Goal: Task Accomplishment & Management: Complete application form

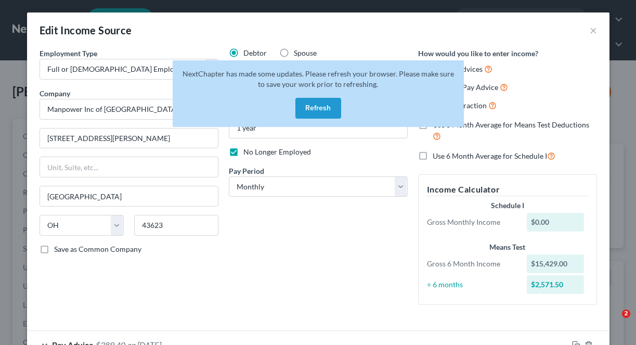
select select "0"
select select "36"
select select "0"
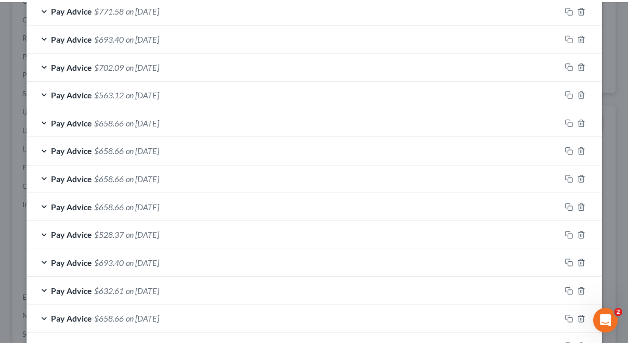
scroll to position [637, 0]
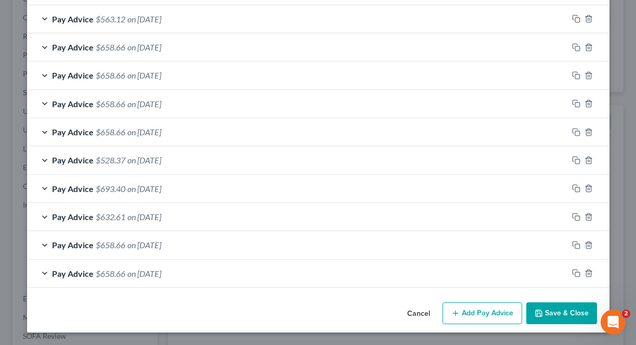
click at [569, 313] on button "Save & Close" at bounding box center [561, 313] width 71 height 22
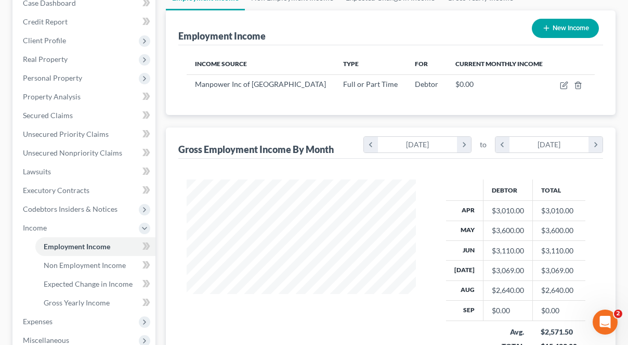
scroll to position [0, 0]
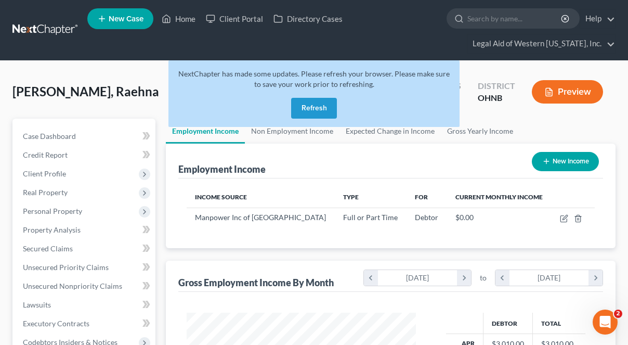
click at [302, 113] on button "Refresh" at bounding box center [314, 108] width 46 height 21
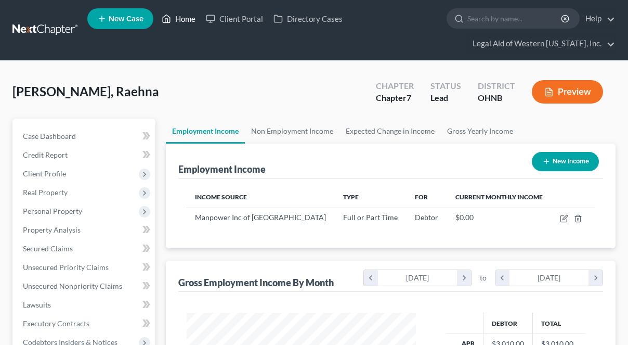
click at [183, 21] on link "Home" at bounding box center [179, 18] width 44 height 19
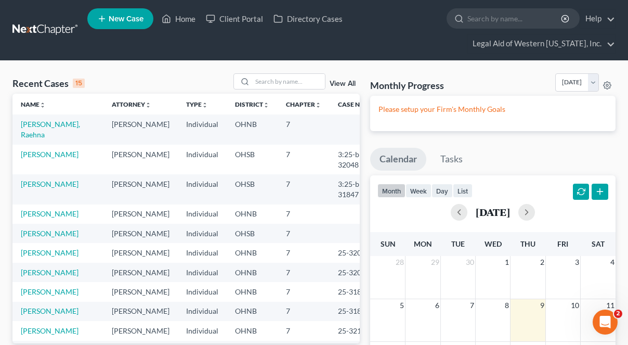
click at [130, 10] on link "New Case" at bounding box center [120, 18] width 66 height 21
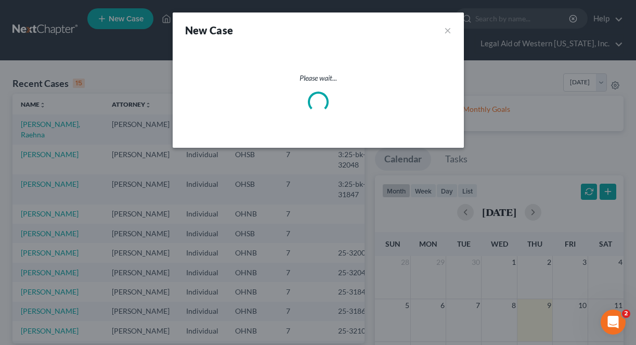
select select "61"
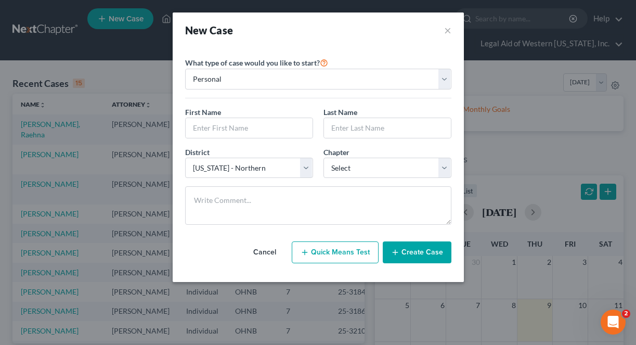
click at [419, 24] on div "New Case ×" at bounding box center [318, 30] width 266 height 15
click at [318, 38] on div "New Case ×" at bounding box center [318, 29] width 291 height 35
click at [256, 124] on input "text" at bounding box center [249, 128] width 127 height 20
type input "[PERSON_NAME]"
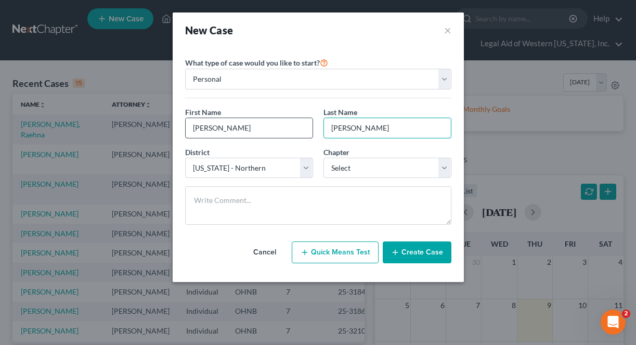
type input "[PERSON_NAME]"
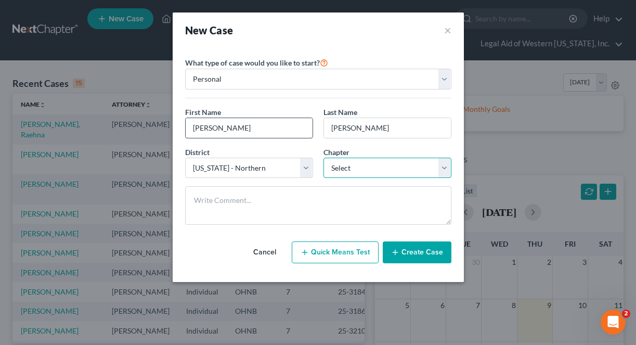
select select "0"
click at [408, 253] on button "Create Case" at bounding box center [417, 252] width 69 height 22
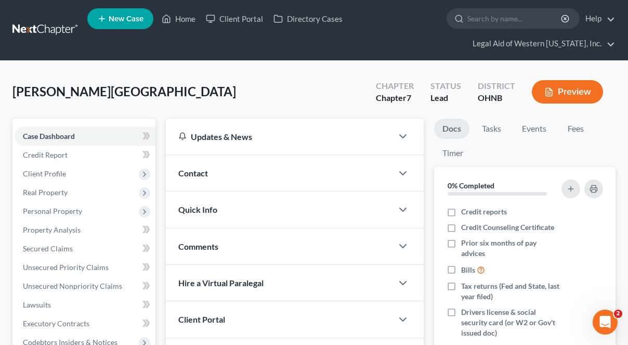
click at [294, 80] on div "[PERSON_NAME] Upgraded Chapter Chapter 7 Status [GEOGRAPHIC_DATA] [GEOGRAPHIC_D…" at bounding box center [313, 95] width 603 height 45
click at [75, 176] on span "Client Profile" at bounding box center [85, 173] width 141 height 19
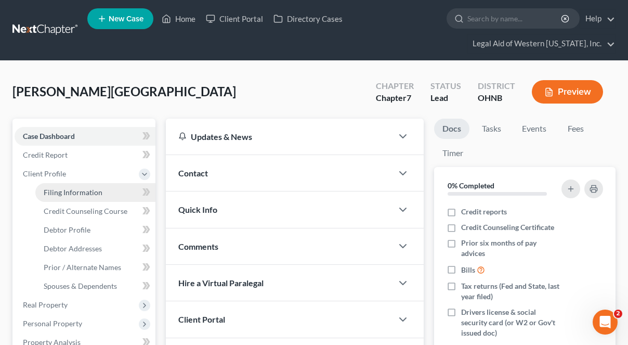
click at [85, 192] on span "Filing Information" at bounding box center [73, 192] width 59 height 9
select select "1"
select select "0"
select select "61"
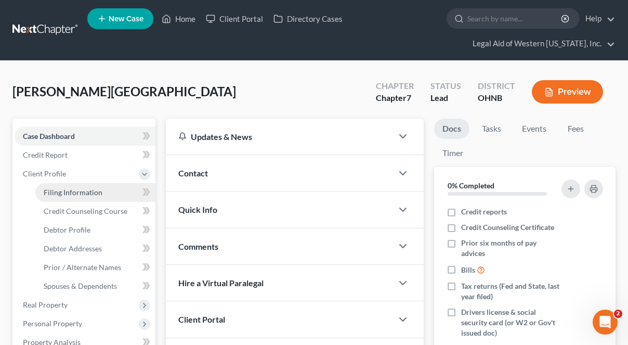
select select "36"
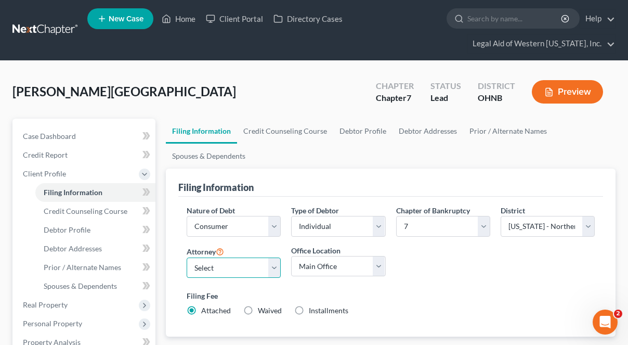
click at [237, 266] on select "Select [PERSON_NAME] - OHNB [PERSON_NAME] - OHSB [PERSON_NAME] - OHSB [PERSON_N…" at bounding box center [234, 267] width 94 height 21
select select "3"
click at [187, 257] on select "Select [PERSON_NAME] - OHNB [PERSON_NAME] - OHSB [PERSON_NAME] - OHSB [PERSON_N…" at bounding box center [234, 267] width 94 height 21
click at [258, 310] on label "Waived Waived" at bounding box center [270, 310] width 24 height 10
click at [262, 310] on input "Waived Waived" at bounding box center [265, 308] width 7 height 7
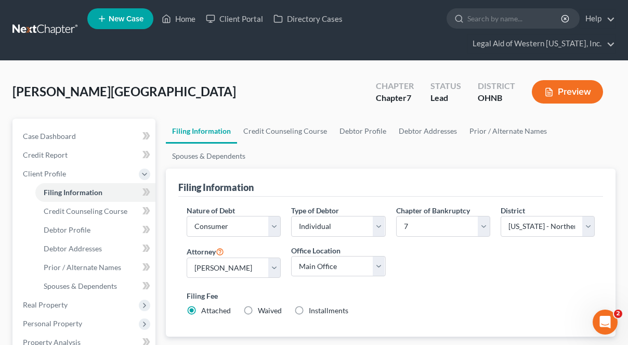
radio input "true"
radio input "false"
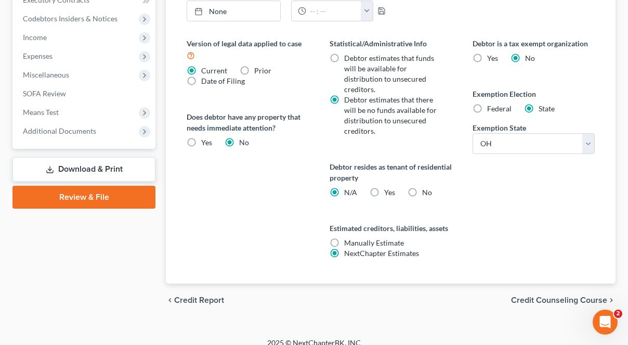
scroll to position [447, 0]
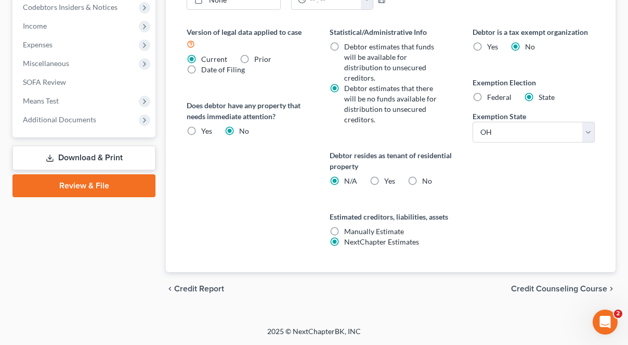
click at [548, 288] on span "Credit Counseling Course" at bounding box center [559, 288] width 96 height 8
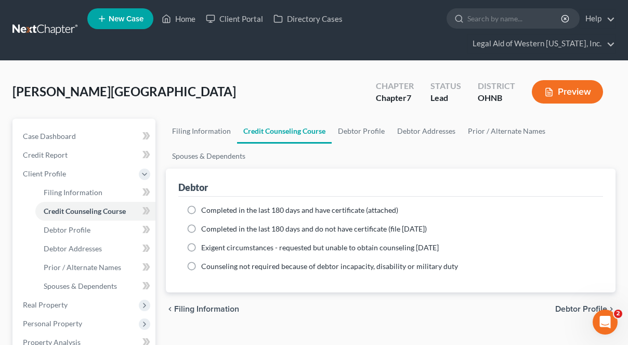
click at [201, 208] on label "Completed in the last 180 days and have certificate (attached)" at bounding box center [299, 210] width 197 height 10
click at [205, 208] on input "Completed in the last 180 days and have certificate (attached)" at bounding box center [208, 208] width 7 height 7
radio input "true"
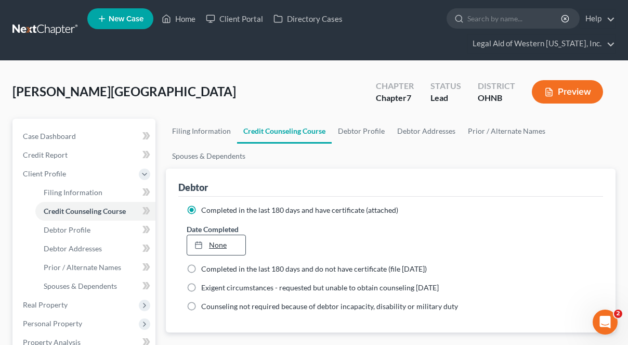
click at [218, 240] on link "None" at bounding box center [216, 245] width 58 height 20
type input "[DATE]"
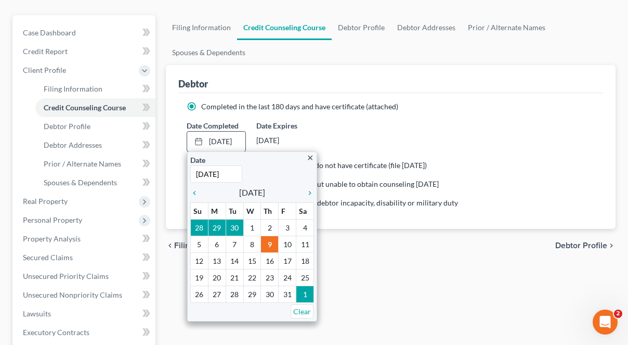
scroll to position [104, 0]
click at [197, 192] on icon "chevron_left" at bounding box center [197, 192] width 14 height 8
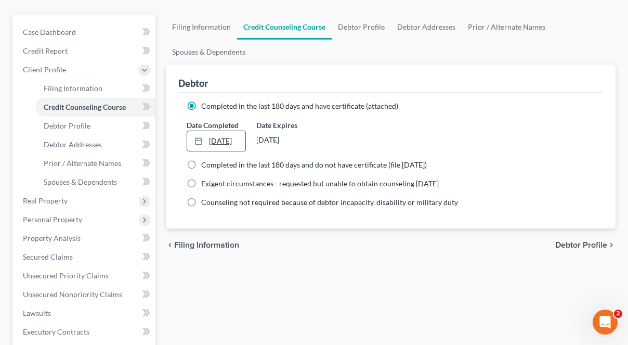
click at [227, 142] on link "[DATE]" at bounding box center [216, 141] width 58 height 20
click at [590, 241] on span "Debtor Profile" at bounding box center [581, 245] width 52 height 8
select select "0"
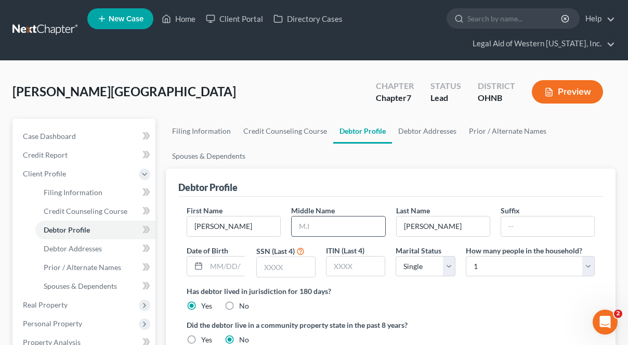
click at [368, 225] on input "text" at bounding box center [338, 226] width 93 height 20
type input "D"
click at [511, 227] on input "text" at bounding box center [547, 226] width 93 height 20
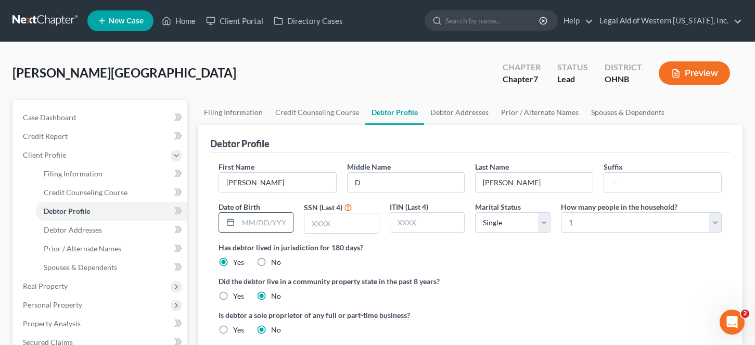
click at [246, 229] on input "text" at bounding box center [265, 223] width 55 height 20
type input "[DATE]"
type input "1736"
click at [570, 227] on select "Select 1 2 3 4 5 6 7 8 9 10 11 12 13 14 15 16 17 18 19 20" at bounding box center [641, 222] width 161 height 21
select select "2"
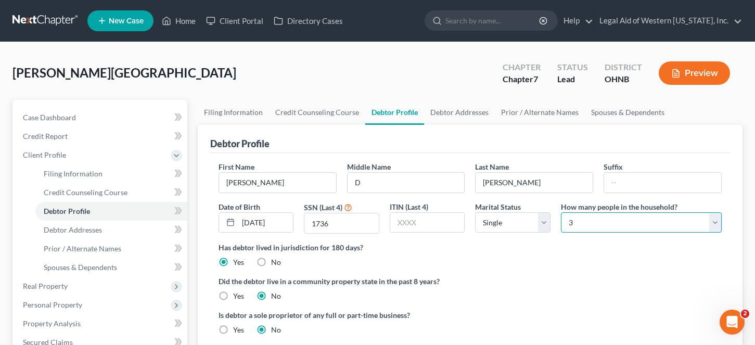
click at [561, 212] on select "Select 1 2 3 4 5 6 7 8 9 10 11 12 13 14 15 16 17 18 19 20" at bounding box center [641, 222] width 161 height 21
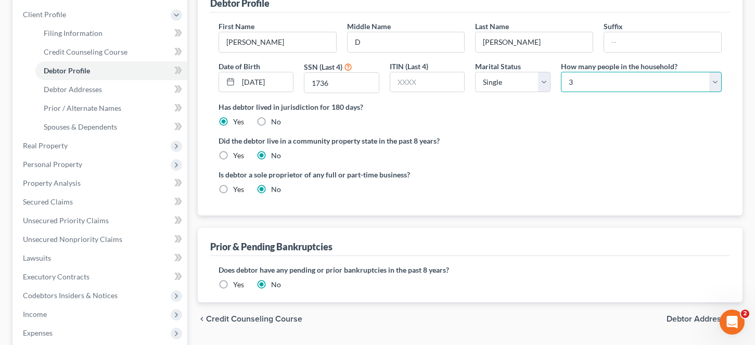
scroll to position [156, 0]
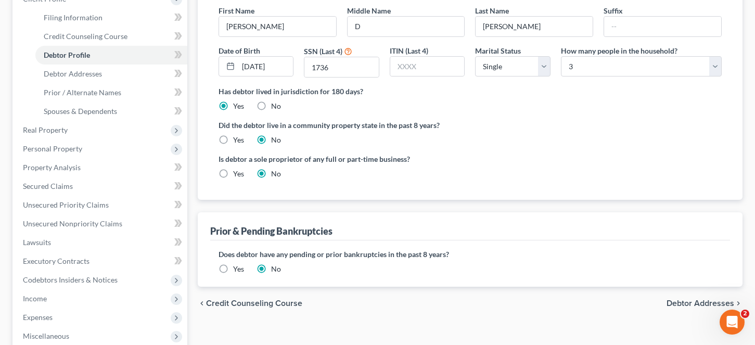
click at [635, 302] on span "Debtor Addresses" at bounding box center [700, 303] width 68 height 8
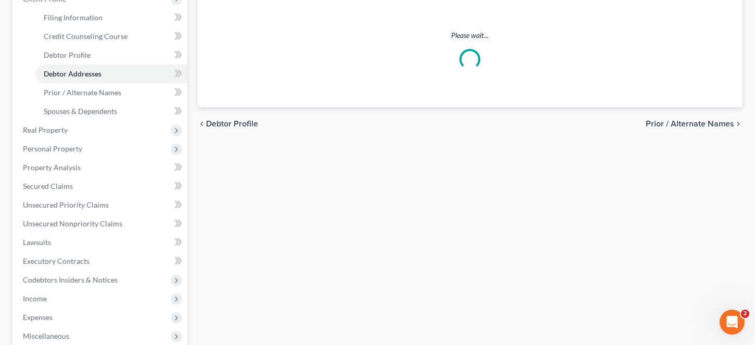
scroll to position [2, 0]
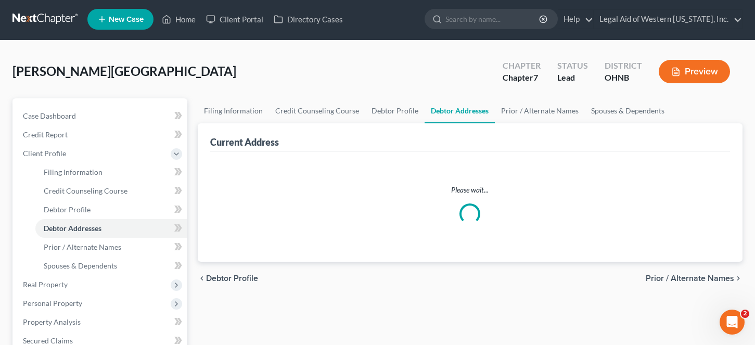
select select "0"
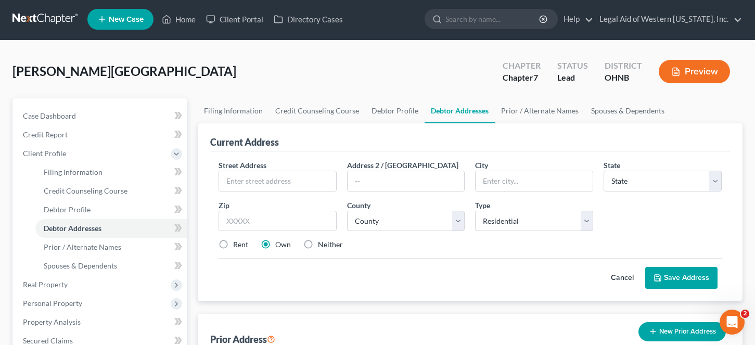
scroll to position [0, 0]
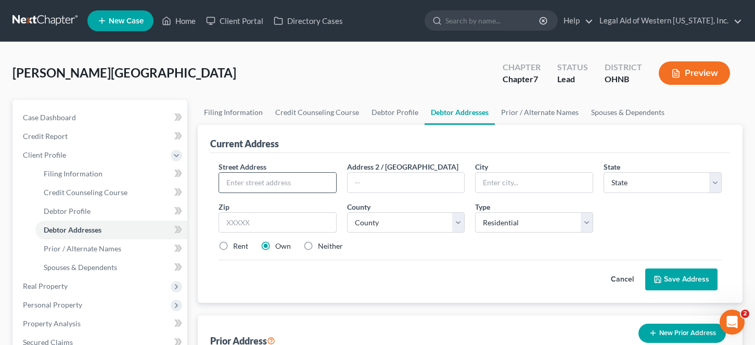
click at [254, 185] on input "text" at bounding box center [277, 183] width 117 height 20
type input "[STREET_ADDRESS]"
type input "[GEOGRAPHIC_DATA]"
select select "36"
type input "43611"
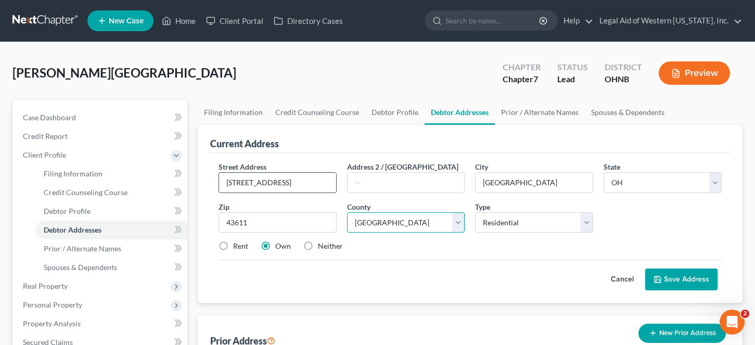
select select "47"
click at [233, 248] on label "Rent" at bounding box center [240, 246] width 15 height 10
click at [237, 248] on input "Rent" at bounding box center [240, 244] width 7 height 7
radio input "true"
click at [635, 283] on button "Save Address" at bounding box center [681, 279] width 72 height 22
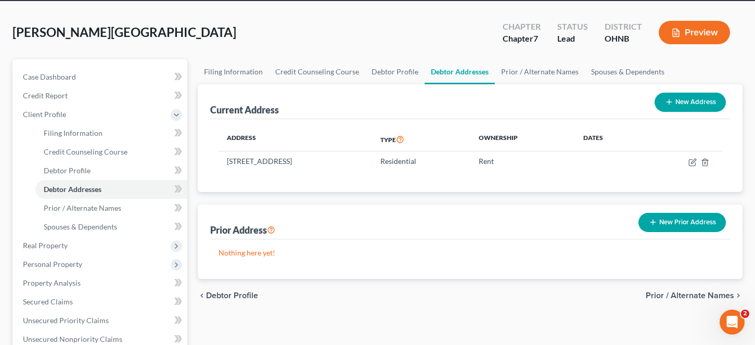
scroll to position [104, 0]
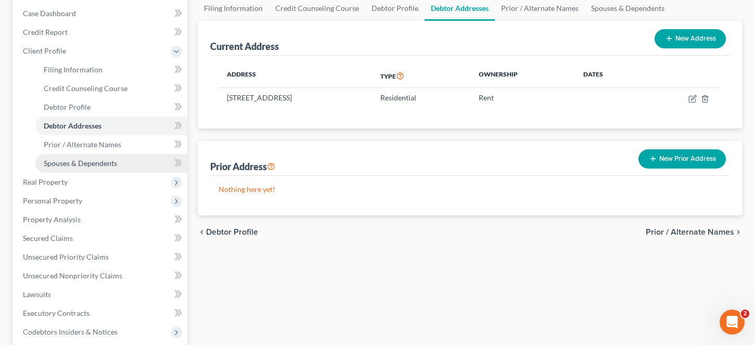
click at [120, 159] on link "Spouses & Dependents" at bounding box center [111, 163] width 152 height 19
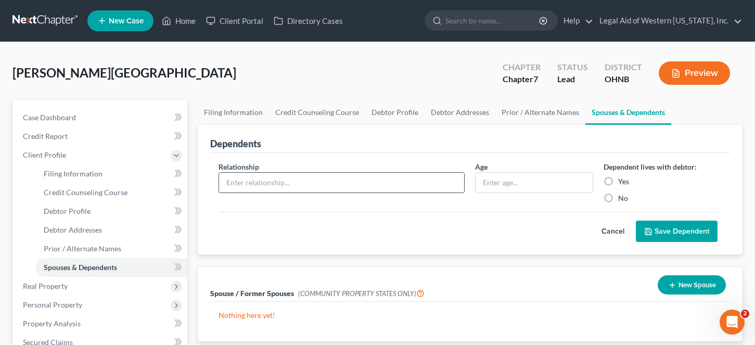
click at [373, 186] on input "text" at bounding box center [341, 183] width 245 height 20
type input "Child"
click at [527, 188] on input "text" at bounding box center [533, 183] width 117 height 20
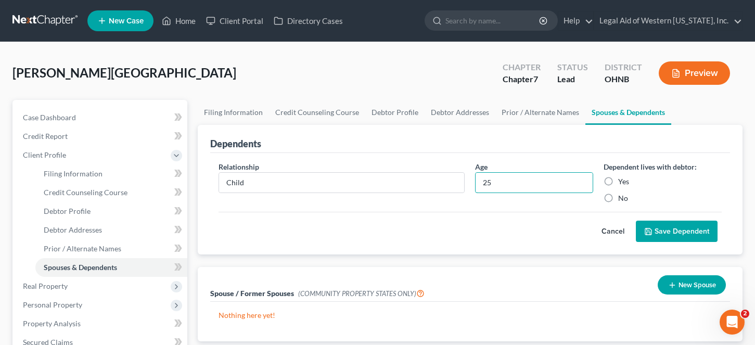
type input "25"
click at [618, 181] on label "Yes" at bounding box center [623, 181] width 11 height 10
click at [622, 181] on input "Yes" at bounding box center [625, 179] width 7 height 7
radio input "true"
click at [635, 227] on button "Save Dependent" at bounding box center [676, 231] width 82 height 22
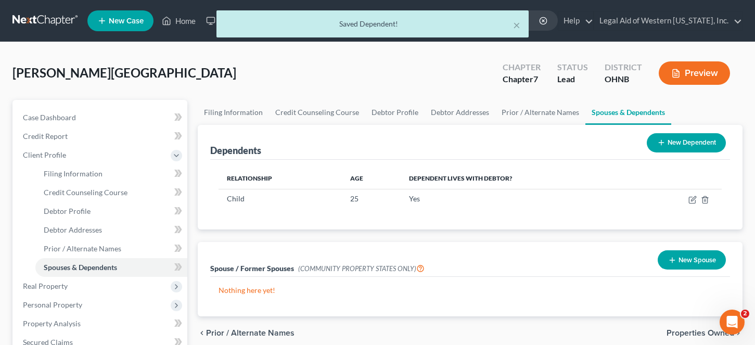
click at [635, 146] on button "New Dependent" at bounding box center [685, 142] width 79 height 19
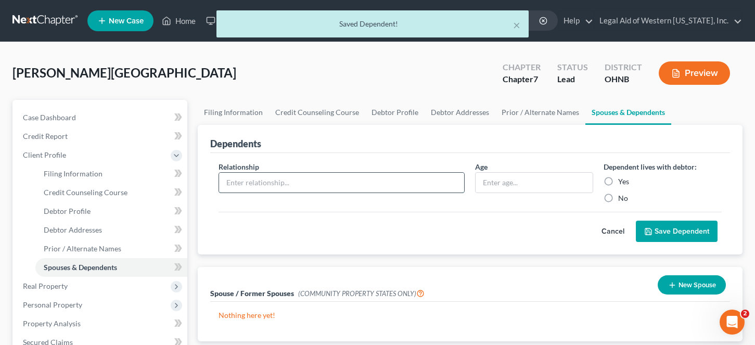
click at [301, 178] on input "text" at bounding box center [341, 183] width 245 height 20
type input "Child"
click at [486, 183] on input "text" at bounding box center [533, 183] width 117 height 20
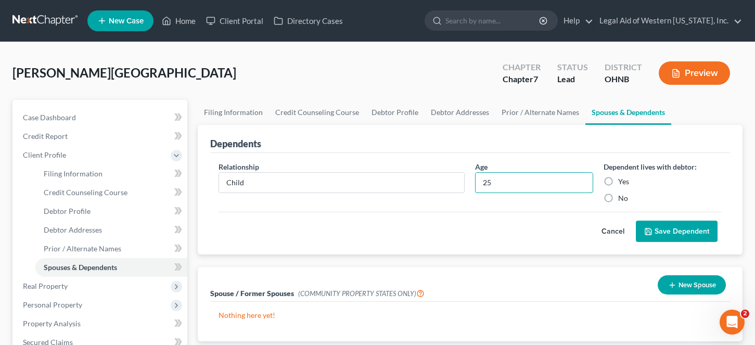
type input "25"
click at [618, 179] on label "Yes" at bounding box center [623, 181] width 11 height 10
click at [622, 179] on input "Yes" at bounding box center [625, 179] width 7 height 7
radio input "true"
click at [635, 234] on button "Save Dependent" at bounding box center [676, 231] width 82 height 22
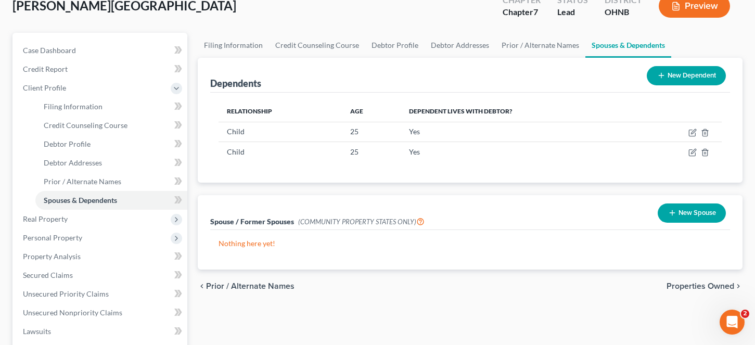
scroll to position [208, 0]
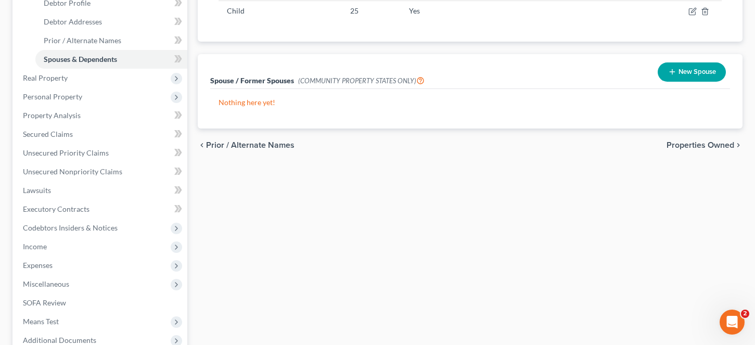
click at [635, 148] on span "Properties Owned" at bounding box center [700, 145] width 68 height 8
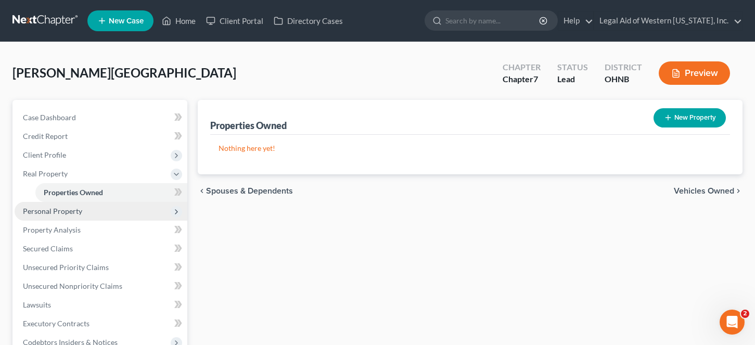
click at [69, 215] on span "Personal Property" at bounding box center [52, 210] width 59 height 9
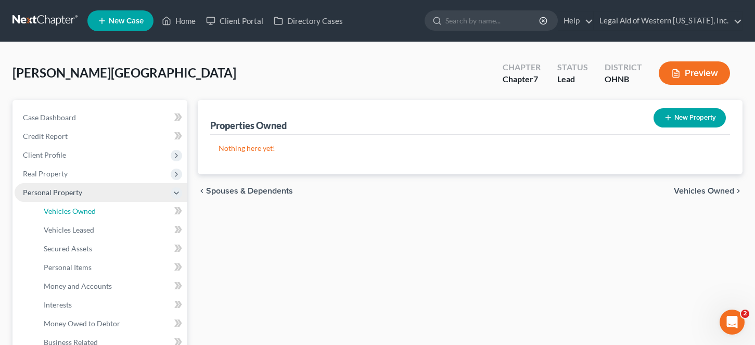
click at [69, 215] on span "Vehicles Owned" at bounding box center [70, 210] width 52 height 9
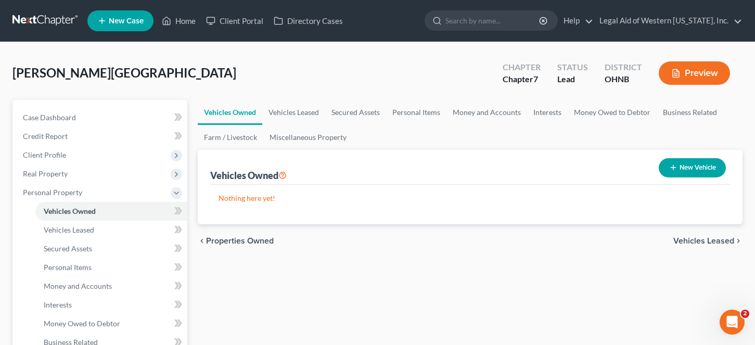
click at [635, 165] on button "New Vehicle" at bounding box center [691, 167] width 67 height 19
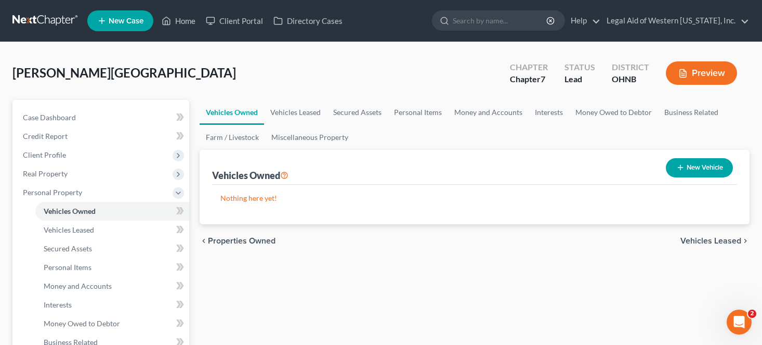
select select "0"
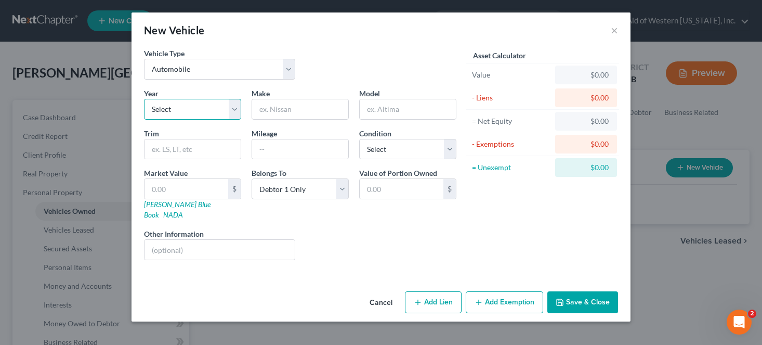
click at [167, 110] on select "Select 2026 2025 2024 2023 2022 2021 2020 2019 2018 2017 2016 2015 2014 2013 20…" at bounding box center [192, 109] width 97 height 21
select select "12"
click at [144, 99] on select "Select 2026 2025 2024 2023 2022 2021 2020 2019 2018 2017 2016 2015 2014 2013 20…" at bounding box center [192, 109] width 97 height 21
click at [292, 116] on input "text" at bounding box center [300, 109] width 96 height 20
click at [298, 107] on input "text" at bounding box center [300, 109] width 96 height 20
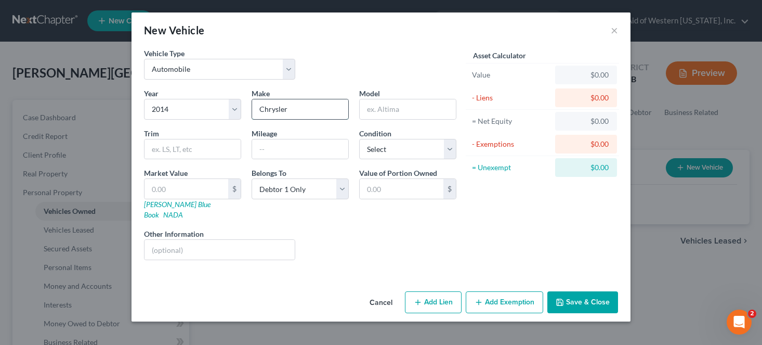
type input "Chrysler"
type input "Town and Country"
click at [301, 153] on input "text" at bounding box center [300, 149] width 96 height 20
type input "155197"
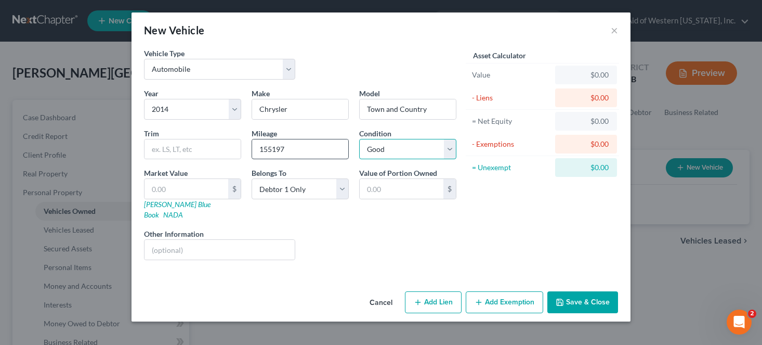
select select "3"
type input "5"
type input "5.00"
type input "53"
type input "53.00"
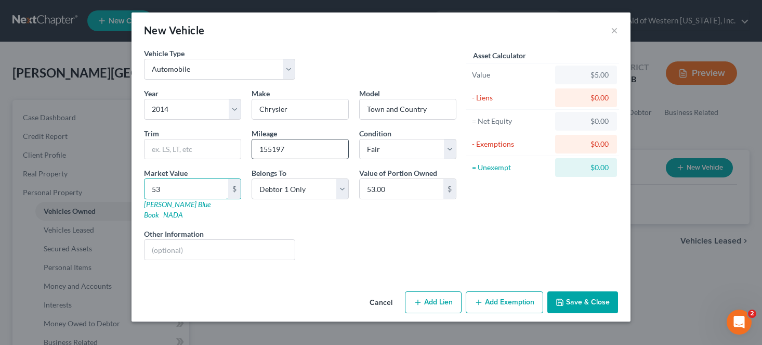
type input "533"
type input "533.00"
type input "5337"
type input "5,337.00"
type input "5,337"
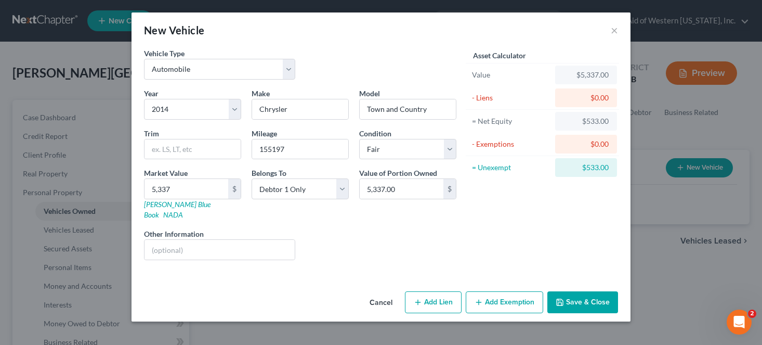
click at [443, 291] on button "Add Lien" at bounding box center [433, 302] width 57 height 22
select select "0"
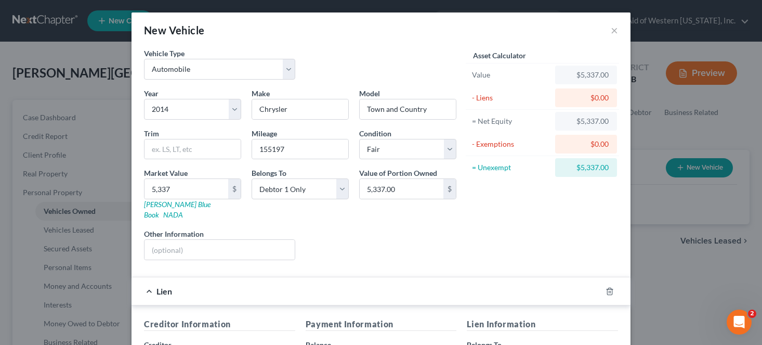
click at [605, 283] on div at bounding box center [616, 291] width 29 height 17
click at [607, 289] on polyline "button" at bounding box center [610, 289] width 6 height 0
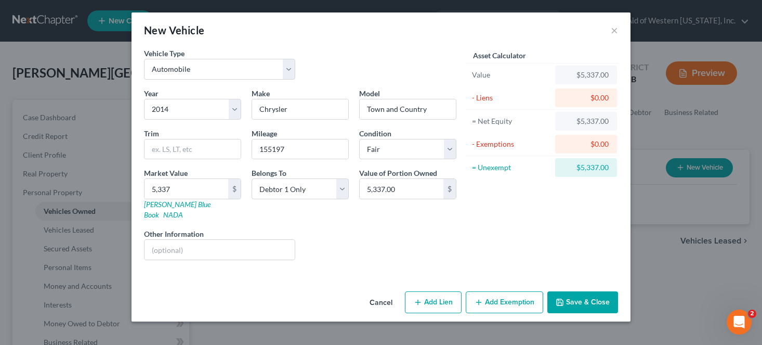
click at [599, 293] on button "Save & Close" at bounding box center [583, 302] width 71 height 22
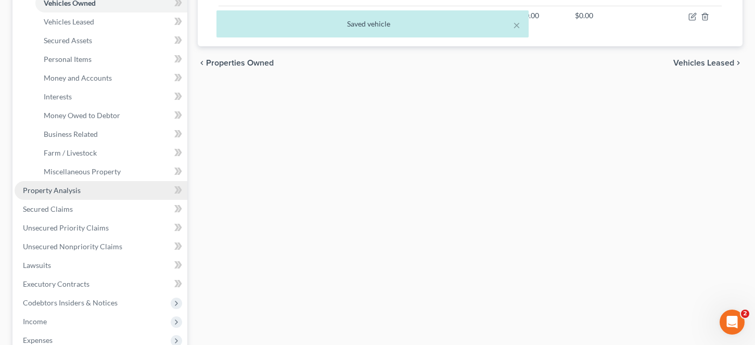
click at [67, 189] on span "Property Analysis" at bounding box center [52, 190] width 58 height 9
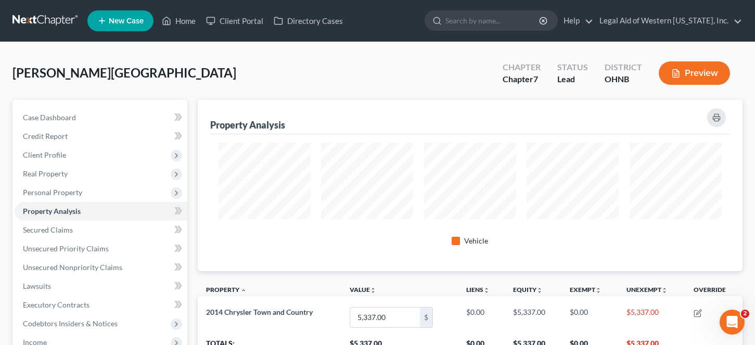
scroll to position [21, 0]
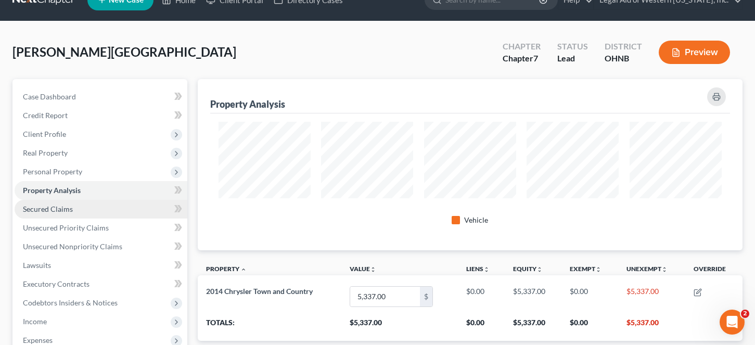
click at [62, 210] on span "Secured Claims" at bounding box center [48, 208] width 50 height 9
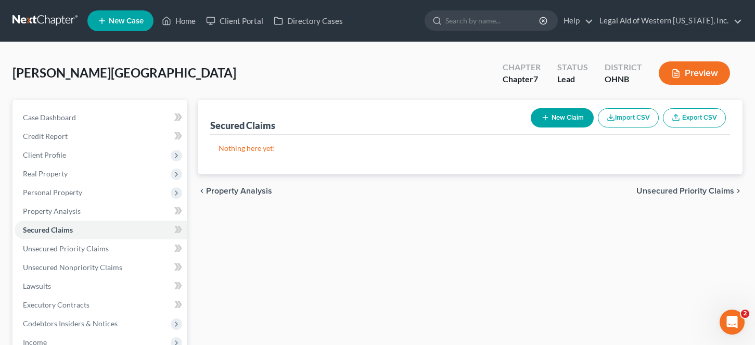
click at [546, 119] on icon "button" at bounding box center [545, 117] width 8 height 8
select select "0"
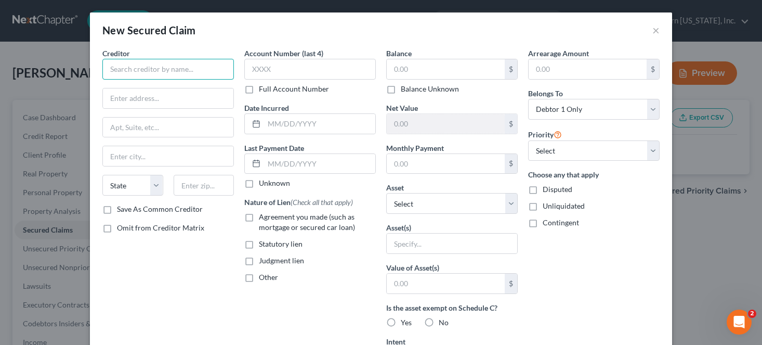
click at [162, 72] on input "text" at bounding box center [168, 69] width 132 height 21
type input "Ally Financial"
type input "PO Box 380901"
type input "55438"
type input "[GEOGRAPHIC_DATA]"
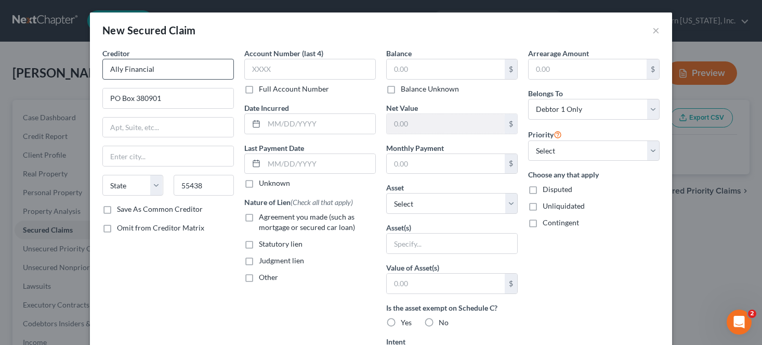
select select "24"
type input "2313"
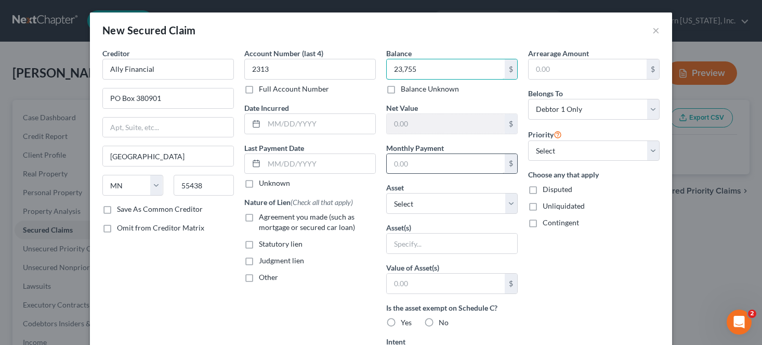
type input "23,755"
click at [410, 165] on input "text" at bounding box center [446, 164] width 118 height 20
type input "499.00"
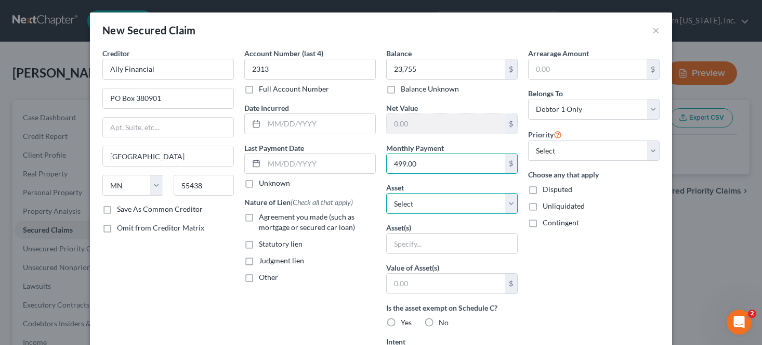
click at [414, 206] on select "Select Other Multiple Assets 2014 Chrysler Town and Country - $5337.0" at bounding box center [452, 203] width 132 height 21
select select "2"
click at [386, 193] on select "Select Other Multiple Assets 2014 Chrysler Town and Country - $5337.0" at bounding box center [452, 203] width 132 height 21
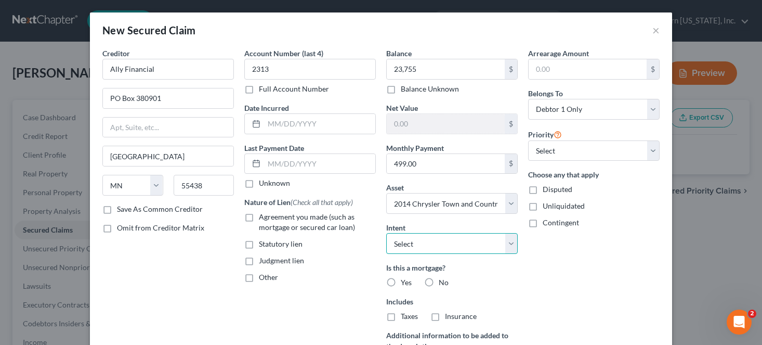
click at [416, 243] on select "Select Surrender Redeem Reaffirm Avoid Other" at bounding box center [452, 243] width 132 height 21
click at [386, 233] on select "Select Surrender Redeem Reaffirm Avoid Other" at bounding box center [452, 243] width 132 height 21
click at [413, 245] on select "Select Surrender Redeem Reaffirm Avoid Other" at bounding box center [452, 243] width 132 height 21
select select "1"
click at [386, 233] on select "Select Surrender Redeem Reaffirm Avoid Other" at bounding box center [452, 243] width 132 height 21
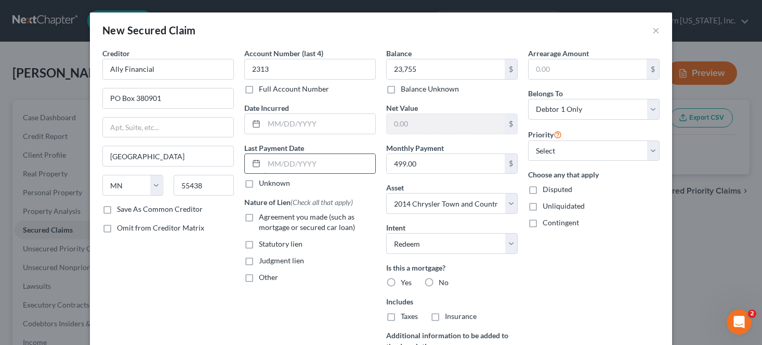
click at [279, 162] on input "text" at bounding box center [319, 164] width 111 height 20
click at [309, 125] on input "text" at bounding box center [319, 124] width 111 height 20
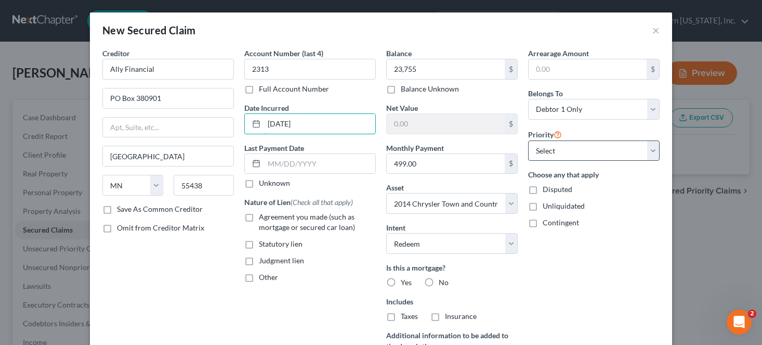
type input "[DATE]"
click at [579, 150] on select "Select 1st 2nd 3rd 4th 5th 6th 7th 8th 9th 10th 11th 12th 13th 14th 15th 16th 1…" at bounding box center [594, 150] width 132 height 21
select select "0"
click at [528, 140] on select "Select 1st 2nd 3rd 4th 5th 6th 7th 8th 9th 10th 11th 12th 13th 14th 15th 16th 1…" at bounding box center [594, 150] width 132 height 21
click at [562, 273] on div "Arrearage Amount $ Belongs To * Select Debtor 1 Only Debtor 2 Only Debtor 1 And…" at bounding box center [594, 223] width 142 height 351
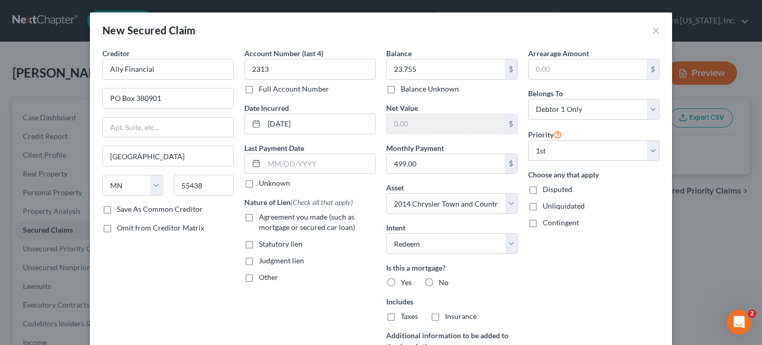
click at [259, 216] on label "Agreement you made (such as mortgage or secured car loan)" at bounding box center [317, 222] width 117 height 21
click at [263, 216] on input "Agreement you made (such as mortgage or secured car loan)" at bounding box center [266, 215] width 7 height 7
checkbox input "true"
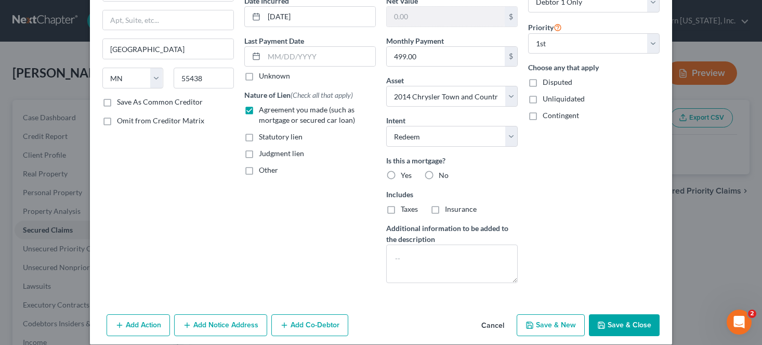
scroll to position [119, 0]
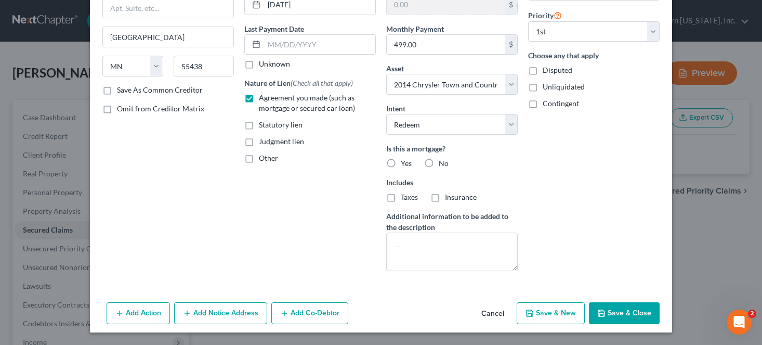
click at [439, 161] on label "No" at bounding box center [444, 163] width 10 height 10
click at [443, 161] on input "No" at bounding box center [446, 161] width 7 height 7
radio input "true"
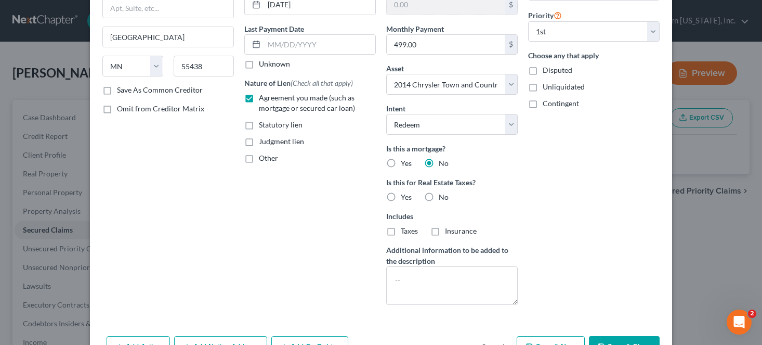
click at [439, 196] on label "No" at bounding box center [444, 197] width 10 height 10
click at [443, 196] on input "No" at bounding box center [446, 195] width 7 height 7
radio input "true"
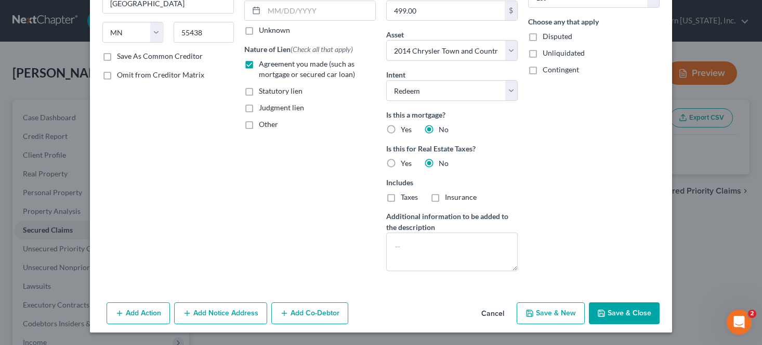
click at [613, 316] on button "Save & Close" at bounding box center [624, 313] width 71 height 22
select select
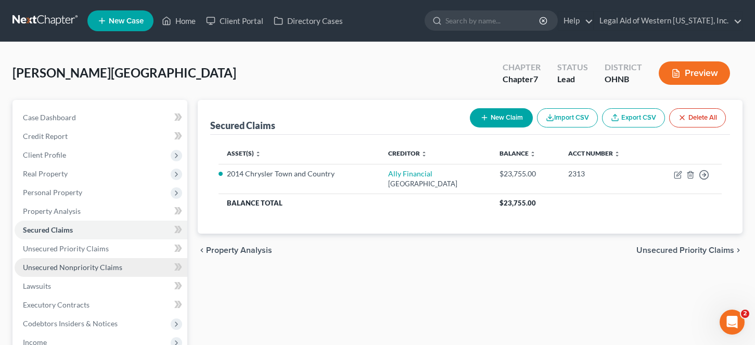
click at [115, 267] on span "Unsecured Nonpriority Claims" at bounding box center [72, 267] width 99 height 9
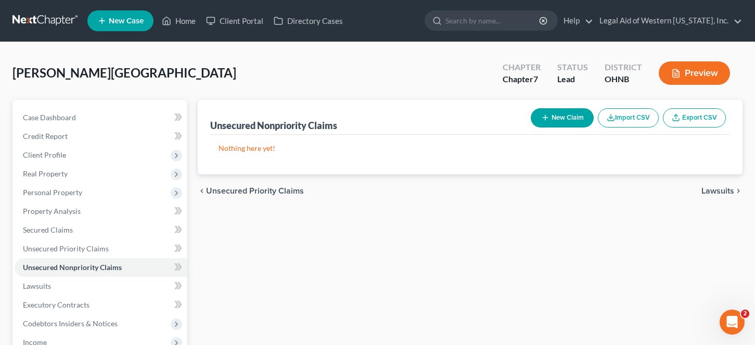
click at [572, 116] on button "New Claim" at bounding box center [561, 117] width 63 height 19
select select "0"
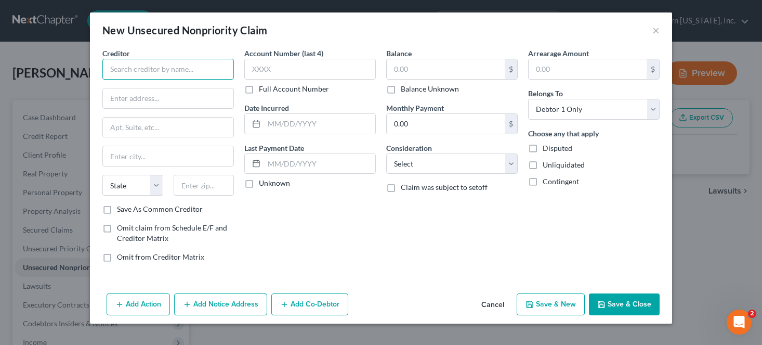
click at [142, 66] on input "text" at bounding box center [168, 69] width 132 height 21
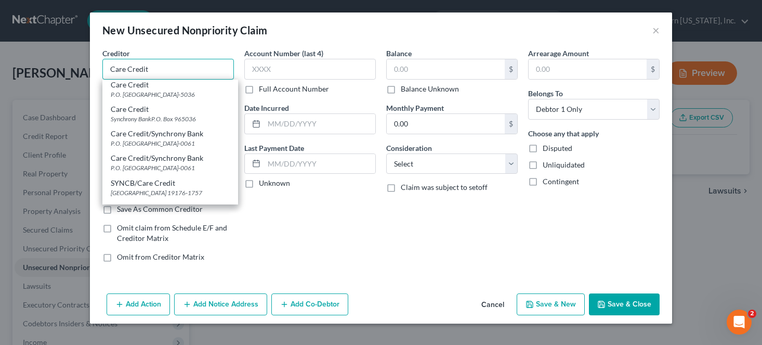
scroll to position [52, 0]
click at [167, 188] on div "[GEOGRAPHIC_DATA] 19176-1757" at bounding box center [170, 192] width 119 height 9
type input "SYNCB/Care Credit"
type input "PO Box 71757"
type input "[GEOGRAPHIC_DATA]"
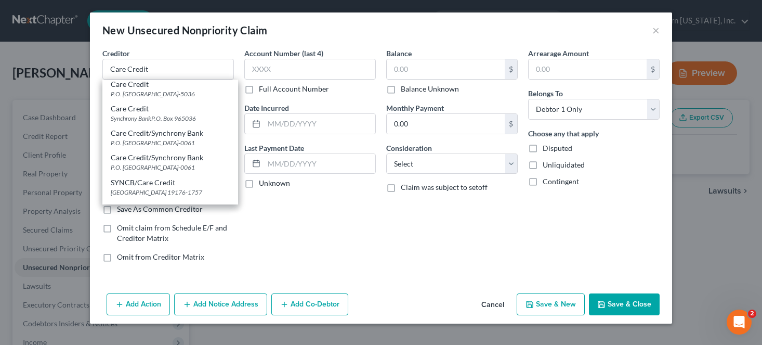
select select "39"
type input "19176-1757"
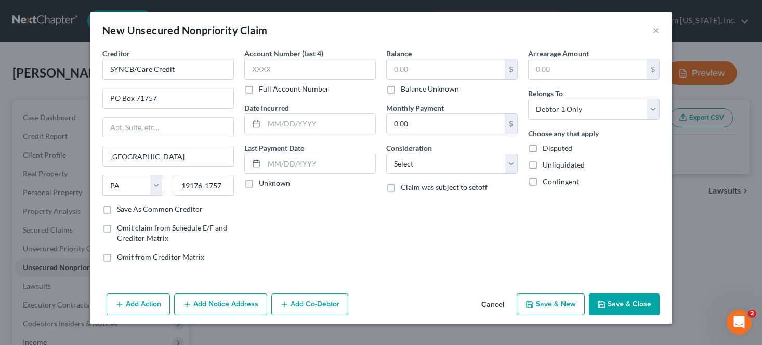
scroll to position [0, 0]
click at [275, 75] on input "text" at bounding box center [310, 69] width 132 height 21
type input "3852"
click at [448, 73] on input "text" at bounding box center [446, 69] width 118 height 20
type input "321"
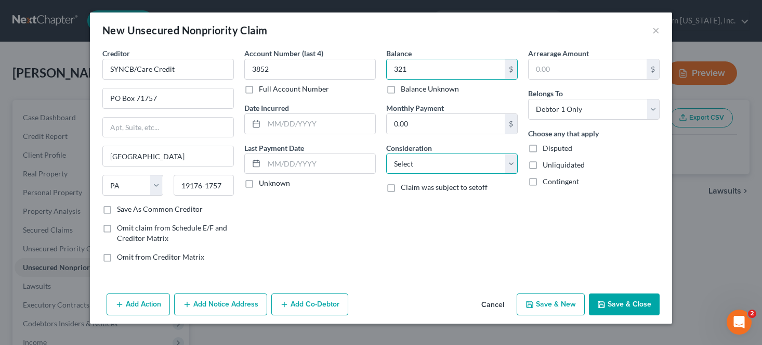
click at [457, 167] on select "Select Cable / Satellite Services Collection Agency Credit Card Debt Debt Couns…" at bounding box center [452, 163] width 132 height 21
select select "2"
click at [386, 153] on select "Select Cable / Satellite Services Collection Agency Credit Card Debt Debt Couns…" at bounding box center [452, 163] width 132 height 21
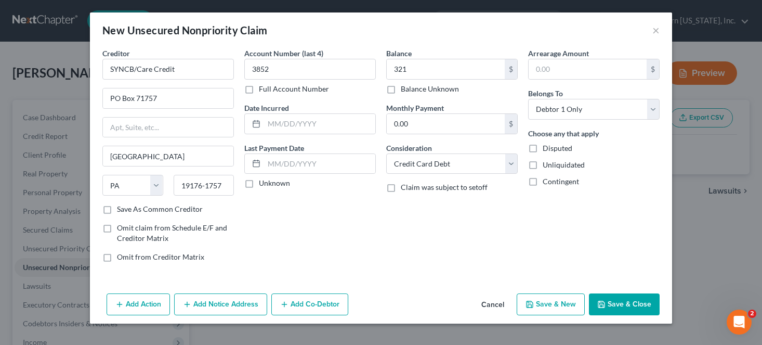
click at [558, 303] on button "Save & New" at bounding box center [551, 304] width 68 height 22
select select "0"
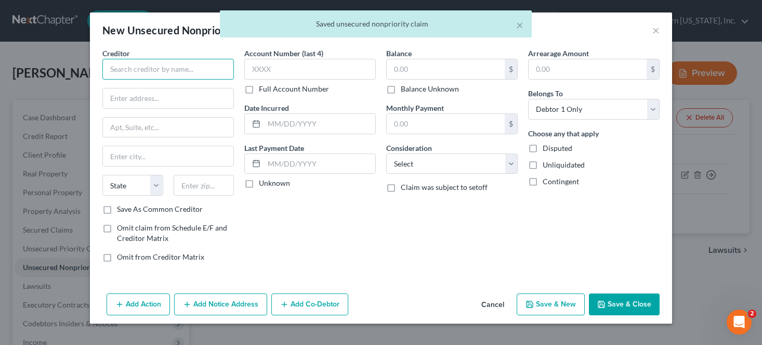
click at [149, 67] on input "text" at bounding box center [168, 69] width 132 height 21
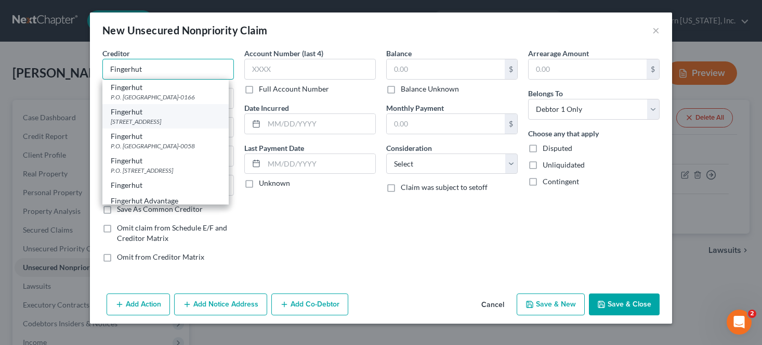
type input "Fingerhut"
click at [153, 117] on div "[STREET_ADDRESS]" at bounding box center [166, 121] width 110 height 9
type input "[GEOGRAPHIC_DATA]"
type input "Saint Cloud"
select select "24"
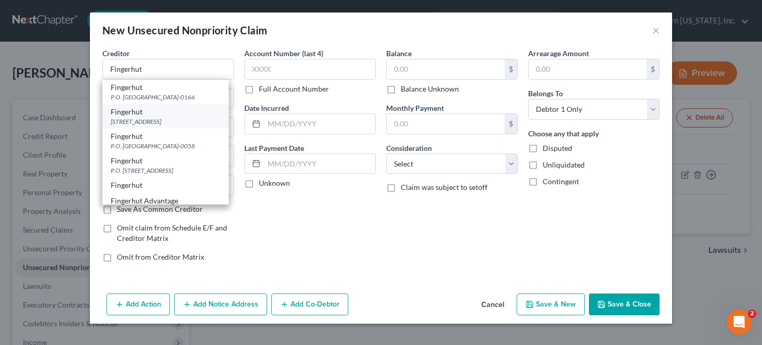
type input "56303-0000"
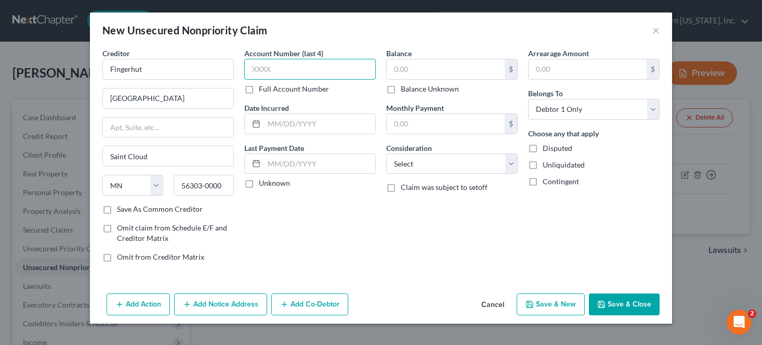
click at [302, 71] on input "text" at bounding box center [310, 69] width 132 height 21
type input "6136"
click at [421, 71] on input "text" at bounding box center [446, 69] width 118 height 20
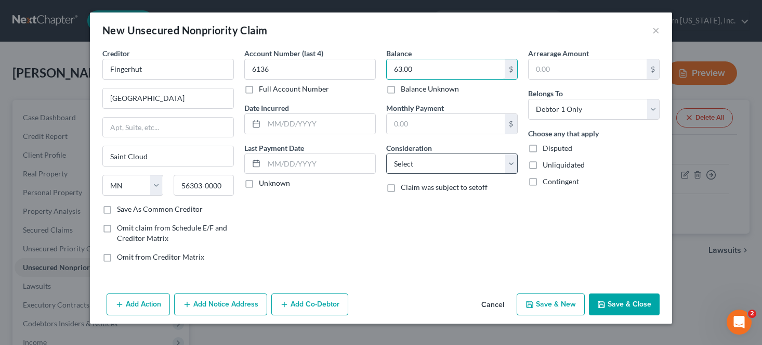
type input "63.00"
click at [426, 173] on select "Select Cable / Satellite Services Collection Agency Credit Card Debt Debt Couns…" at bounding box center [452, 163] width 132 height 21
select select "2"
click at [386, 153] on select "Select Cable / Satellite Services Collection Agency Credit Card Debt Debt Couns…" at bounding box center [452, 163] width 132 height 21
click at [578, 306] on button "Save & New" at bounding box center [551, 304] width 68 height 22
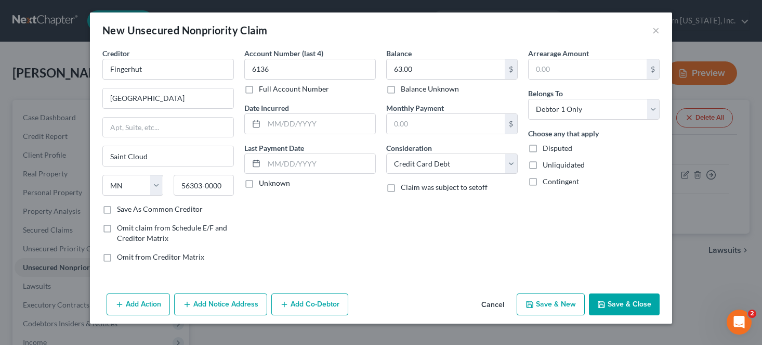
select select "0"
type input "0.00"
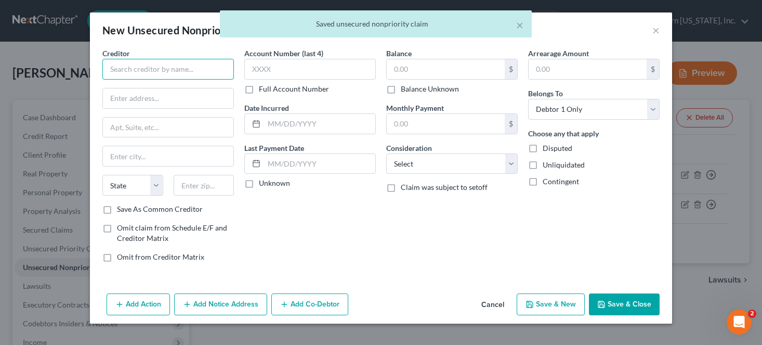
click at [173, 69] on input "text" at bounding box center [168, 69] width 132 height 21
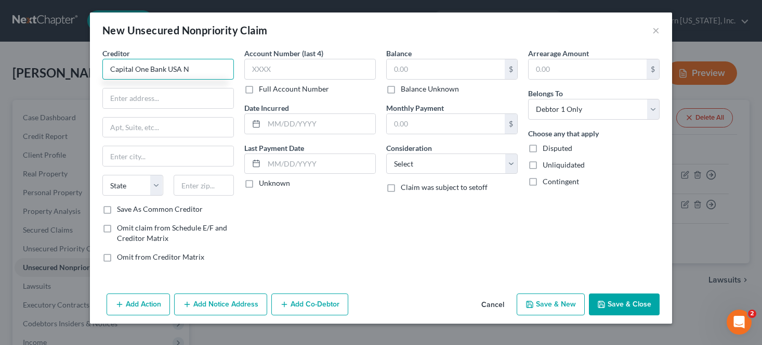
type input "Capital One Bank USA NA"
type input "PO Box 31293"
type input "[GEOGRAPHIC_DATA]"
select select "46"
type input "84131-1293"
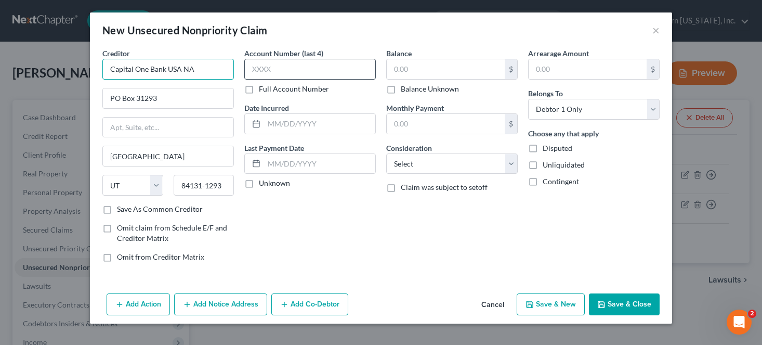
type input "Capital One Bank USA NA"
click at [291, 66] on input "text" at bounding box center [310, 69] width 132 height 21
type input "1190"
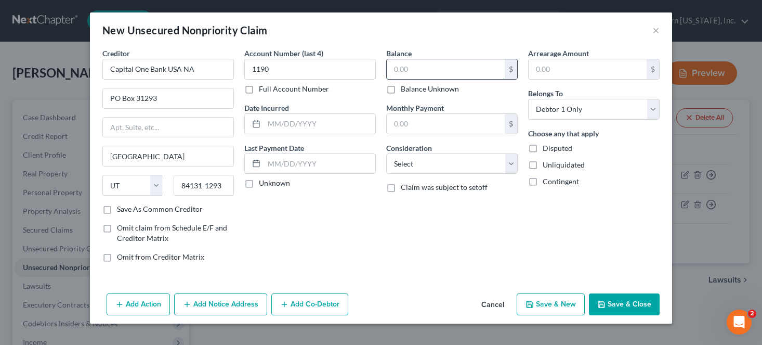
click at [434, 75] on input "text" at bounding box center [446, 69] width 118 height 20
type input "2,312"
click at [470, 172] on select "Select Cable / Satellite Services Collection Agency Credit Card Debt Debt Couns…" at bounding box center [452, 163] width 132 height 21
select select "2"
click at [386, 153] on select "Select Cable / Satellite Services Collection Agency Credit Card Debt Debt Couns…" at bounding box center [452, 163] width 132 height 21
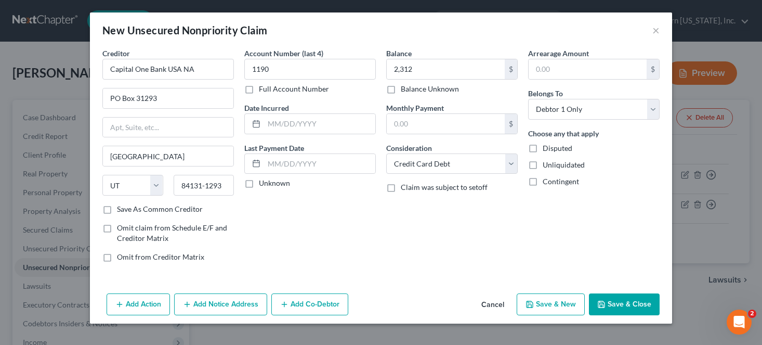
click at [556, 304] on button "Save & New" at bounding box center [551, 304] width 68 height 22
select select "0"
type input "2,312.00"
type input "0.00"
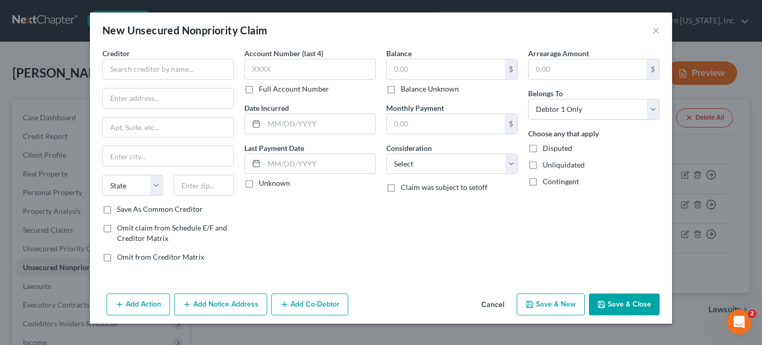
click at [493, 308] on button "Cancel" at bounding box center [493, 304] width 40 height 21
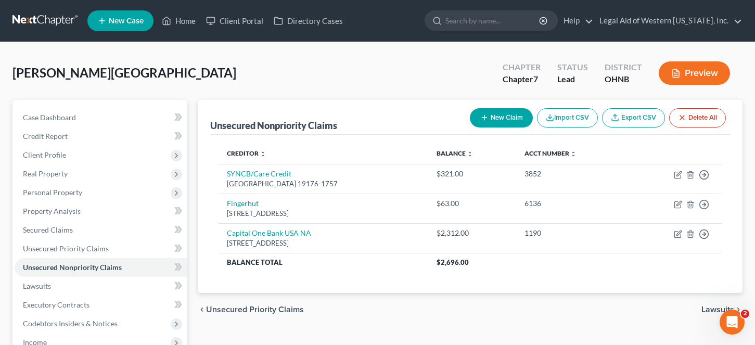
click at [443, 93] on div "[PERSON_NAME] Upgraded Chapter Chapter 7 Status [GEOGRAPHIC_DATA] [GEOGRAPHIC_D…" at bounding box center [377, 77] width 730 height 45
click at [44, 196] on span "Personal Property" at bounding box center [52, 192] width 59 height 9
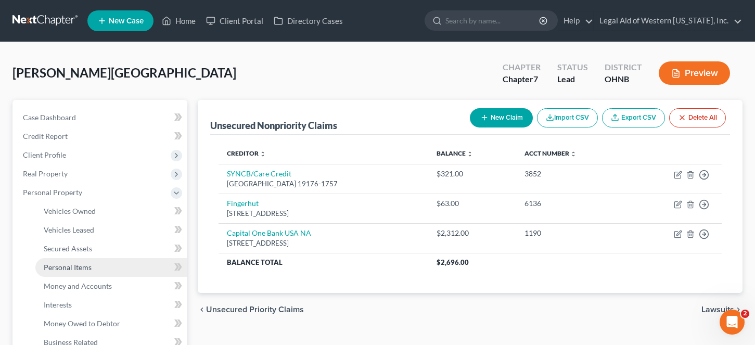
click at [85, 271] on span "Personal Items" at bounding box center [68, 267] width 48 height 9
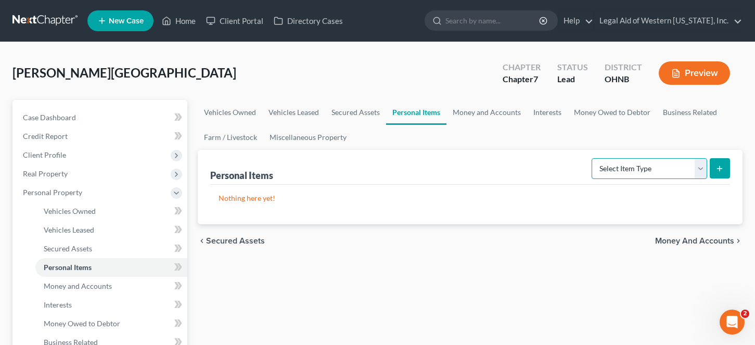
click at [629, 174] on select "Select Item Type Clothing Collectibles Of Value Electronics Firearms Household …" at bounding box center [648, 168] width 115 height 21
select select "clothing"
click at [592, 158] on select "Select Item Type Clothing Collectibles Of Value Electronics Firearms Household …" at bounding box center [648, 168] width 115 height 21
click at [635, 172] on icon "submit" at bounding box center [719, 168] width 8 height 8
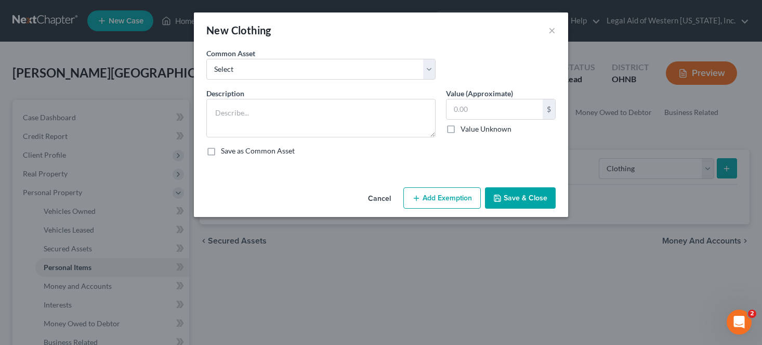
click at [328, 80] on div "Common Asset Select Personal Clothing" at bounding box center [381, 68] width 360 height 40
click at [320, 70] on select "Select Personal Clothing" at bounding box center [320, 69] width 229 height 21
select select "0"
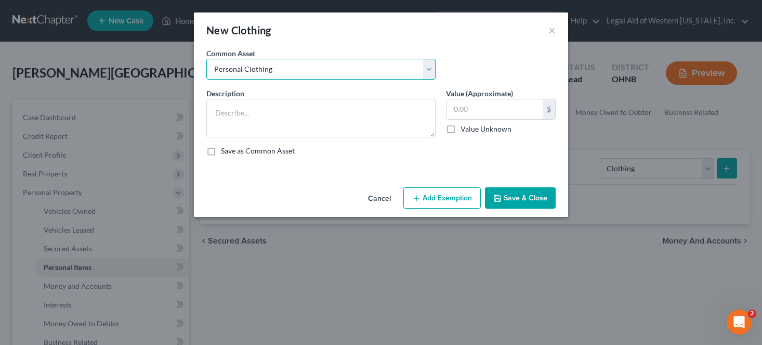
click at [206, 59] on select "Select Personal Clothing" at bounding box center [320, 69] width 229 height 21
type textarea "Personal Clothing"
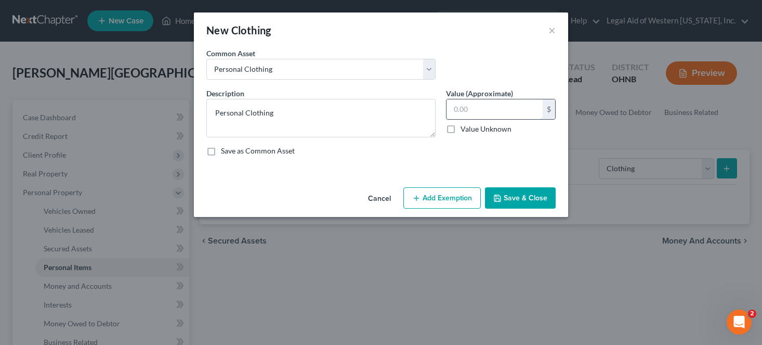
click at [468, 103] on input "text" at bounding box center [495, 109] width 96 height 20
type input "300"
click at [445, 204] on button "Add Exemption" at bounding box center [442, 198] width 77 height 22
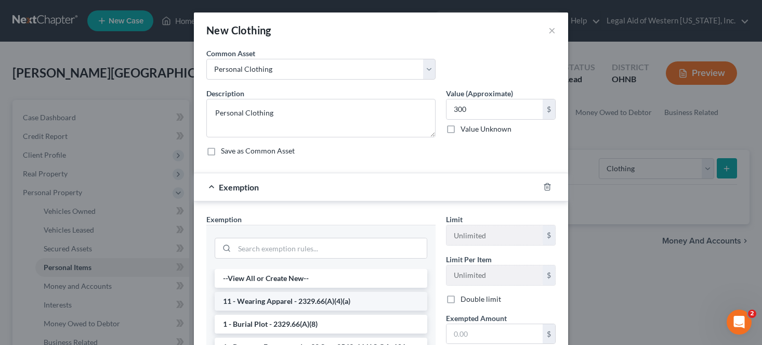
click at [289, 301] on li "11 - Wearing Apparel - 2329.66(A)(4)(a)" at bounding box center [321, 301] width 213 height 19
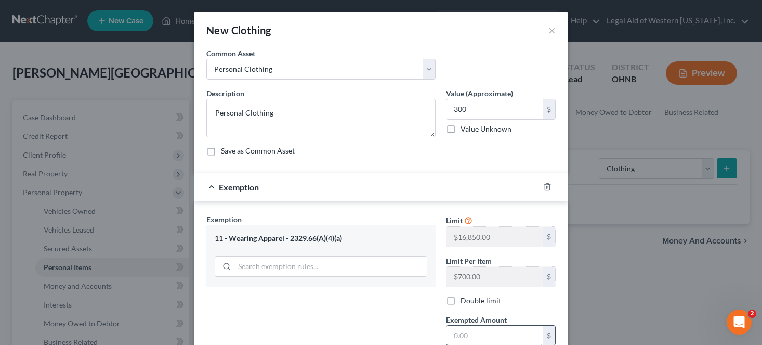
click at [466, 331] on input "text" at bounding box center [495, 336] width 96 height 20
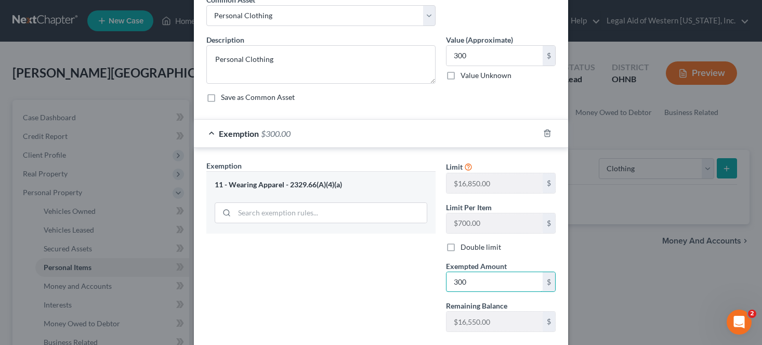
scroll to position [115, 0]
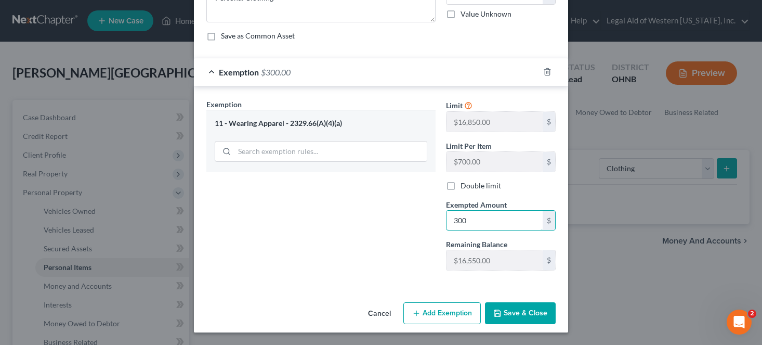
type input "300"
click at [507, 303] on button "Save & Close" at bounding box center [520, 313] width 71 height 22
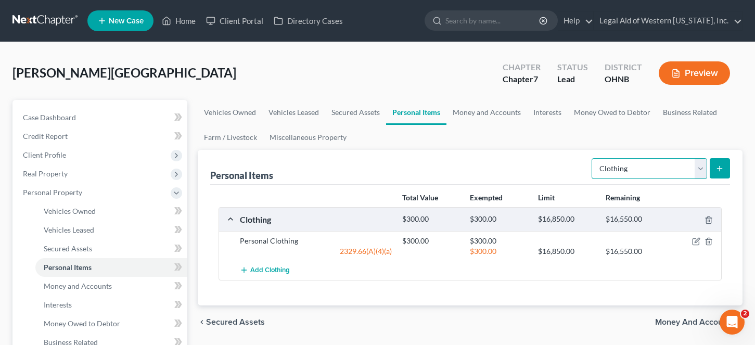
click at [635, 167] on select "Select Item Type Clothing Collectibles Of Value Electronics Firearms Household …" at bounding box center [648, 168] width 115 height 21
select select "household_goods"
click at [592, 158] on select "Select Item Type Clothing Collectibles Of Value Electronics Firearms Household …" at bounding box center [648, 168] width 115 height 21
click at [635, 168] on button "submit" at bounding box center [719, 168] width 20 height 20
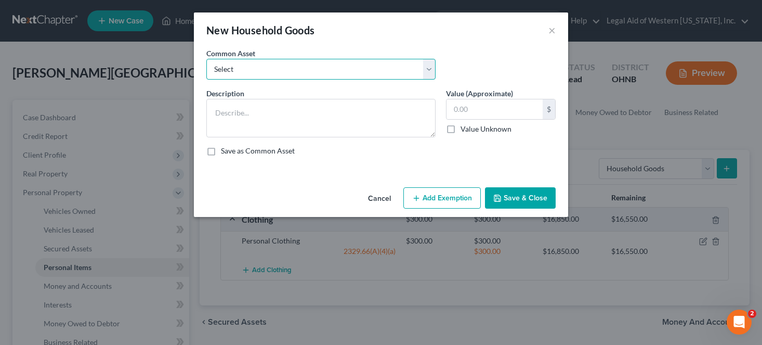
click at [314, 61] on select "Select Normal household goods and furnishings" at bounding box center [320, 69] width 229 height 21
select select "0"
click at [206, 59] on select "Select Normal household goods and furnishings" at bounding box center [320, 69] width 229 height 21
type textarea "Normal household goods and furnishings"
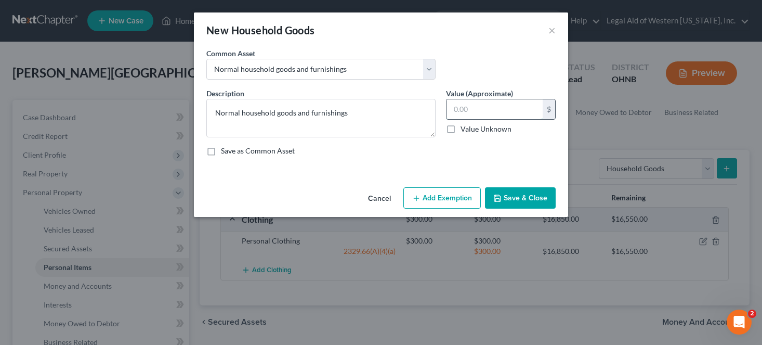
click at [505, 111] on input "text" at bounding box center [495, 109] width 96 height 20
type input "500"
click at [443, 200] on button "Add Exemption" at bounding box center [442, 198] width 77 height 22
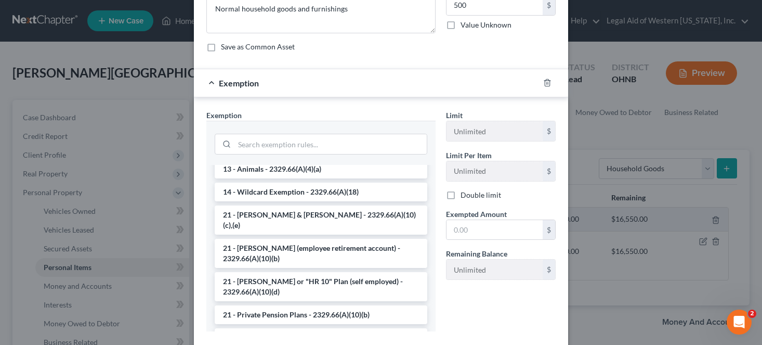
scroll to position [0, 0]
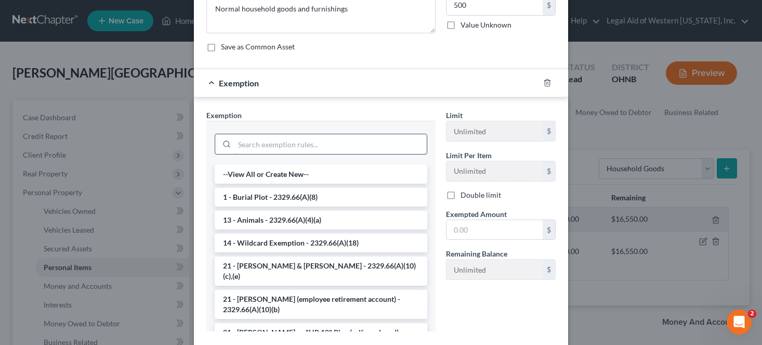
click at [281, 145] on input "search" at bounding box center [331, 144] width 192 height 20
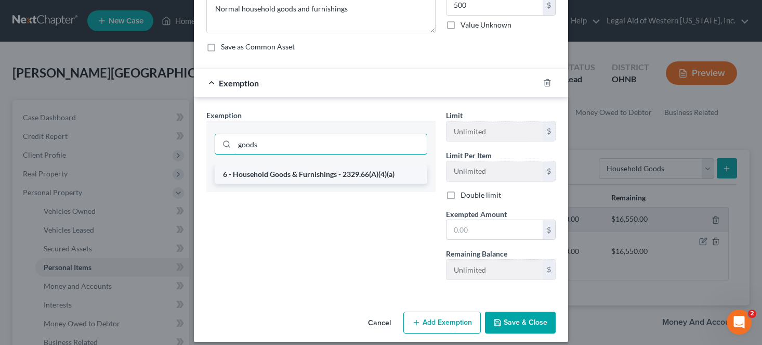
type input "goods"
click at [330, 176] on li "6 - Household Goods & Furnishings - 2329.66(A)(4)(a)" at bounding box center [321, 174] width 213 height 19
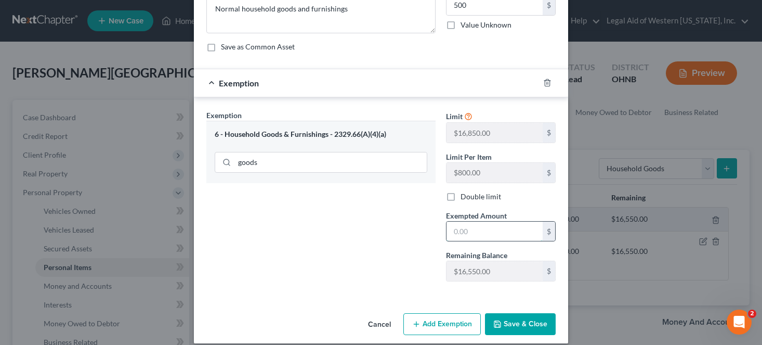
click at [496, 233] on input "text" at bounding box center [495, 232] width 96 height 20
type input "500"
click at [525, 319] on button "Save & Close" at bounding box center [520, 324] width 71 height 22
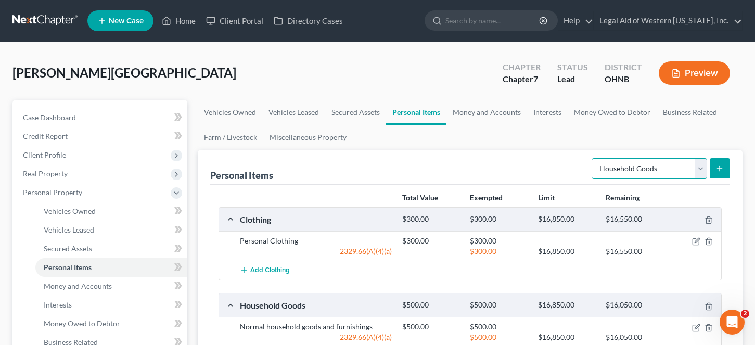
click at [635, 169] on select "Select Item Type Clothing Collectibles Of Value Electronics Firearms Household …" at bounding box center [648, 168] width 115 height 21
select select "electronics"
click at [592, 158] on select "Select Item Type Clothing Collectibles Of Value Electronics Firearms Household …" at bounding box center [648, 168] width 115 height 21
click at [635, 172] on div "Personal Items Select Item Type Clothing Collectibles Of Value Electronics Fire…" at bounding box center [470, 270] width 544 height 241
click at [635, 172] on button "submit" at bounding box center [719, 168] width 20 height 20
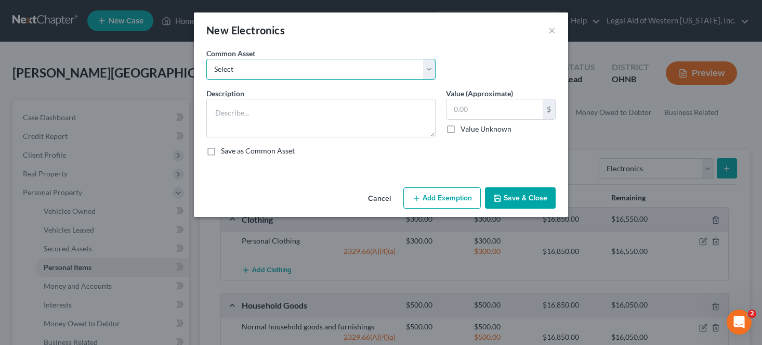
click at [278, 70] on select "Select Normal household electronics" at bounding box center [320, 69] width 229 height 21
click at [206, 59] on select "Select Normal household electronics" at bounding box center [320, 69] width 229 height 21
click at [270, 71] on select "Select Normal household electronics" at bounding box center [320, 69] width 229 height 21
select select "0"
click at [206, 59] on select "Select Normal household electronics" at bounding box center [320, 69] width 229 height 21
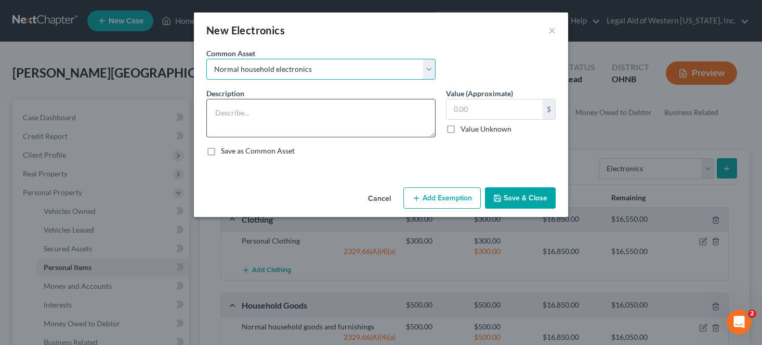
type textarea "Normal household electronics"
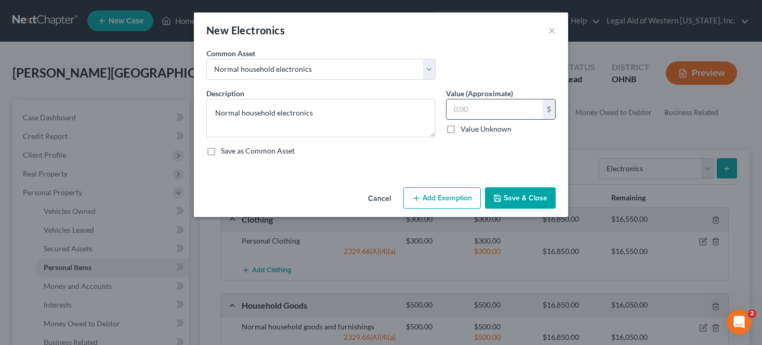
click at [466, 105] on input "text" at bounding box center [495, 109] width 96 height 20
type input "500"
click at [447, 196] on button "Add Exemption" at bounding box center [442, 198] width 77 height 22
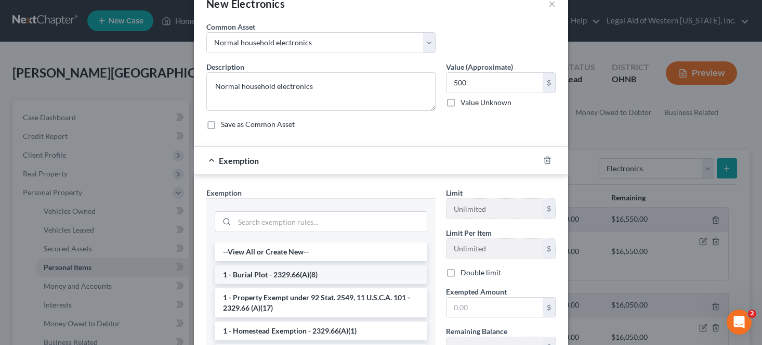
scroll to position [52, 0]
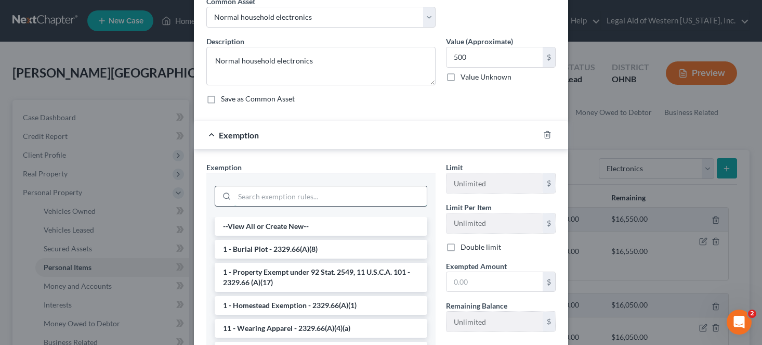
click at [274, 193] on input "search" at bounding box center [331, 196] width 192 height 20
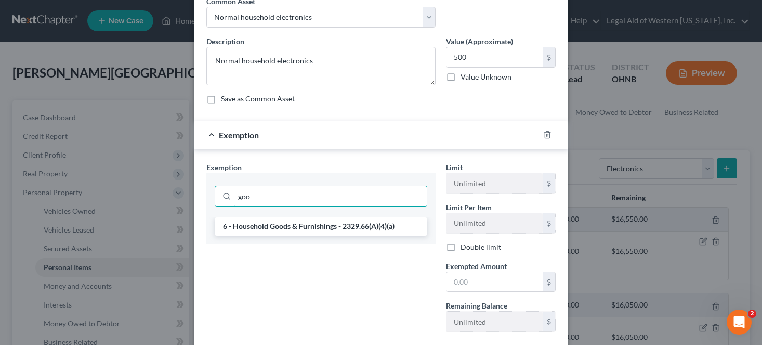
type input "goo"
click at [266, 230] on li "6 - Household Goods & Furnishings - 2329.66(A)(4)(a)" at bounding box center [321, 226] width 213 height 19
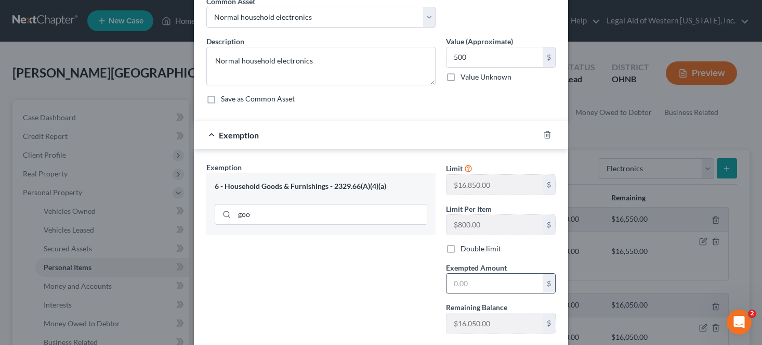
click at [468, 283] on input "text" at bounding box center [495, 284] width 96 height 20
type input "500"
click at [426, 286] on div "Exemption Set must be selected for CA. Exemption * 6 - Household Goods & Furnis…" at bounding box center [321, 252] width 240 height 180
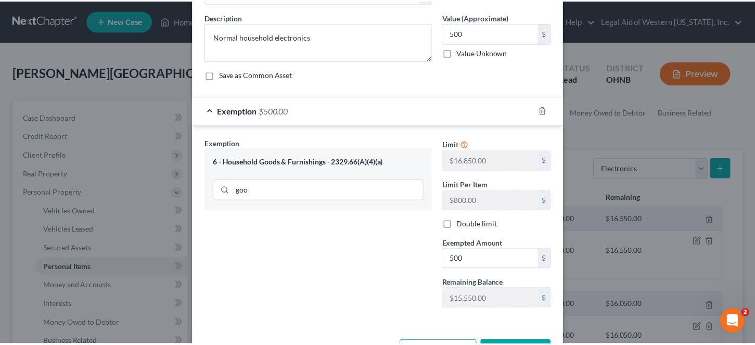
scroll to position [115, 0]
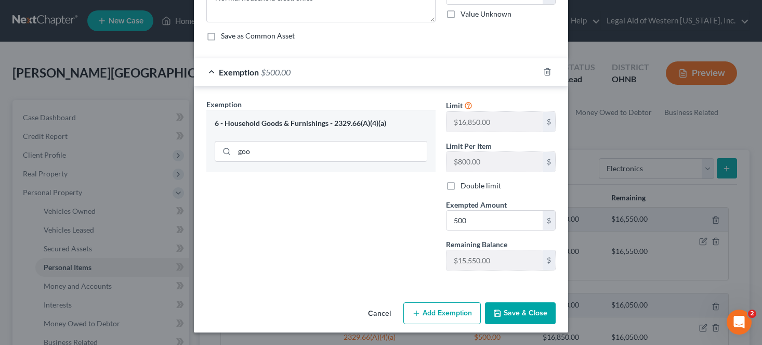
click at [532, 312] on button "Save & Close" at bounding box center [520, 313] width 71 height 22
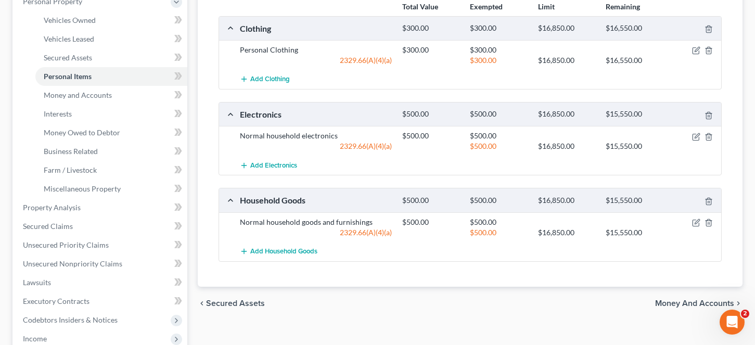
scroll to position [208, 0]
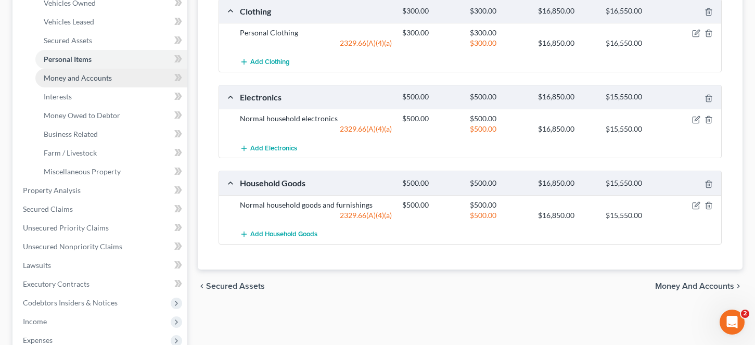
click at [73, 78] on span "Money and Accounts" at bounding box center [78, 77] width 68 height 9
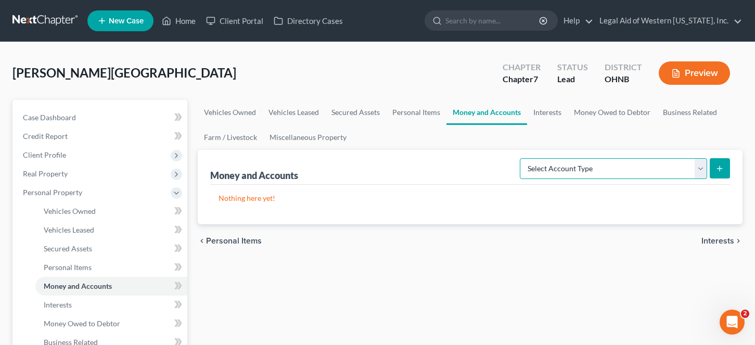
click at [635, 166] on select "Select Account Type Brokerage Cash on Hand Certificates of Deposit Checking Acc…" at bounding box center [613, 168] width 187 height 21
select select "checking"
click at [522, 158] on select "Select Account Type Brokerage Cash on Hand Certificates of Deposit Checking Acc…" at bounding box center [613, 168] width 187 height 21
click at [635, 168] on button "submit" at bounding box center [719, 168] width 20 height 20
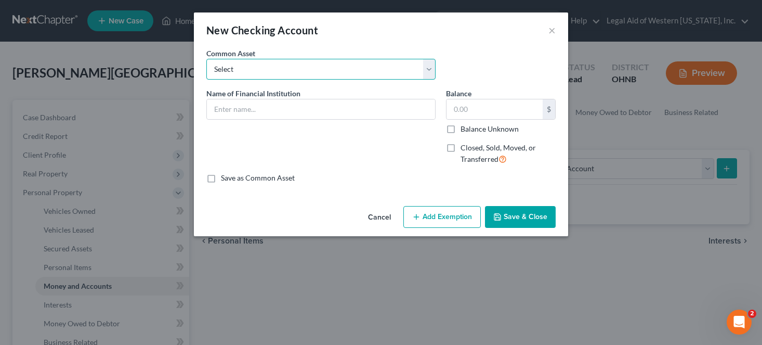
click at [274, 67] on select "Select Navy Federal Checking Chime Glass City Federal Credit Union Fifth Third …" at bounding box center [320, 69] width 229 height 21
select select "11"
click at [206, 59] on select "Select Navy Federal Checking Chime Glass City Federal Credit Union Fifth Third …" at bounding box center [320, 69] width 229 height 21
type input "Citizens Bank"
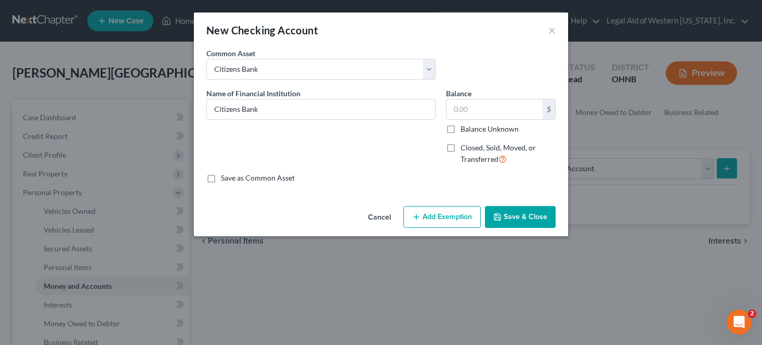
click at [514, 218] on button "Save & Close" at bounding box center [520, 217] width 71 height 22
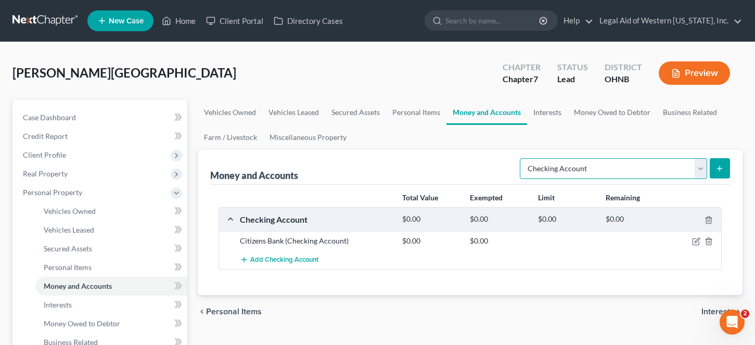
click at [621, 171] on select "Select Account Type Brokerage Cash on Hand Certificates of Deposit Checking Acc…" at bounding box center [613, 168] width 187 height 21
select select "savings"
click at [522, 158] on select "Select Account Type Brokerage Cash on Hand Certificates of Deposit Checking Acc…" at bounding box center [613, 168] width 187 height 21
click at [635, 166] on icon "submit" at bounding box center [719, 168] width 8 height 8
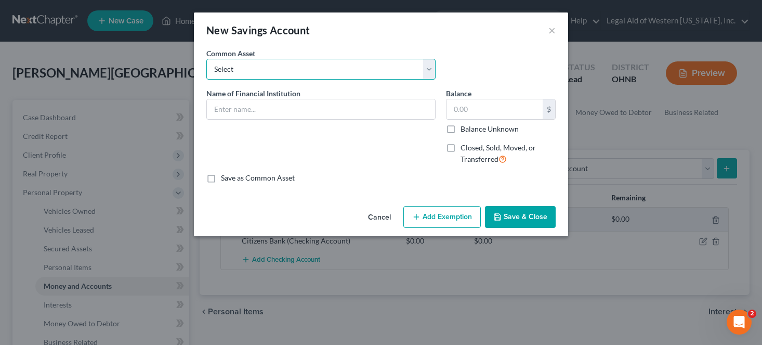
click at [319, 76] on select "Select Glass City Federal Credit Union Fifth Third Bank Huntington Bank Chase U…" at bounding box center [320, 69] width 229 height 21
select select "10"
click at [206, 59] on select "Select Glass City Federal Credit Union Fifth Third Bank Huntington Bank Chase U…" at bounding box center [320, 69] width 229 height 21
type input "Citizens Bank"
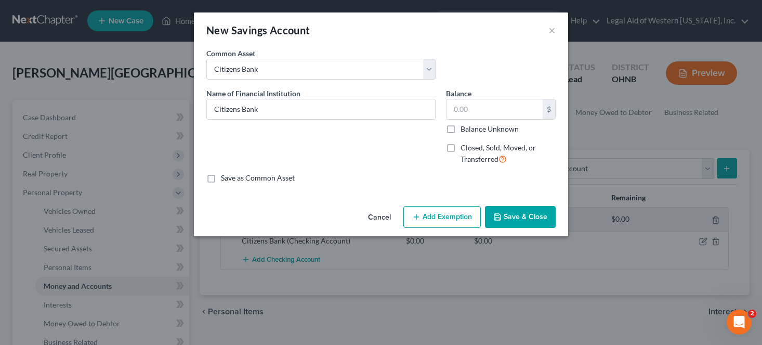
click at [501, 213] on icon "button" at bounding box center [498, 217] width 8 height 8
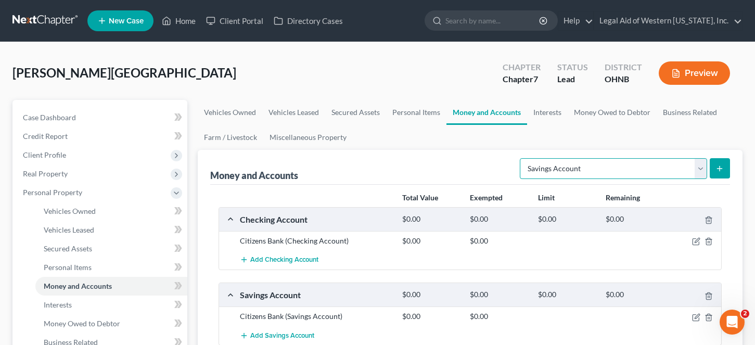
click at [635, 165] on select "Select Account Type Brokerage Cash on Hand Certificates of Deposit Checking Acc…" at bounding box center [613, 168] width 187 height 21
select select "checking"
click at [522, 158] on select "Select Account Type Brokerage Cash on Hand Certificates of Deposit Checking Acc…" at bounding box center [613, 168] width 187 height 21
click at [635, 170] on button "submit" at bounding box center [719, 168] width 20 height 20
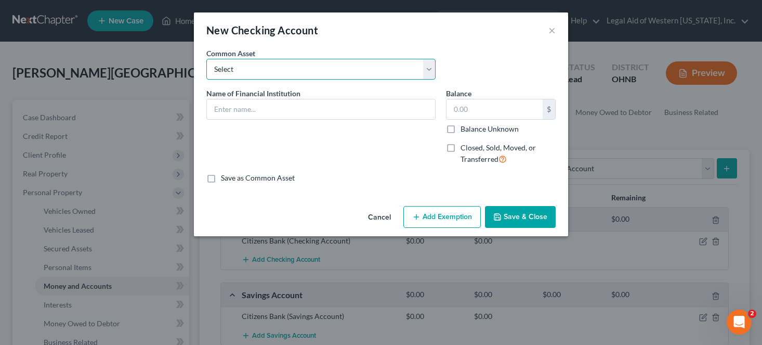
click at [329, 69] on select "Select Navy Federal Checking Chime Glass City Federal Credit Union Fifth Third …" at bounding box center [320, 69] width 229 height 21
select select "16"
click at [206, 59] on select "Select Navy Federal Checking Chime Glass City Federal Credit Union Fifth Third …" at bounding box center [320, 69] width 229 height 21
type input "Cash App"
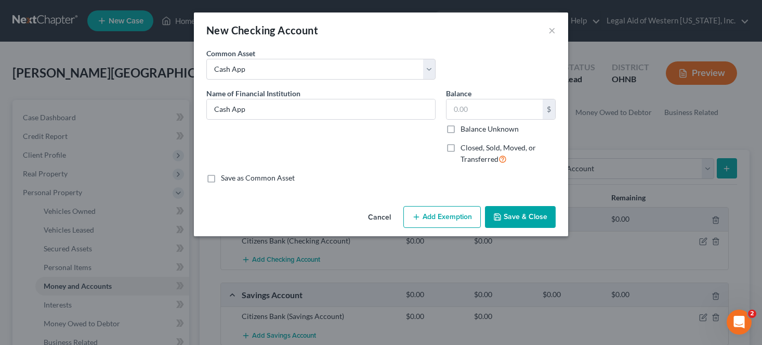
click at [505, 217] on button "Save & Close" at bounding box center [520, 217] width 71 height 22
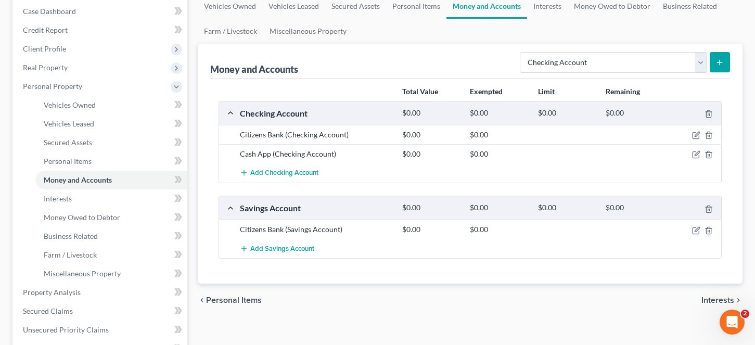
scroll to position [104, 0]
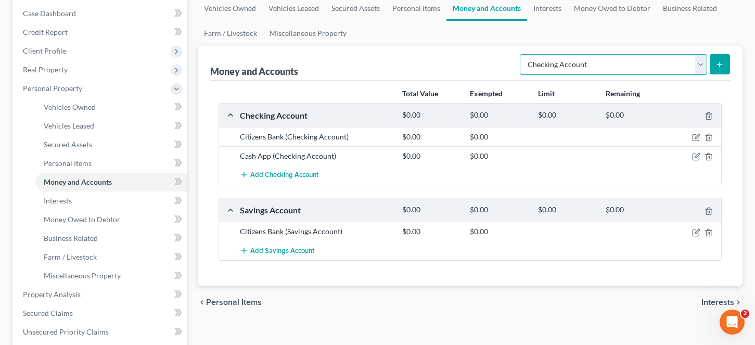
click at [635, 57] on select "Select Account Type Brokerage Cash on Hand Certificates of Deposit Checking Acc…" at bounding box center [613, 64] width 187 height 21
click at [635, 294] on div "chevron_left Personal Items Interests chevron_right" at bounding box center [470, 302] width 544 height 33
click at [635, 296] on div "chevron_left Personal Items Interests chevron_right" at bounding box center [470, 302] width 544 height 33
click at [635, 300] on span "Interests" at bounding box center [717, 302] width 33 height 8
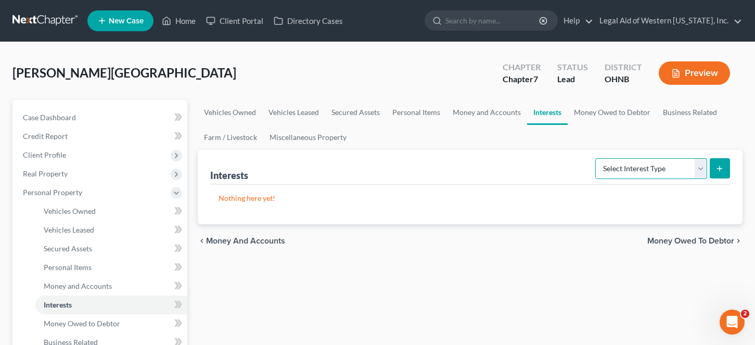
click at [635, 168] on select "Select Interest Type 401K Annuity Bond Education IRA Government Bond Government…" at bounding box center [651, 168] width 112 height 21
click at [596, 158] on select "Select Interest Type 401K Annuity Bond Education IRA Government Bond Government…" at bounding box center [651, 168] width 112 height 21
click at [635, 167] on select "Select Interest Type 401K Annuity Bond Education IRA Government Bond Government…" at bounding box center [651, 168] width 112 height 21
select select "government_pension_plan"
click at [596, 158] on select "Select Interest Type 401K Annuity Bond Education IRA Government Bond Government…" at bounding box center [651, 168] width 112 height 21
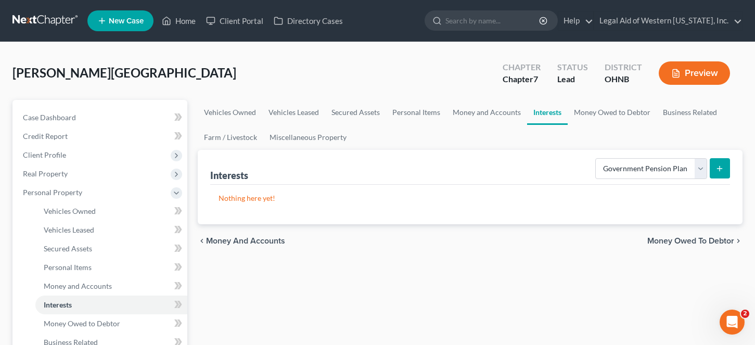
click at [635, 175] on button "submit" at bounding box center [719, 168] width 20 height 20
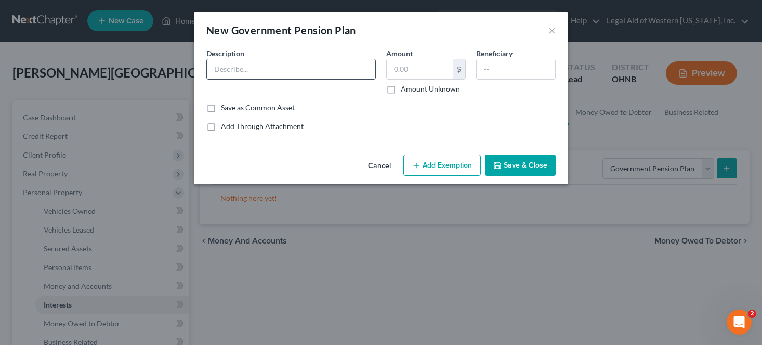
click at [239, 71] on input "text" at bounding box center [291, 69] width 168 height 20
type input "SERS"
click at [445, 67] on input "text" at bounding box center [420, 69] width 66 height 20
type input "20,000"
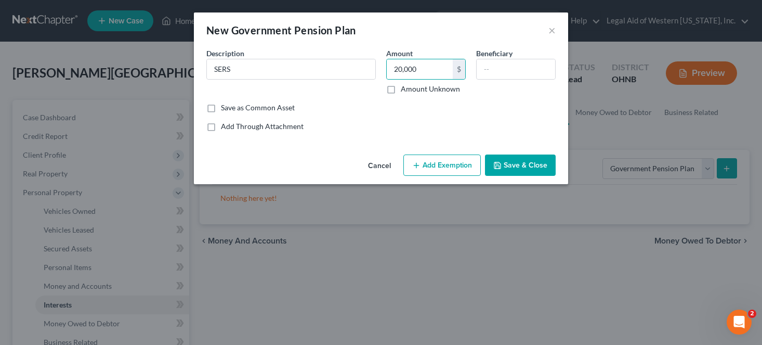
click at [436, 164] on button "Add Exemption" at bounding box center [442, 165] width 77 height 22
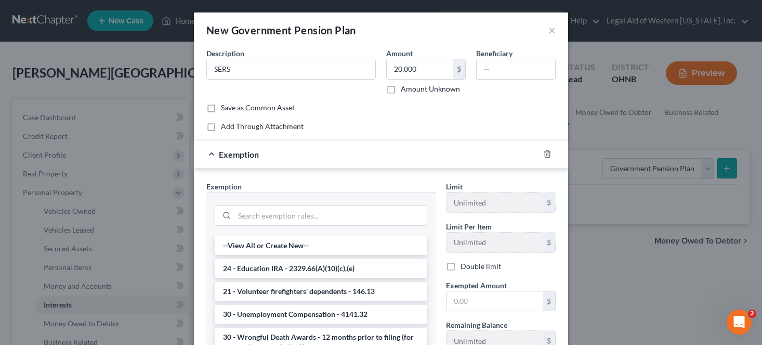
click at [401, 89] on label "Amount Unknown" at bounding box center [430, 89] width 59 height 10
click at [405, 89] on input "Amount Unknown" at bounding box center [408, 87] width 7 height 7
checkbox input "true"
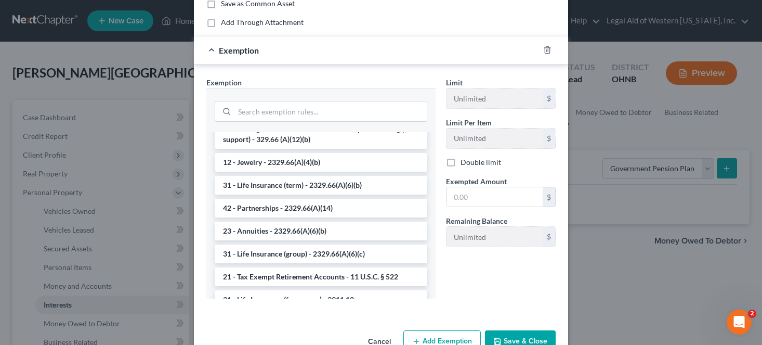
scroll to position [156, 0]
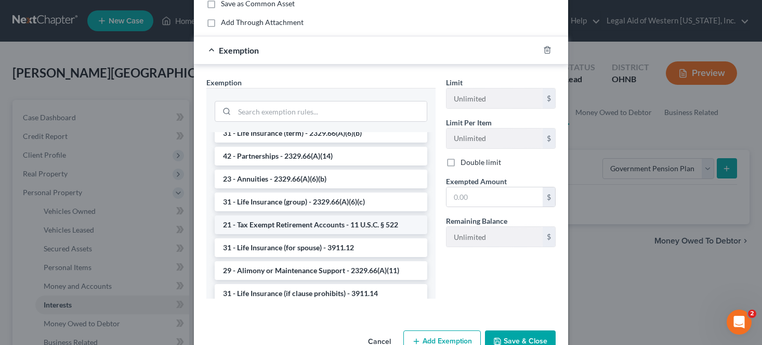
click at [382, 225] on li "21 - Tax Exempt Retirement Accounts - 11 U.S.C. § 522" at bounding box center [321, 224] width 213 height 19
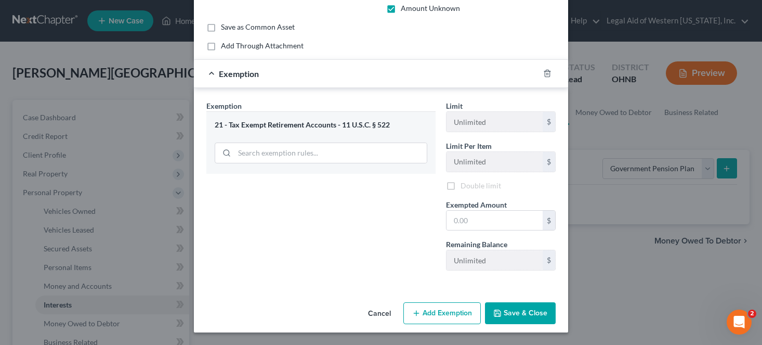
scroll to position [82, 0]
click at [479, 215] on input "text" at bounding box center [495, 221] width 96 height 20
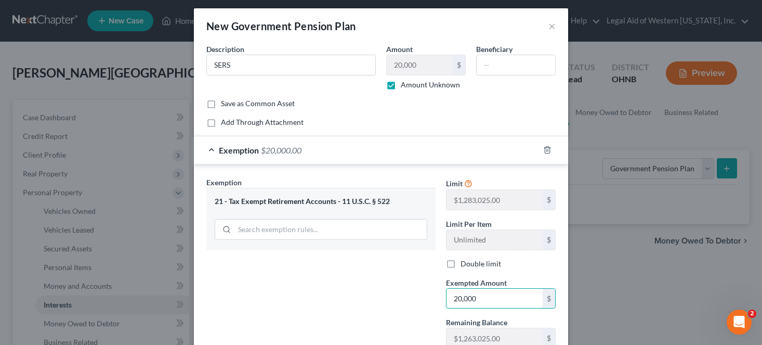
scroll to position [0, 0]
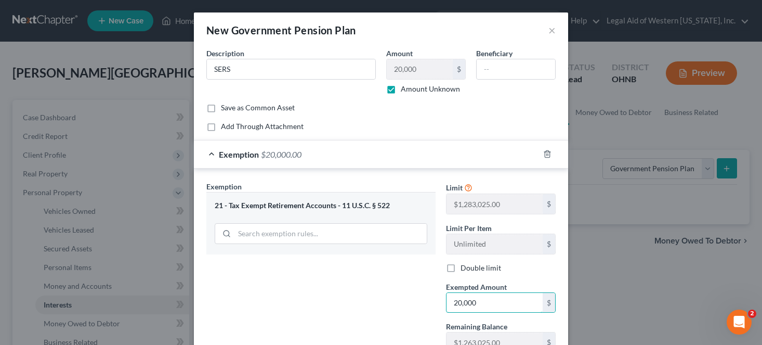
type input "20,000"
click at [401, 87] on label "Amount Unknown" at bounding box center [430, 89] width 59 height 10
click at [405, 87] on input "Amount Unknown" at bounding box center [408, 87] width 7 height 7
checkbox input "false"
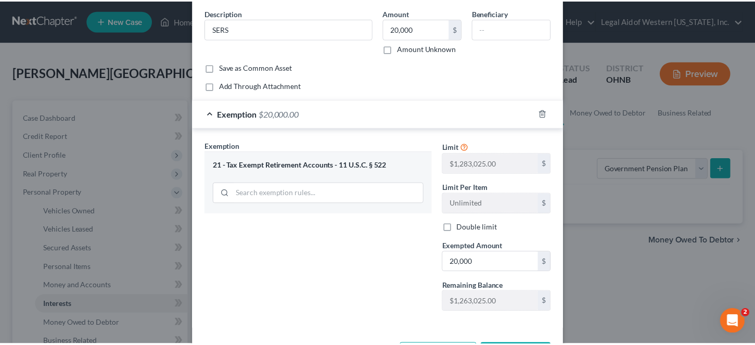
scroll to position [82, 0]
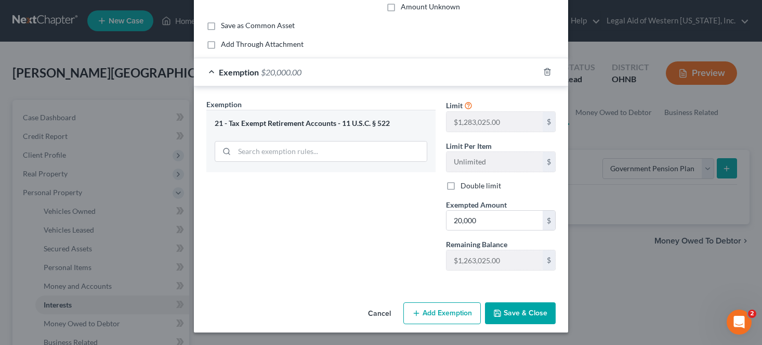
click at [492, 319] on button "Save & Close" at bounding box center [520, 313] width 71 height 22
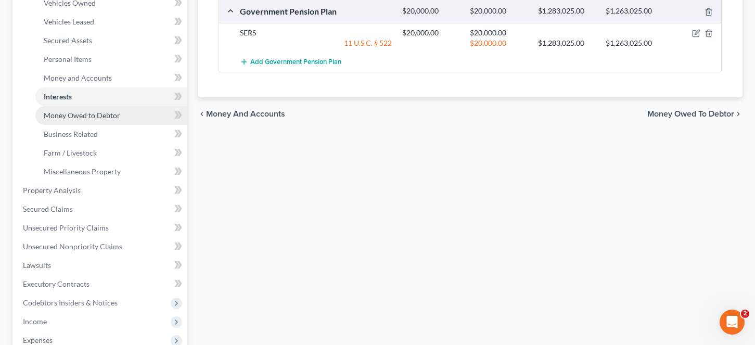
click at [74, 116] on span "Money Owed to Debtor" at bounding box center [82, 115] width 76 height 9
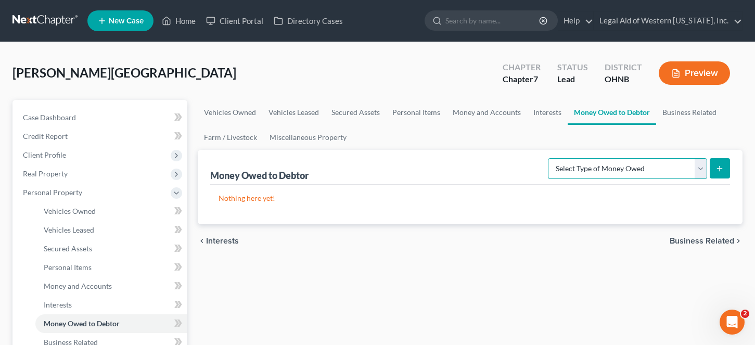
click at [635, 167] on select "Select Type of Money Owed Accounts Receivable Alimony Child Support Claims Agai…" at bounding box center [627, 168] width 159 height 21
select select "child_support"
click at [549, 158] on select "Select Type of Money Owed Accounts Receivable Alimony Child Support Claims Agai…" at bounding box center [627, 168] width 159 height 21
click at [635, 171] on icon "submit" at bounding box center [719, 168] width 8 height 8
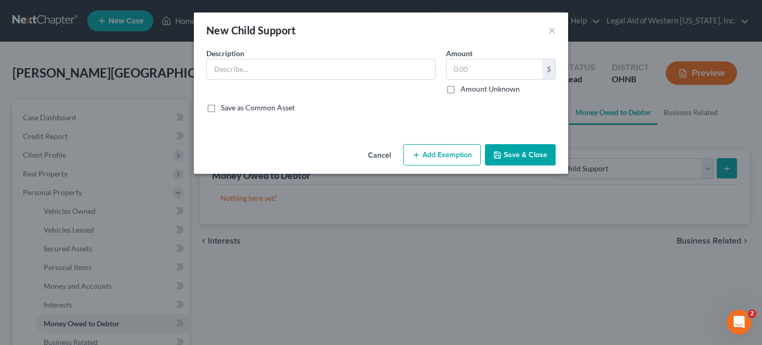
click at [259, 58] on div "Description *" at bounding box center [321, 71] width 240 height 46
click at [259, 70] on input "text" at bounding box center [321, 69] width 228 height 20
click at [512, 73] on input "text" at bounding box center [495, 69] width 96 height 20
type input "4,600.00"
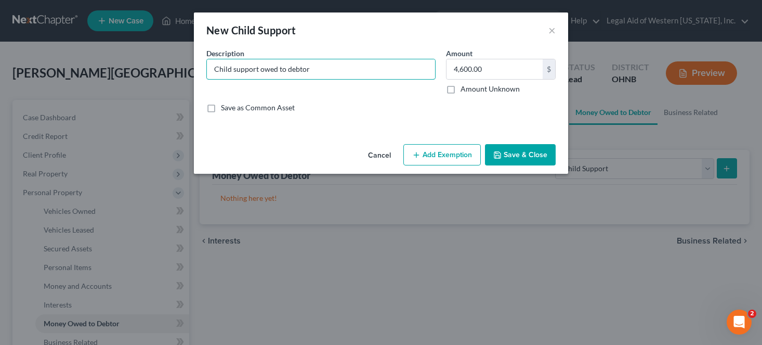
type input "Child support owed to debtor"
click at [454, 150] on button "Add Exemption" at bounding box center [442, 155] width 77 height 22
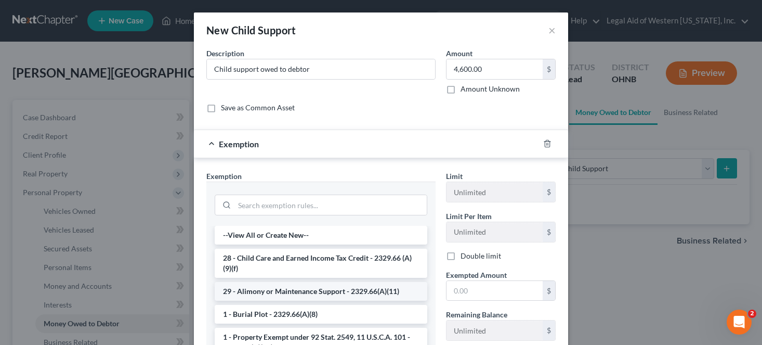
click at [308, 288] on li "29 - Alimony or Maintenance Support - 2329.66(A)(11)" at bounding box center [321, 291] width 213 height 19
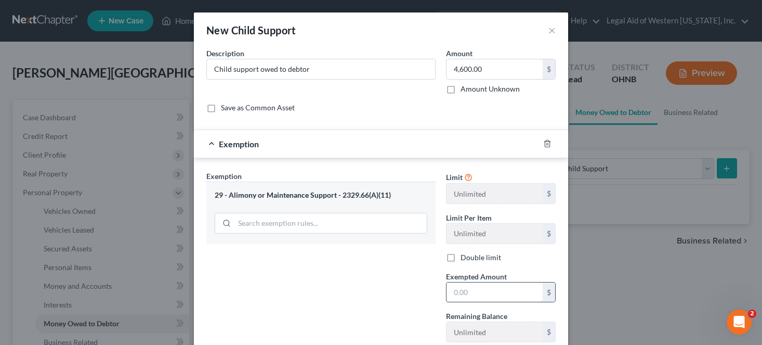
click at [483, 294] on input "text" at bounding box center [495, 292] width 96 height 20
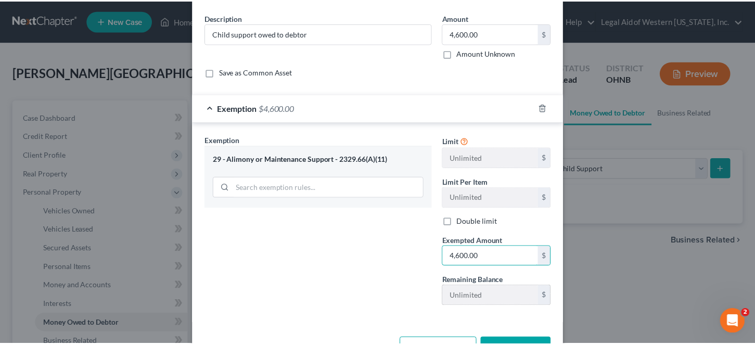
scroll to position [72, 0]
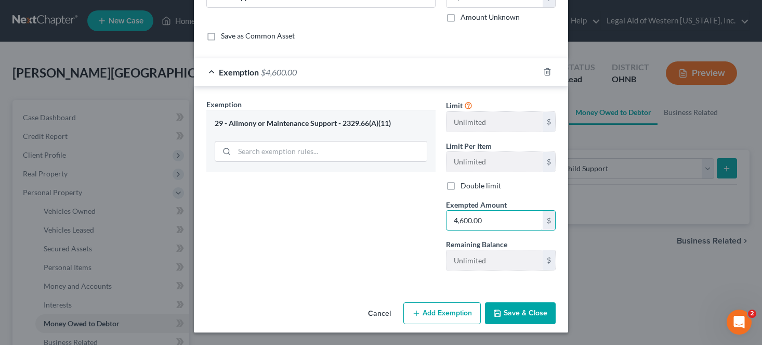
type input "4,600.00"
click at [506, 310] on button "Save & Close" at bounding box center [520, 313] width 71 height 22
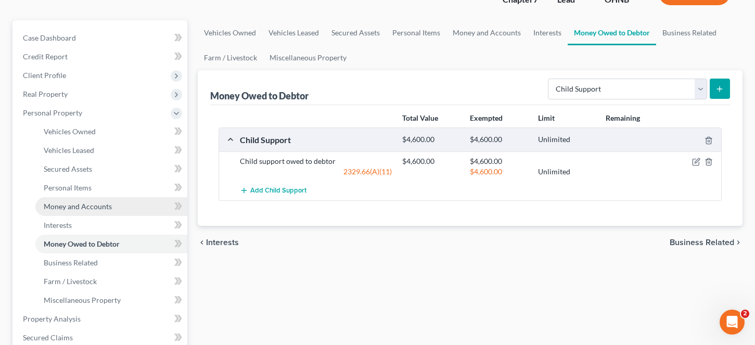
scroll to position [260, 0]
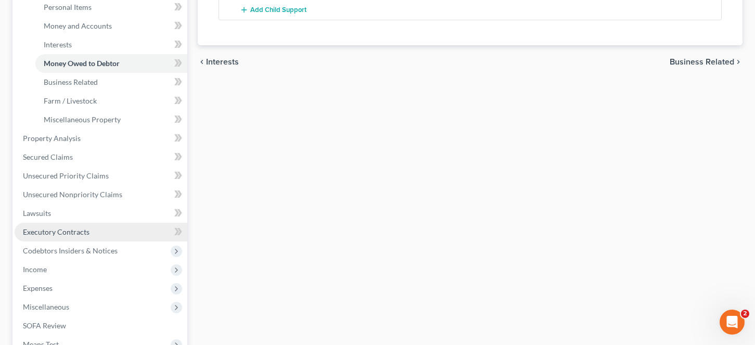
click at [79, 232] on span "Executory Contracts" at bounding box center [56, 231] width 67 height 9
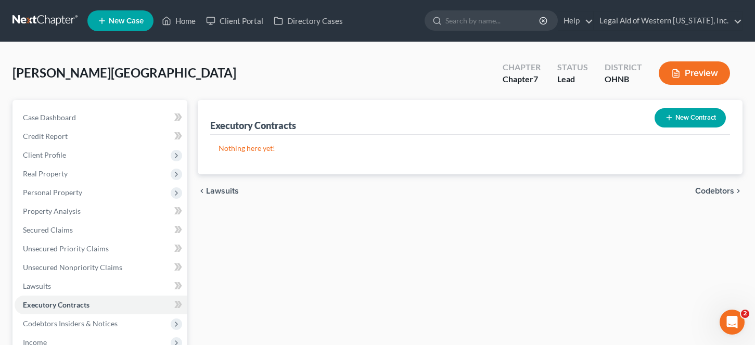
click at [635, 113] on button "New Contract" at bounding box center [689, 117] width 71 height 19
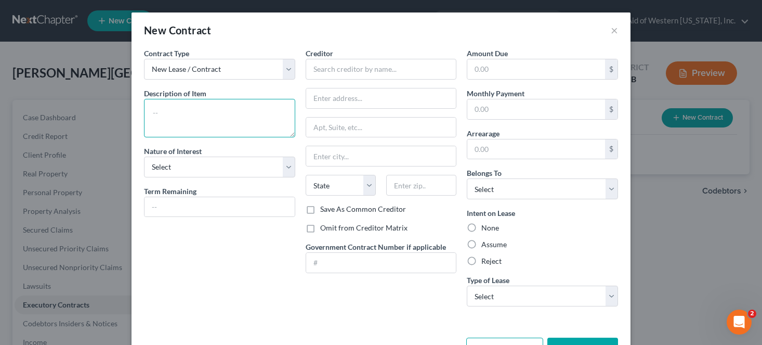
click at [173, 116] on textarea at bounding box center [219, 118] width 151 height 38
paste textarea "[STREET_ADDRESS] 24 years Rent LMHA [MEDICAL_DATA] She was behind owed them 2500"
type textarea "[STREET_ADDRESS] 24 years Rent LMHA [MEDICAL_DATA] She was behind owed them 2500"
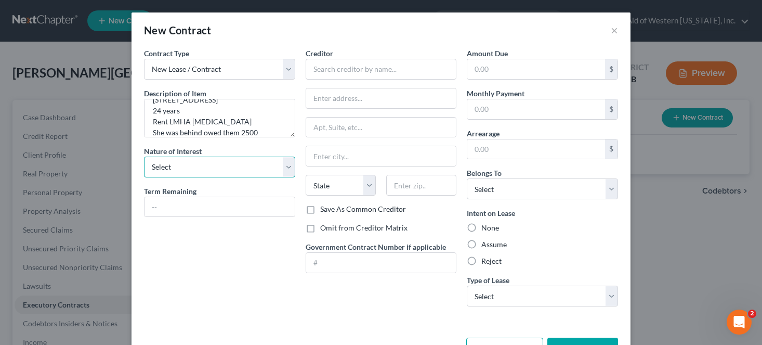
click at [207, 165] on select "Select Purchaser Agent Lessor Lessee" at bounding box center [219, 167] width 151 height 21
select select "3"
click at [144, 157] on select "Select Purchaser Agent Lessor Lessee" at bounding box center [219, 167] width 151 height 21
click at [515, 71] on input "text" at bounding box center [537, 69] width 138 height 20
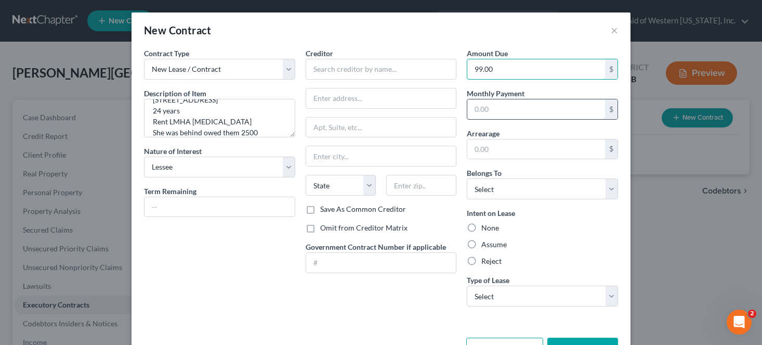
type input "99.00"
click at [506, 113] on input "text" at bounding box center [537, 109] width 138 height 20
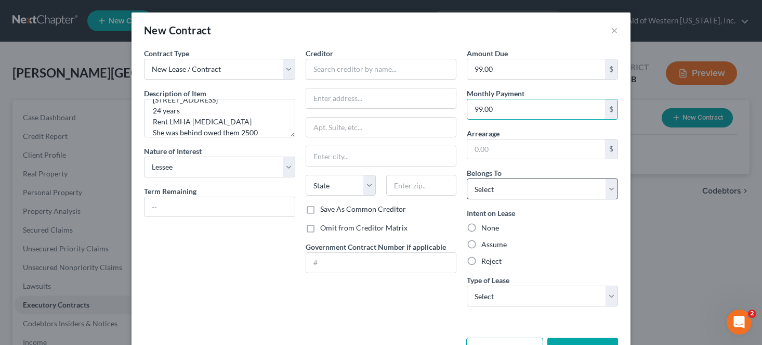
type input "99.00"
click at [508, 191] on select "Select Debtor 1 Only Debtor 2 Only Debtor 1 And Debtor 2 Only At Least One Of T…" at bounding box center [542, 188] width 151 height 21
select select "0"
click at [467, 178] on select "Select Debtor 1 Only Debtor 2 Only Debtor 1 And Debtor 2 Only At Least One Of T…" at bounding box center [542, 188] width 151 height 21
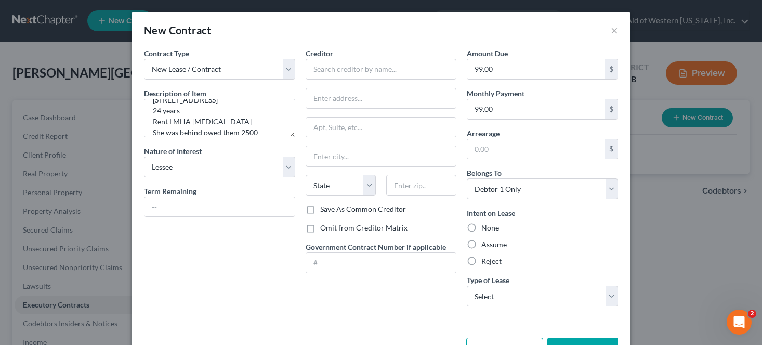
click at [482, 249] on label "Assume" at bounding box center [494, 244] width 25 height 10
click at [486, 246] on input "Assume" at bounding box center [489, 242] width 7 height 7
radio input "true"
click at [501, 293] on select "Select Real Estate Car Other" at bounding box center [542, 296] width 151 height 21
select select "0"
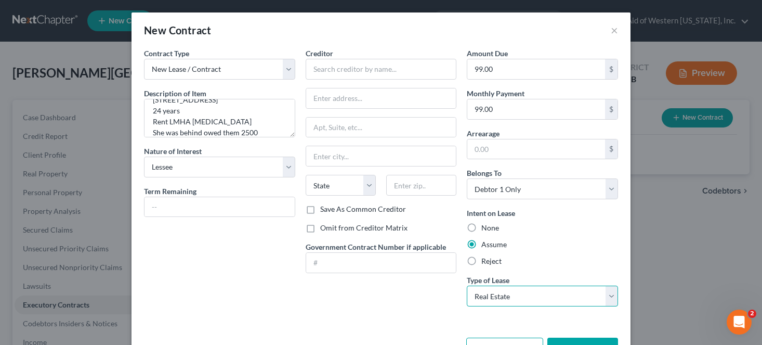
click at [467, 286] on select "Select Real Estate Car Other" at bounding box center [542, 296] width 151 height 21
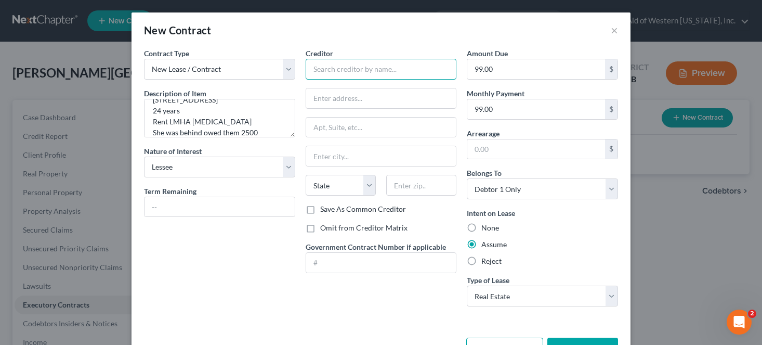
click at [306, 70] on input "text" at bounding box center [381, 69] width 151 height 21
type input "LMHA"
type input "[STREET_ADDRESS][PERSON_NAME]"
type input "[GEOGRAPHIC_DATA]"
select select "36"
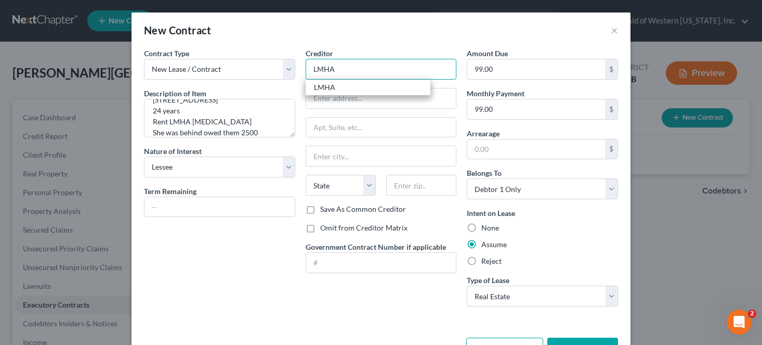
type input "43604"
type input "LMHA"
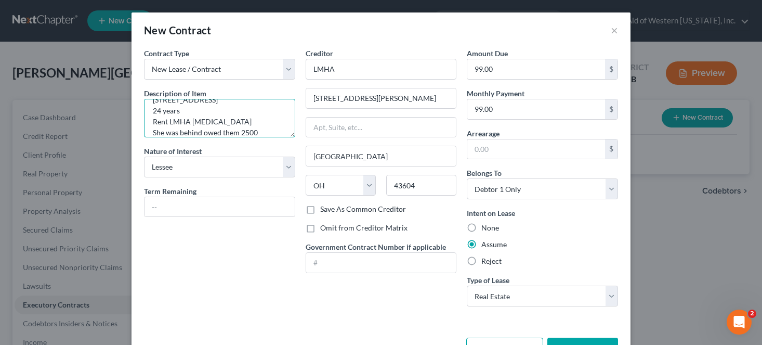
click at [209, 103] on textarea "[STREET_ADDRESS] 24 years Rent LMHA [MEDICAL_DATA] She was behind owed them 2500" at bounding box center [219, 118] width 151 height 38
click at [149, 108] on textarea "[STREET_ADDRESS] 24 years Rent LMHA [MEDICAL_DATA] She was behind owed them 2500" at bounding box center [219, 118] width 151 height 38
drag, startPoint x: 260, startPoint y: 125, endPoint x: 115, endPoint y: 125, distance: 145.1
click at [115, 125] on div "New Contract × Contract Type New Lease / Contract New Timeshare Description of …" at bounding box center [381, 172] width 762 height 345
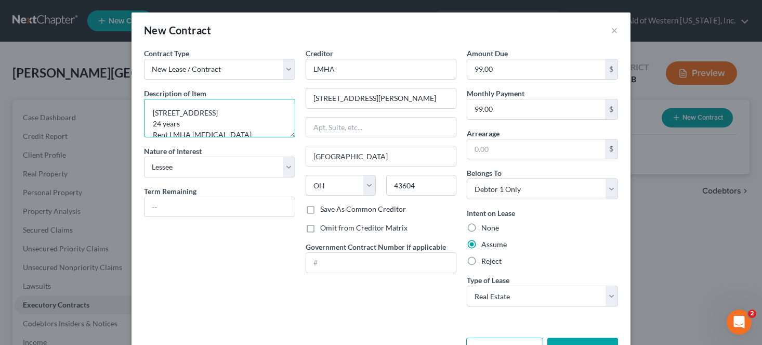
click at [201, 122] on textarea "[STREET_ADDRESS] 24 years Rent LMHA [MEDICAL_DATA] She was behind owed them 2500" at bounding box center [219, 118] width 151 height 38
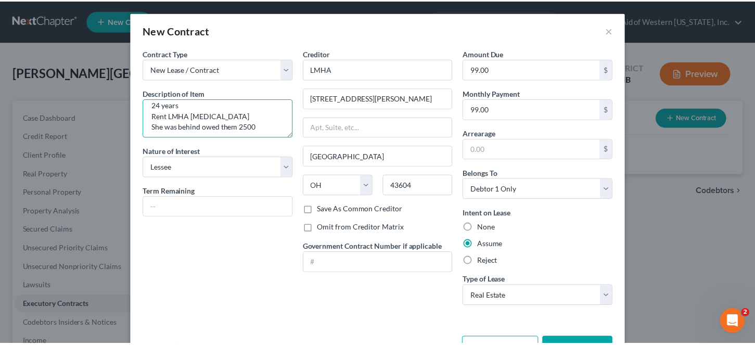
scroll to position [22, 0]
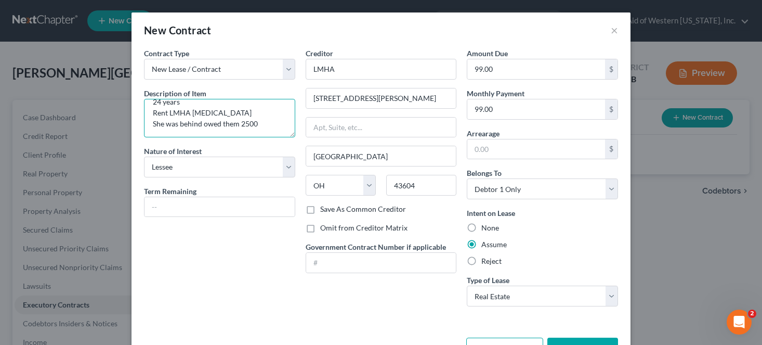
drag, startPoint x: 200, startPoint y: 122, endPoint x: 123, endPoint y: 127, distance: 76.6
click at [123, 127] on div "New Contract × Contract Type New Lease / Contract New Timeshare Description of …" at bounding box center [381, 172] width 762 height 345
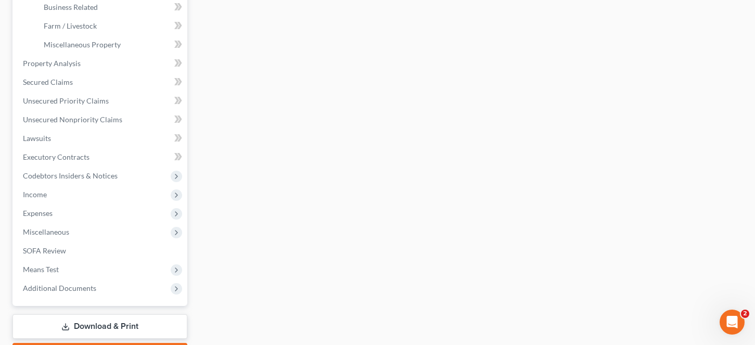
scroll to position [187, 0]
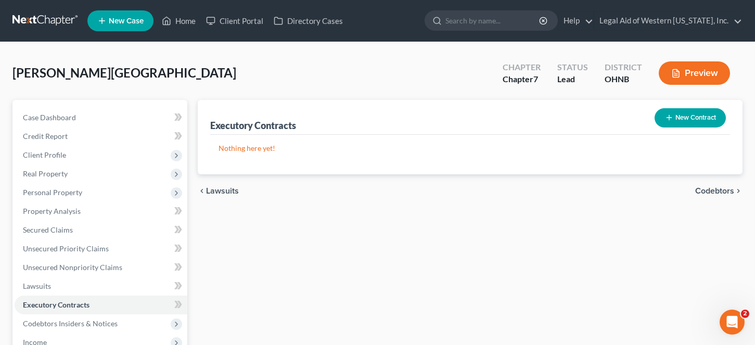
click at [635, 121] on button "New Contract" at bounding box center [689, 117] width 71 height 19
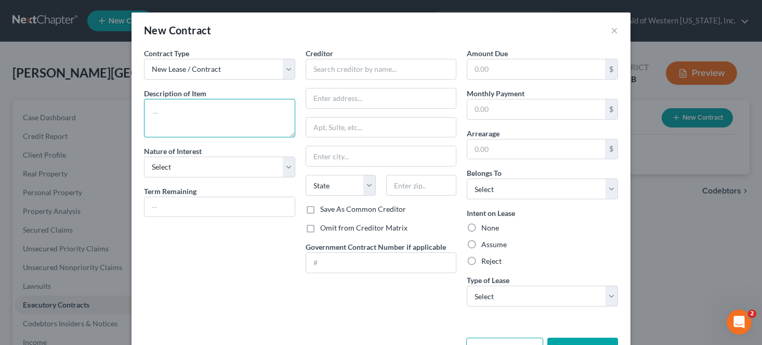
click at [198, 107] on textarea at bounding box center [219, 118] width 151 height 38
paste textarea "[STREET_ADDRESS] 24 years Rent LMHA [MEDICAL_DATA] She was behind owed them 2500"
drag, startPoint x: 259, startPoint y: 132, endPoint x: 138, endPoint y: 130, distance: 121.2
click at [139, 130] on div "Contract Type New Lease / Contract New Timeshare Description of non-residential…" at bounding box center [220, 181] width 162 height 267
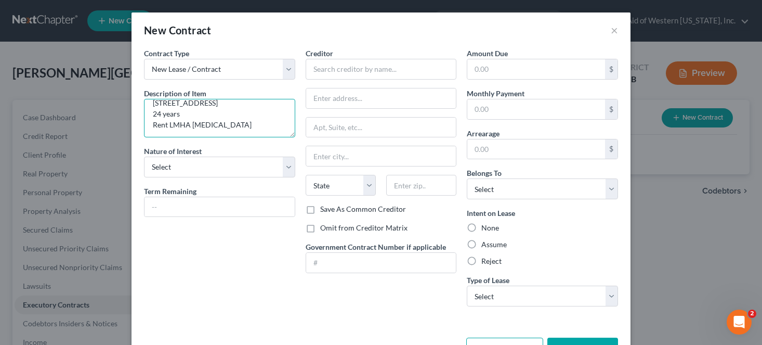
scroll to position [0, 0]
drag, startPoint x: 241, startPoint y: 125, endPoint x: 127, endPoint y: 125, distance: 113.4
click at [132, 125] on div "Contract Type New Lease / Contract New Timeshare Description of non-residential…" at bounding box center [381, 191] width 499 height 286
type textarea "[STREET_ADDRESS] Rent LMHA [MEDICAL_DATA]"
click at [186, 169] on select "Select Purchaser Agent Lessor Lessee" at bounding box center [219, 167] width 151 height 21
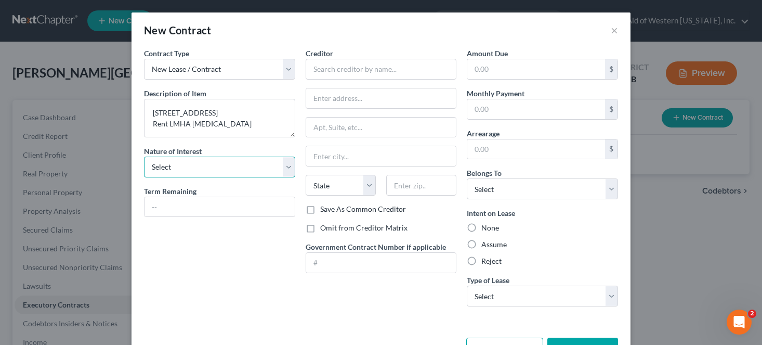
select select "3"
click at [144, 157] on select "Select Purchaser Agent Lessor Lessee" at bounding box center [219, 167] width 151 height 21
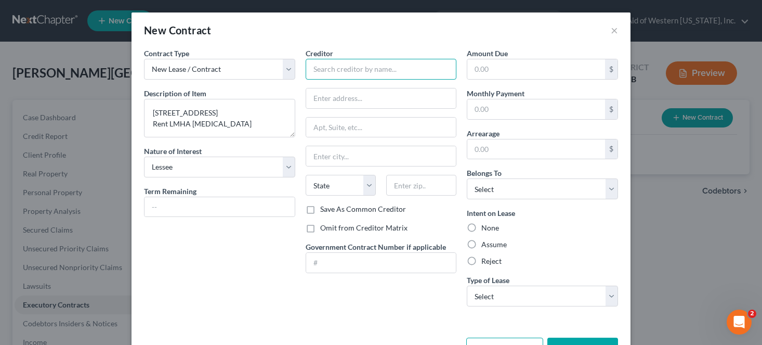
click at [336, 72] on input "text" at bounding box center [381, 69] width 151 height 21
type input "LMHA"
type input "[STREET_ADDRESS][PERSON_NAME]"
type input "[GEOGRAPHIC_DATA]"
select select "36"
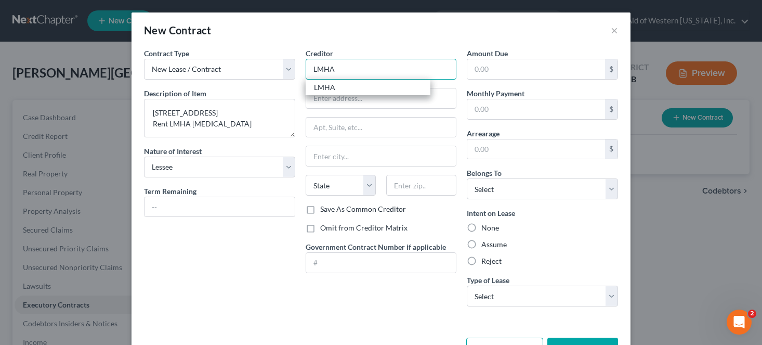
type input "43604"
type input "LMHA"
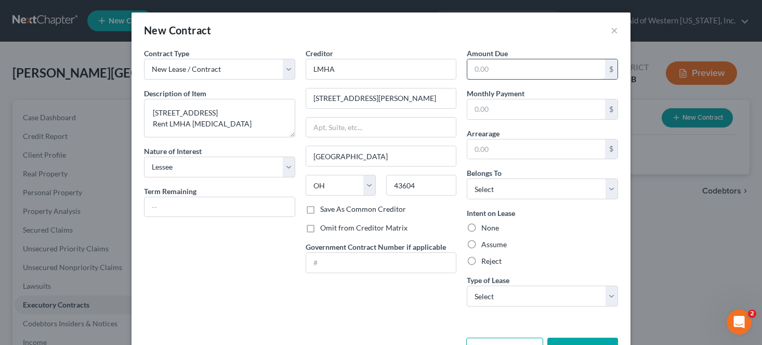
click at [497, 67] on input "text" at bounding box center [537, 69] width 138 height 20
type input "99.00"
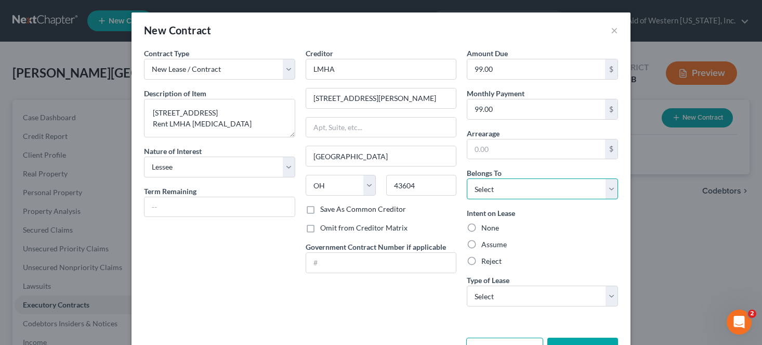
click at [518, 192] on select "Select Debtor 1 Only Debtor 2 Only Debtor 1 And Debtor 2 Only At Least One Of T…" at bounding box center [542, 188] width 151 height 21
select select "0"
click at [467, 178] on select "Select Debtor 1 Only Debtor 2 Only Debtor 1 And Debtor 2 Only At Least One Of T…" at bounding box center [542, 188] width 151 height 21
click at [484, 246] on label "Assume" at bounding box center [494, 244] width 25 height 10
click at [486, 246] on input "Assume" at bounding box center [489, 242] width 7 height 7
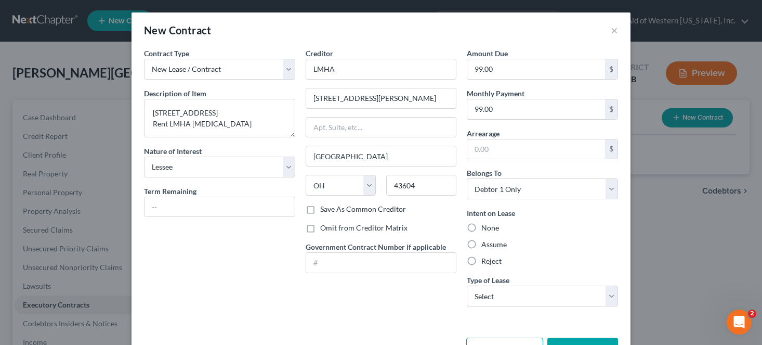
radio input "true"
click at [495, 291] on select "Select Real Estate Car Other" at bounding box center [542, 296] width 151 height 21
select select "0"
click at [467, 286] on select "Select Real Estate Car Other" at bounding box center [542, 296] width 151 height 21
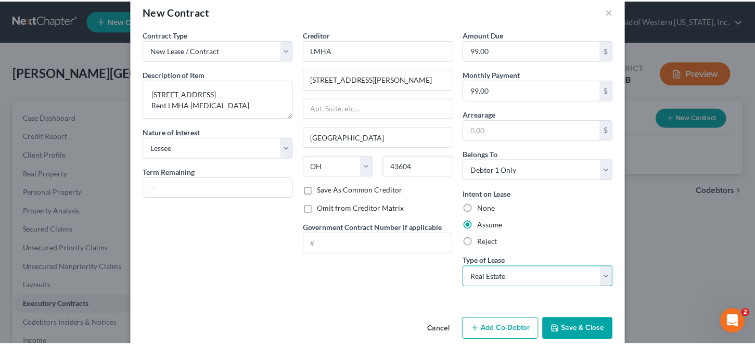
scroll to position [35, 0]
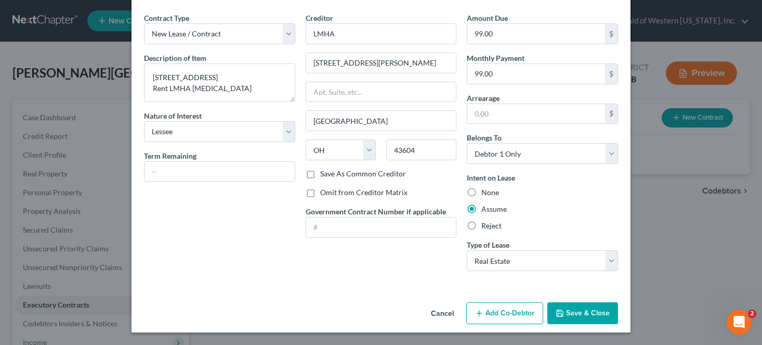
click at [575, 304] on button "Save & Close" at bounding box center [583, 313] width 71 height 22
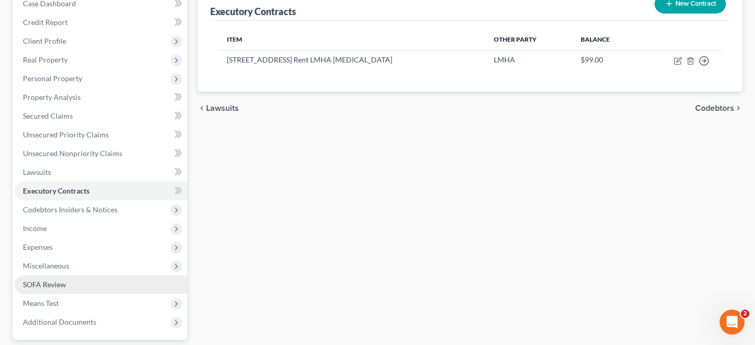
scroll to position [156, 0]
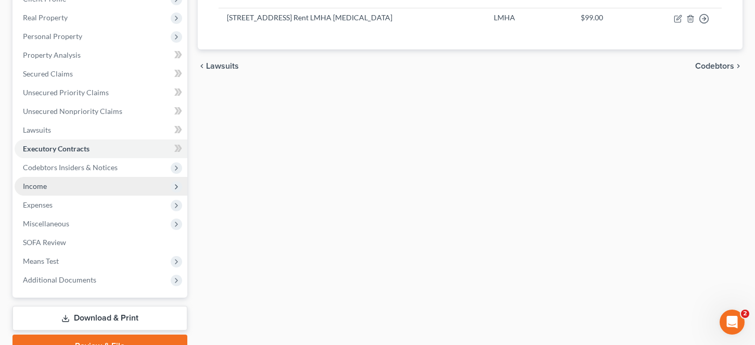
click at [41, 190] on span "Income" at bounding box center [35, 185] width 24 height 9
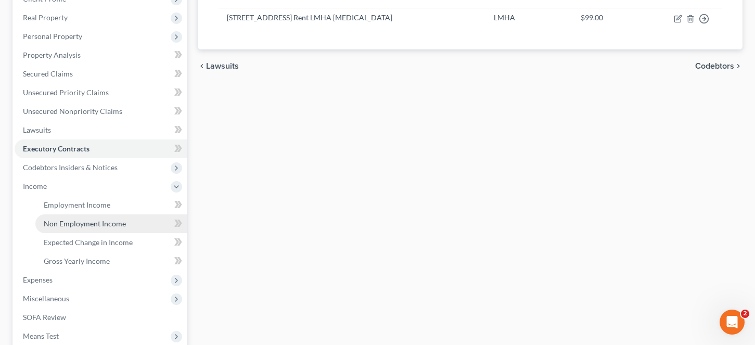
click at [91, 226] on span "Non Employment Income" at bounding box center [85, 223] width 82 height 9
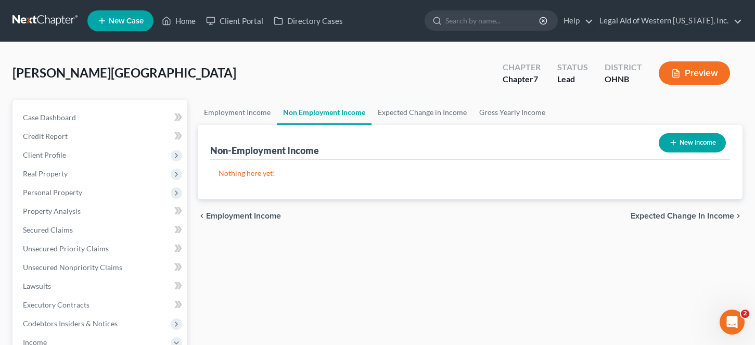
click at [635, 142] on button "New Income" at bounding box center [691, 142] width 67 height 19
select select "0"
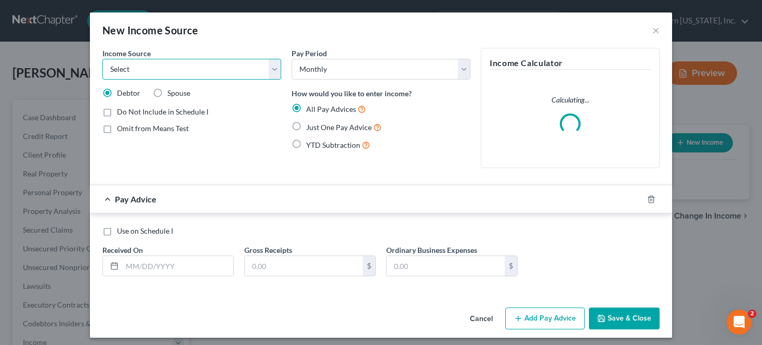
click at [235, 71] on select "Select Unemployment Disability (from employer) Pension Retirement Social Securi…" at bounding box center [191, 69] width 179 height 21
click at [102, 59] on select "Select Unemployment Disability (from employer) Pension Retirement Social Securi…" at bounding box center [191, 69] width 179 height 21
click at [194, 66] on select "Select Unemployment Disability (from employer) Pension Retirement Social Securi…" at bounding box center [191, 69] width 179 height 21
select select "4"
click at [102, 59] on select "Select Unemployment Disability (from employer) Pension Retirement Social Securi…" at bounding box center [191, 69] width 179 height 21
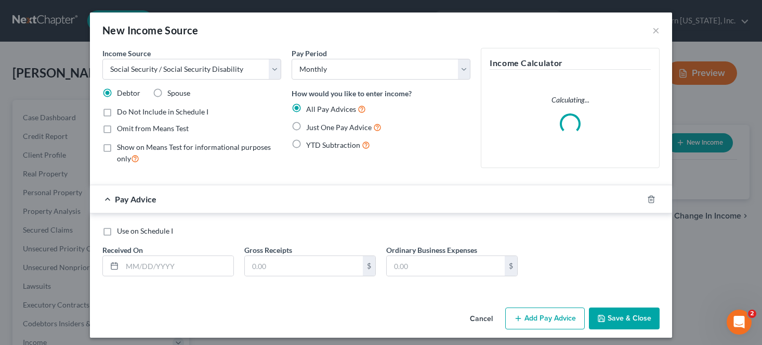
click at [328, 124] on span "Just One Pay Advice" at bounding box center [339, 127] width 66 height 9
click at [317, 124] on input "Just One Pay Advice" at bounding box center [313, 124] width 7 height 7
radio input "true"
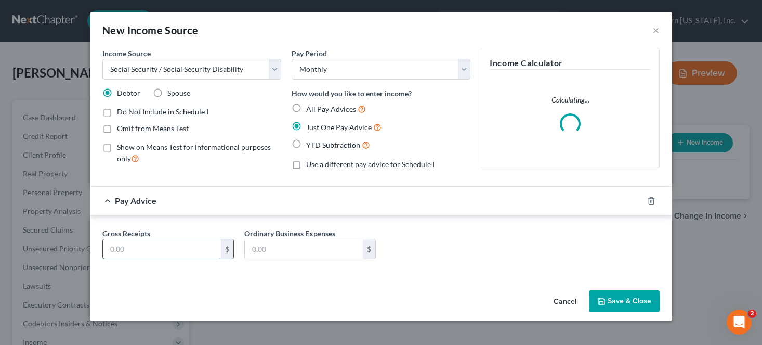
click at [146, 254] on input "text" at bounding box center [162, 249] width 118 height 20
type input "1,031"
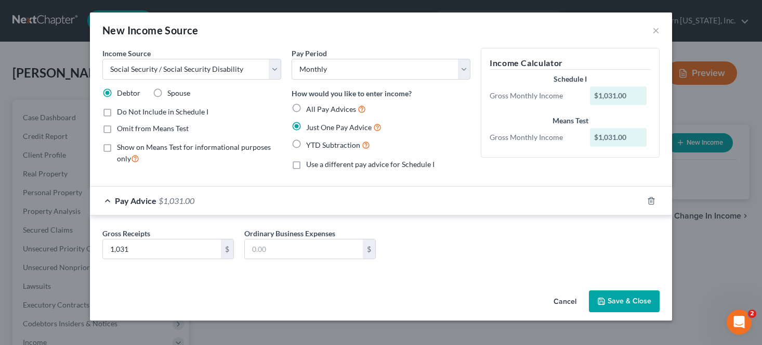
click at [613, 304] on button "Save & Close" at bounding box center [624, 301] width 71 height 22
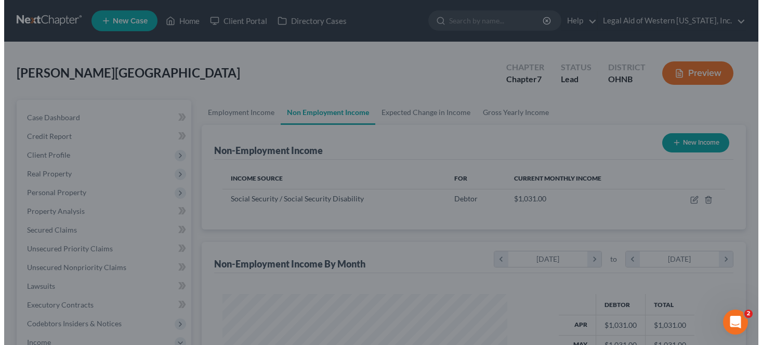
scroll to position [519852, 519733]
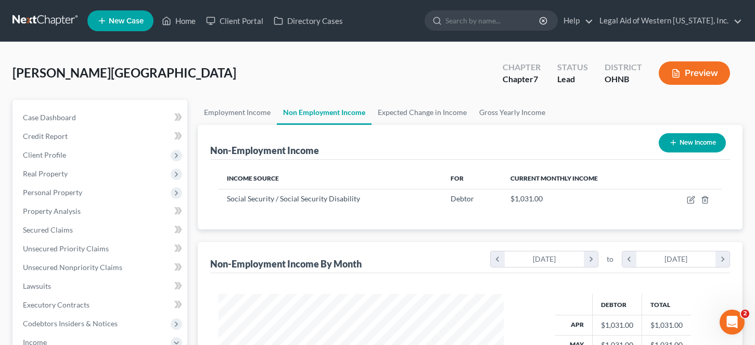
click at [635, 145] on button "New Income" at bounding box center [691, 142] width 67 height 19
select select "0"
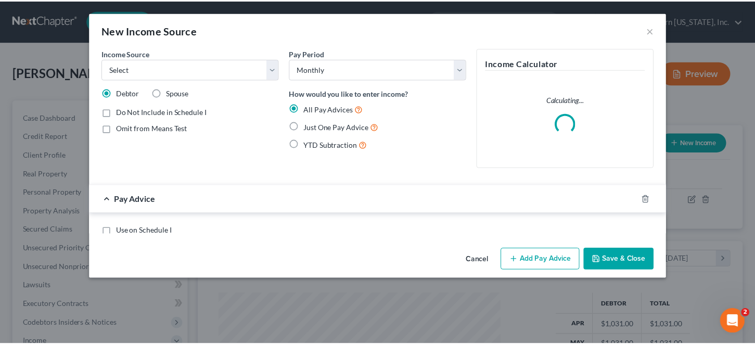
scroll to position [187, 309]
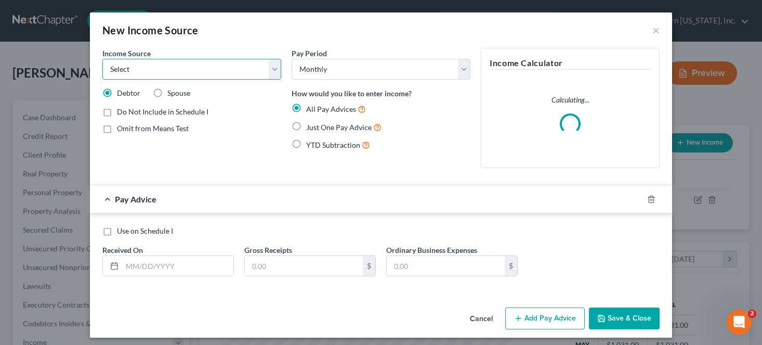
click at [208, 73] on select "Select Unemployment Disability (from employer) Pension Retirement Social Securi…" at bounding box center [191, 69] width 179 height 21
select select "5"
click at [102, 59] on select "Select Unemployment Disability (from employer) Pension Retirement Social Securi…" at bounding box center [191, 69] width 179 height 21
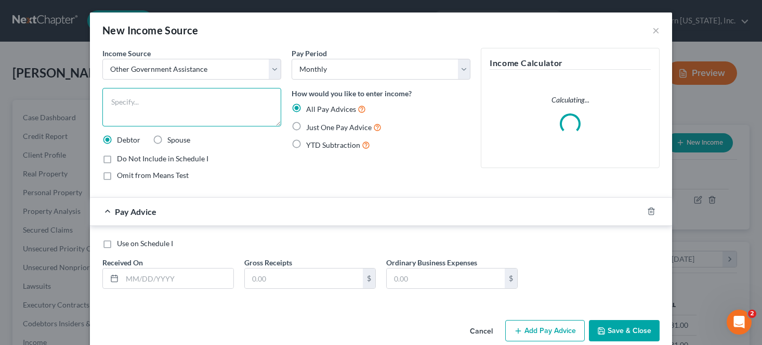
click at [165, 111] on textarea at bounding box center [191, 107] width 179 height 38
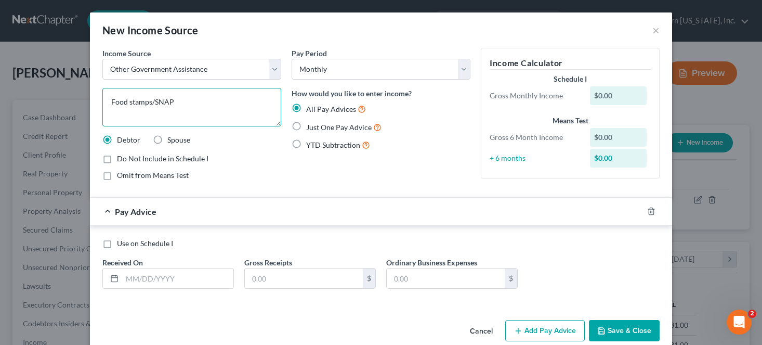
type textarea "Food stamps/SNAP"
click at [353, 125] on span "Just One Pay Advice" at bounding box center [339, 127] width 66 height 9
click at [317, 125] on input "Just One Pay Advice" at bounding box center [313, 124] width 7 height 7
radio input "true"
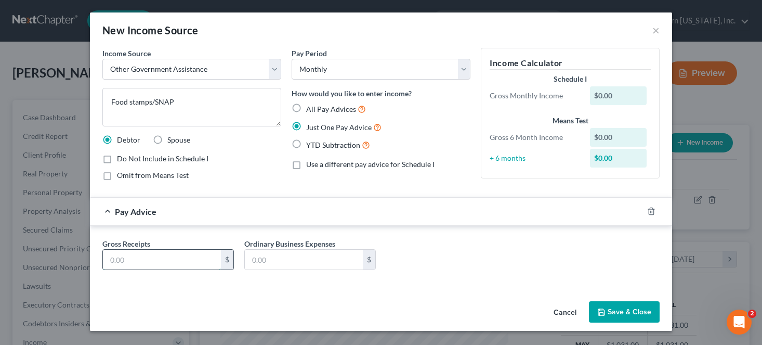
drag, startPoint x: 197, startPoint y: 260, endPoint x: 174, endPoint y: 263, distance: 22.5
click at [197, 260] on input "text" at bounding box center [162, 260] width 118 height 20
type input "536"
click at [635, 308] on button "Save & Close" at bounding box center [624, 312] width 71 height 22
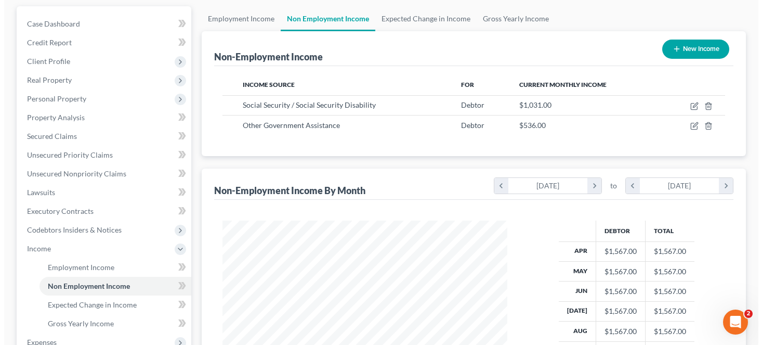
scroll to position [104, 0]
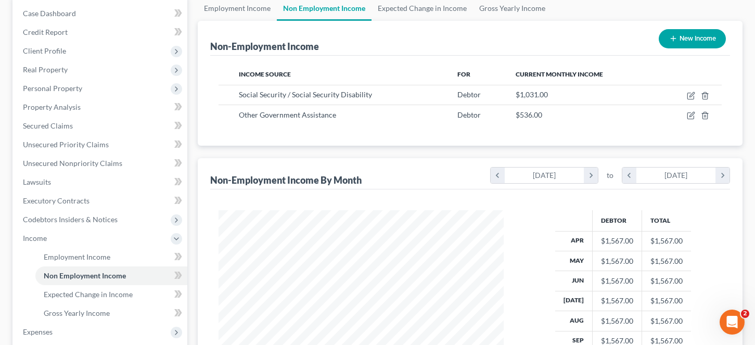
click at [635, 42] on button "New Income" at bounding box center [691, 38] width 67 height 19
select select "0"
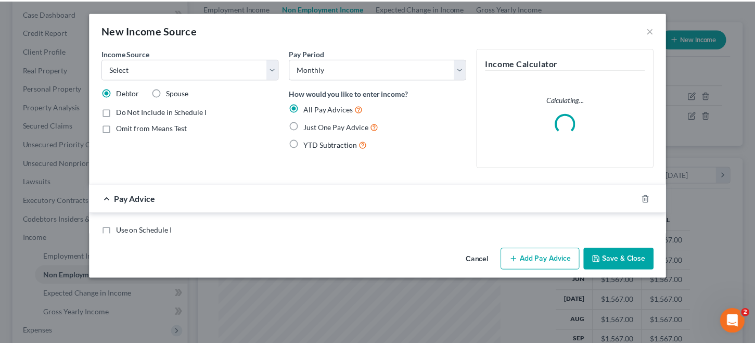
scroll to position [187, 309]
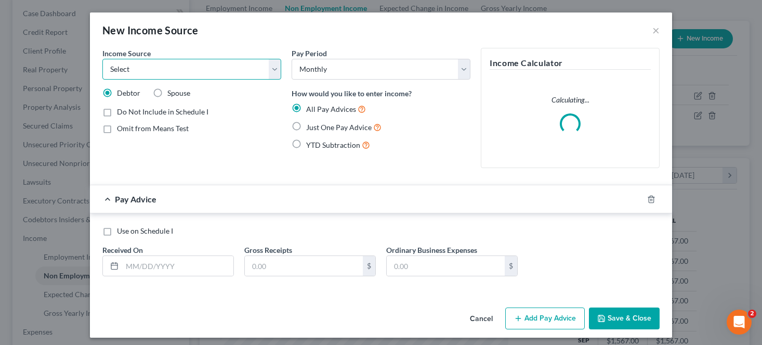
click at [250, 72] on select "Select Unemployment Disability (from employer) Pension Retirement Social Securi…" at bounding box center [191, 69] width 179 height 21
select select "7"
click at [102, 59] on select "Select Unemployment Disability (from employer) Pension Retirement Social Securi…" at bounding box center [191, 69] width 179 height 21
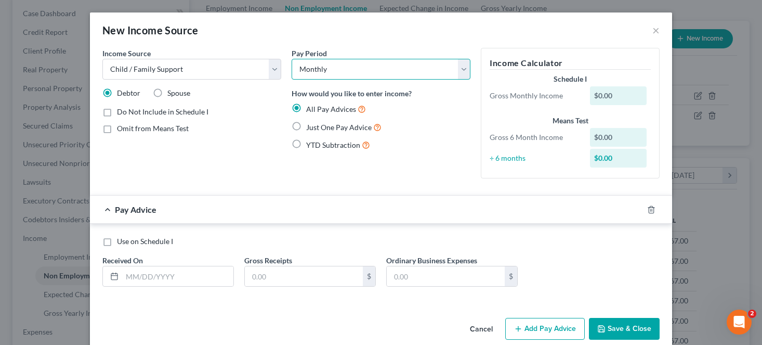
click at [361, 75] on select "Select Monthly Twice Monthly Every Other Week Weekly" at bounding box center [381, 69] width 179 height 21
click at [172, 289] on div "Use on Schedule I Received On * Gross Receipts $ Ordinary Business Expenses $" at bounding box center [381, 265] width 568 height 59
click at [327, 124] on span "Just One Pay Advice" at bounding box center [339, 127] width 66 height 9
click at [317, 124] on input "Just One Pay Advice" at bounding box center [313, 124] width 7 height 7
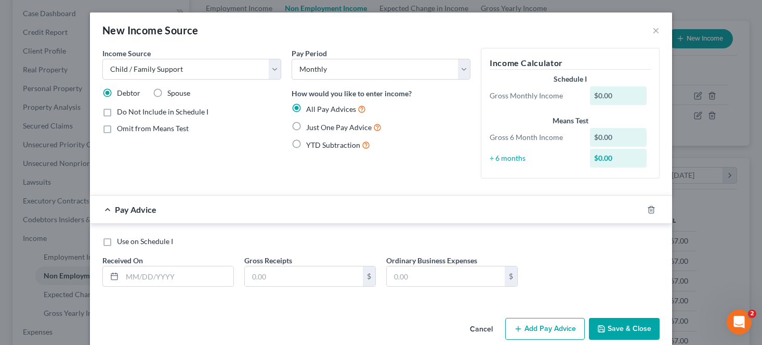
radio input "true"
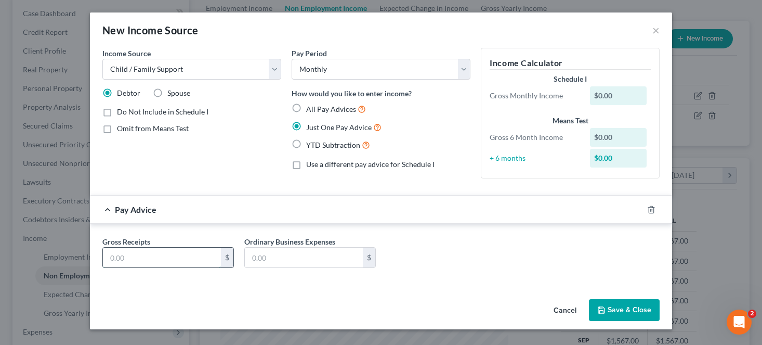
click at [157, 261] on input "text" at bounding box center [162, 258] width 118 height 20
type input "64.00"
click at [635, 312] on button "Save & Close" at bounding box center [624, 310] width 71 height 22
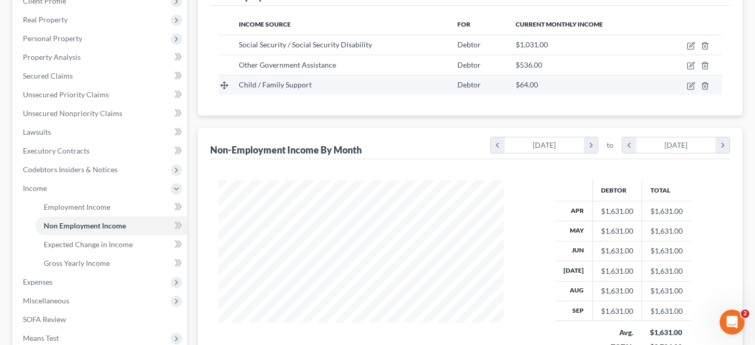
scroll to position [283, 0]
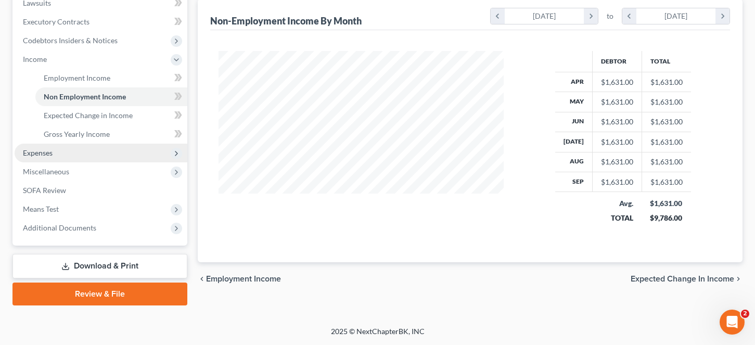
click at [76, 161] on span "Expenses" at bounding box center [101, 153] width 173 height 19
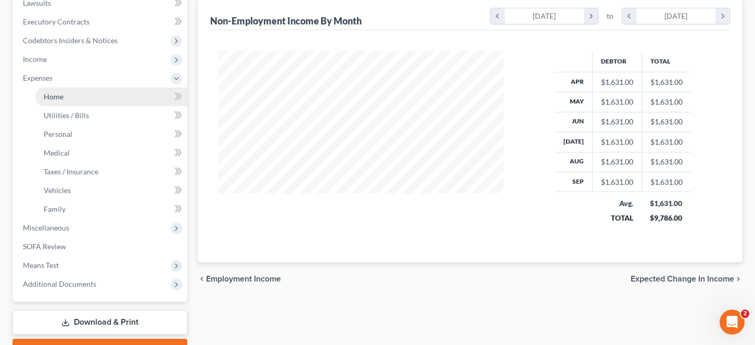
click at [80, 99] on link "Home" at bounding box center [111, 96] width 152 height 19
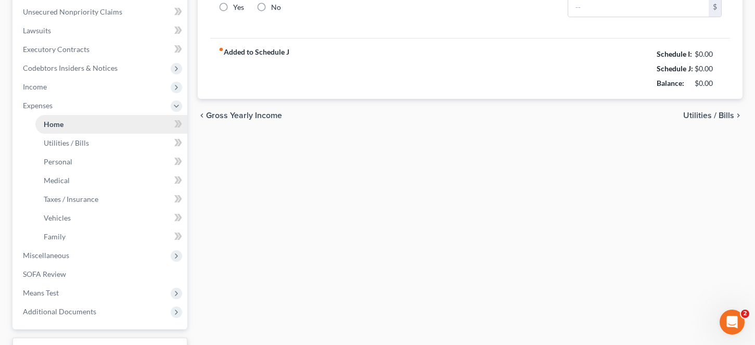
type input "0.00"
radio input "true"
type input "0.00"
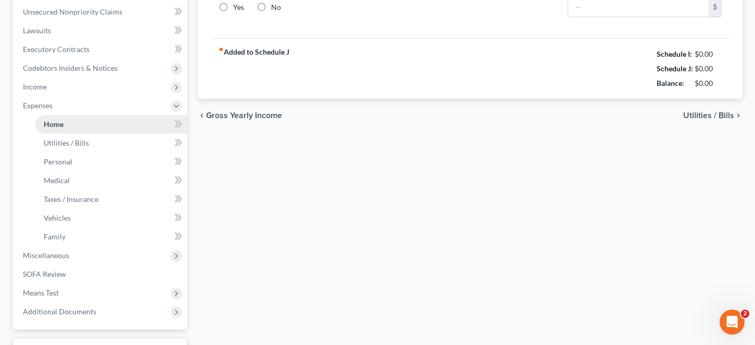
type input "0.00"
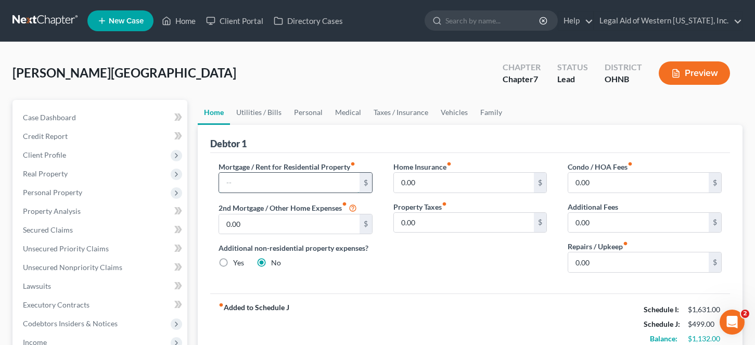
click at [316, 185] on input "text" at bounding box center [289, 183] width 140 height 20
type input "99.00"
click at [475, 185] on input "0.00" at bounding box center [464, 183] width 140 height 20
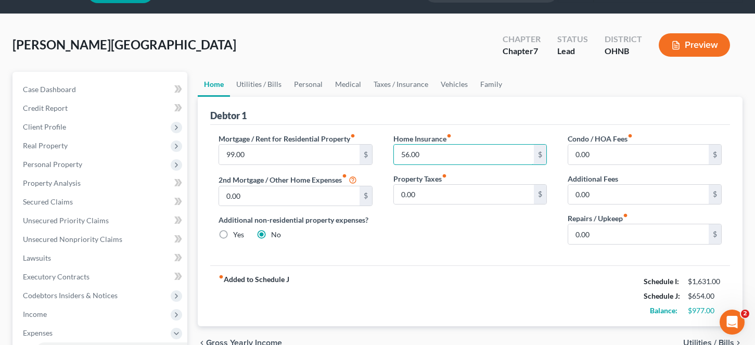
scroll to position [52, 0]
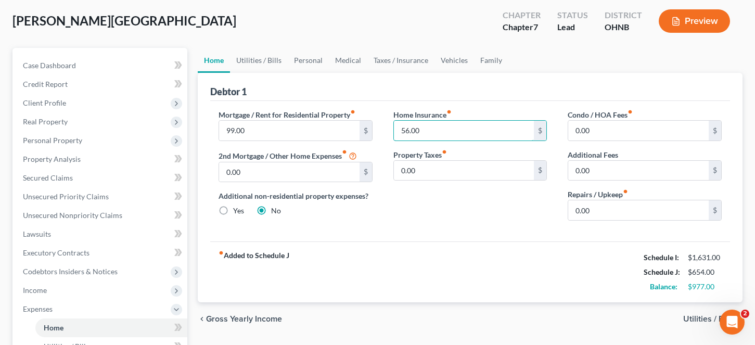
type input "56.00"
click at [635, 319] on span "Utilities / Bills" at bounding box center [708, 319] width 51 height 8
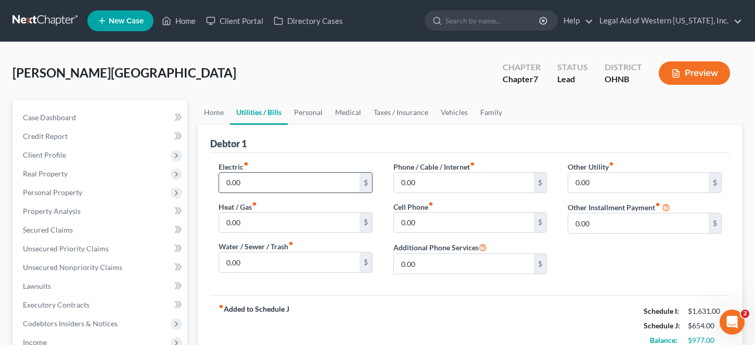
click at [276, 188] on input "0.00" at bounding box center [289, 183] width 140 height 20
type input "10.00"
type input "150"
type input "135"
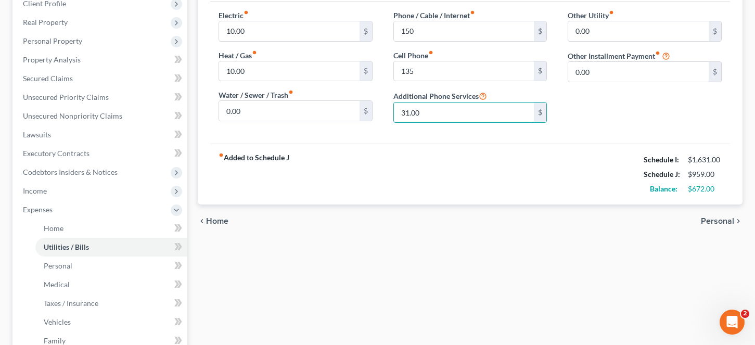
scroll to position [156, 0]
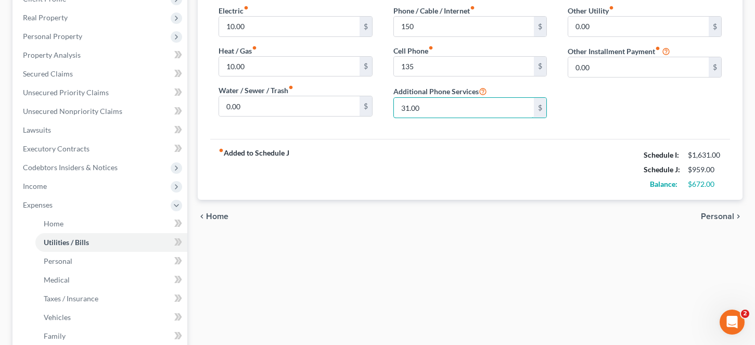
type input "31.00"
click at [635, 217] on span "Personal" at bounding box center [716, 216] width 33 height 8
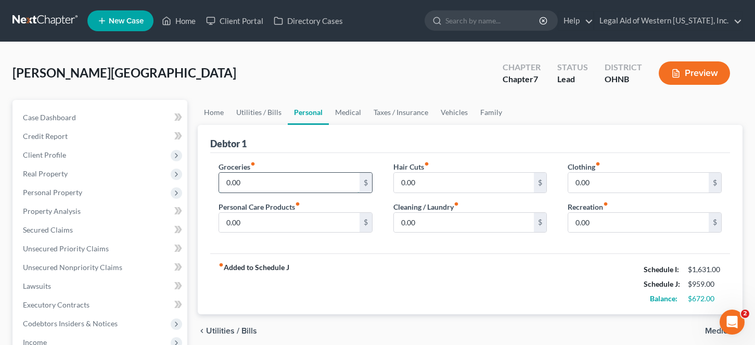
click at [274, 183] on input "0.00" at bounding box center [289, 183] width 140 height 20
drag, startPoint x: 292, startPoint y: 182, endPoint x: 196, endPoint y: 186, distance: 96.8
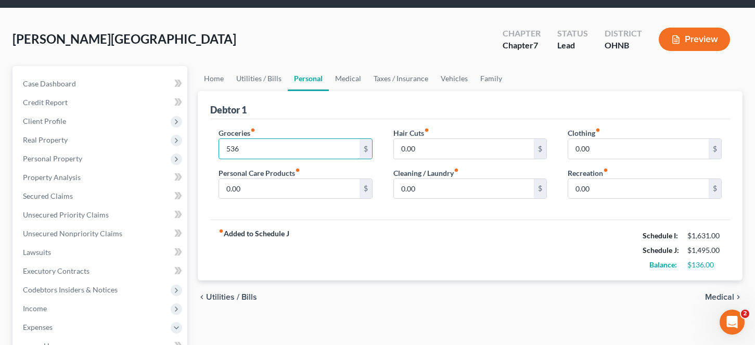
scroll to position [104, 0]
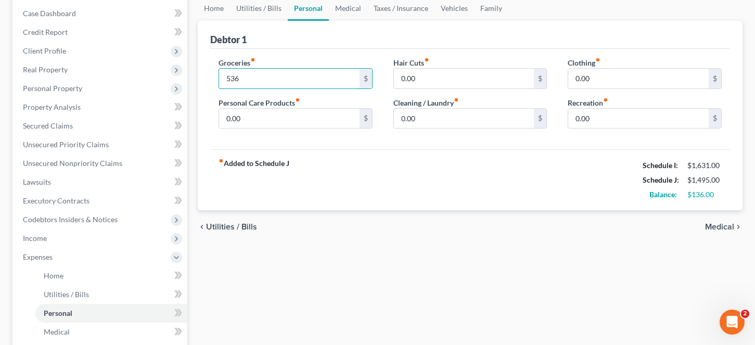
type input "536"
click at [635, 229] on span "Medical" at bounding box center [719, 227] width 29 height 8
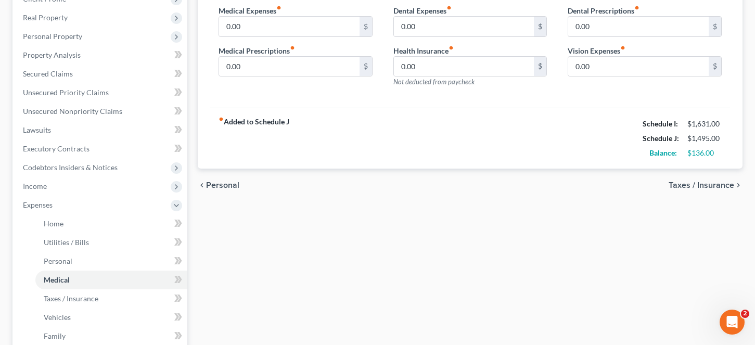
click at [635, 185] on span "Taxes / Insurance" at bounding box center [701, 185] width 66 height 8
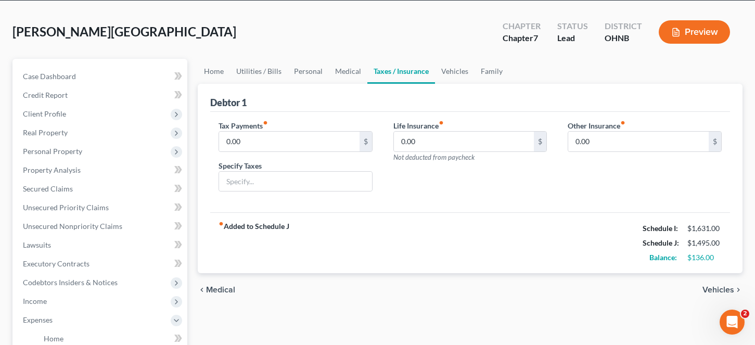
scroll to position [104, 0]
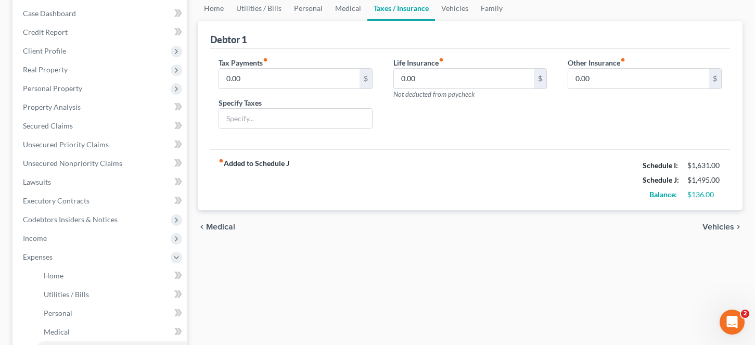
click at [225, 224] on span "Medical" at bounding box center [220, 227] width 29 height 8
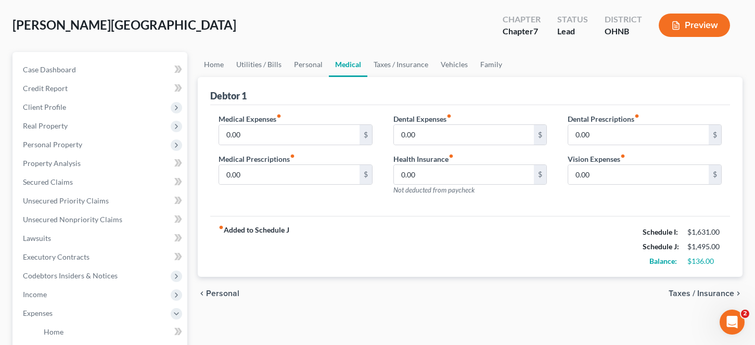
scroll to position [104, 0]
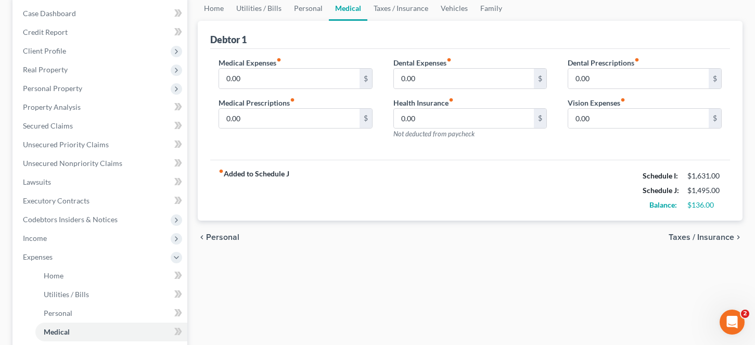
click at [635, 235] on span "Taxes / Insurance" at bounding box center [701, 237] width 66 height 8
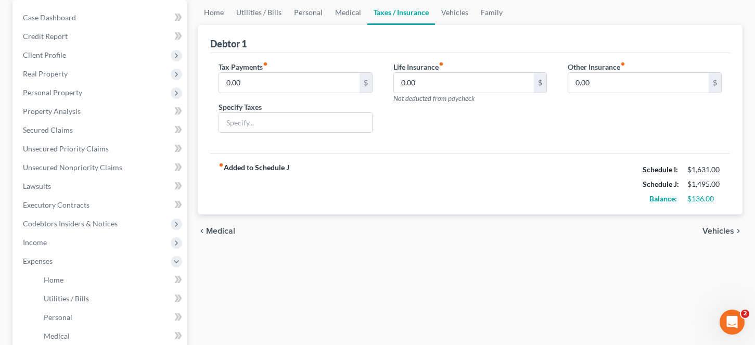
scroll to position [104, 0]
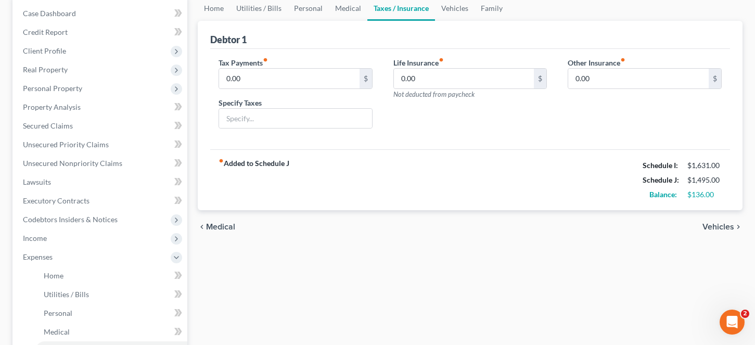
click at [635, 228] on span "Vehicles" at bounding box center [718, 227] width 32 height 8
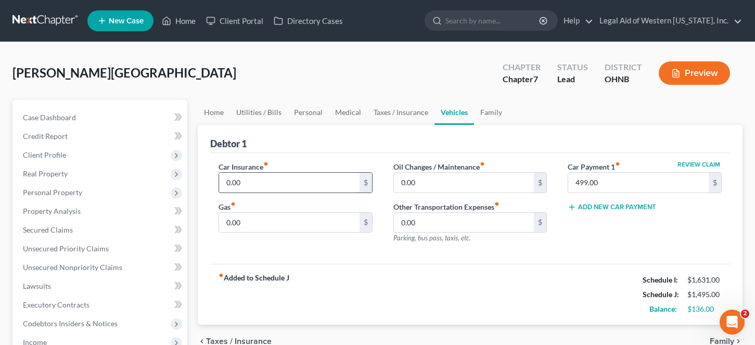
click at [266, 181] on input "0.00" at bounding box center [289, 183] width 140 height 20
type input "78"
click at [326, 220] on input "0.00" at bounding box center [289, 223] width 140 height 20
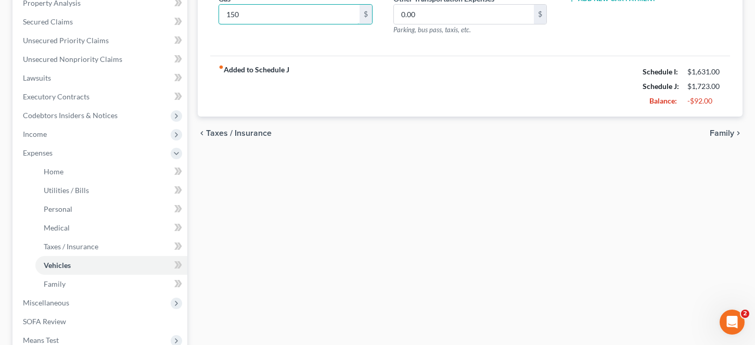
type input "150"
click at [635, 135] on span "Family" at bounding box center [721, 133] width 24 height 8
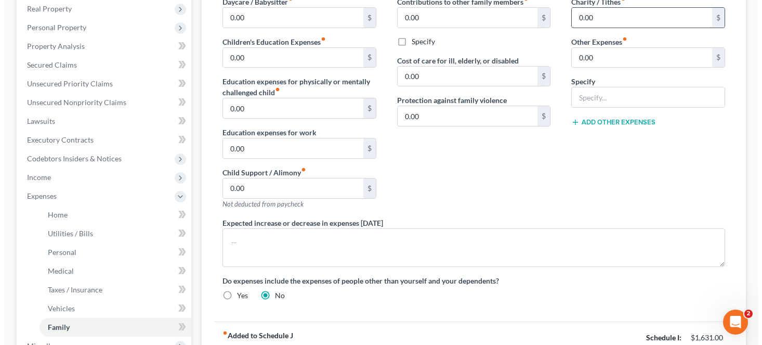
scroll to position [208, 0]
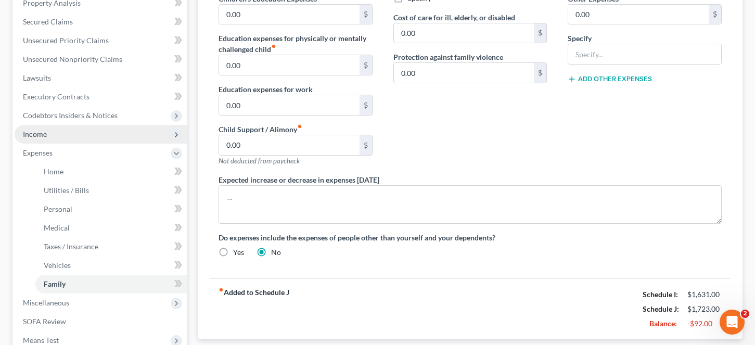
click at [81, 139] on span "Income" at bounding box center [101, 134] width 173 height 19
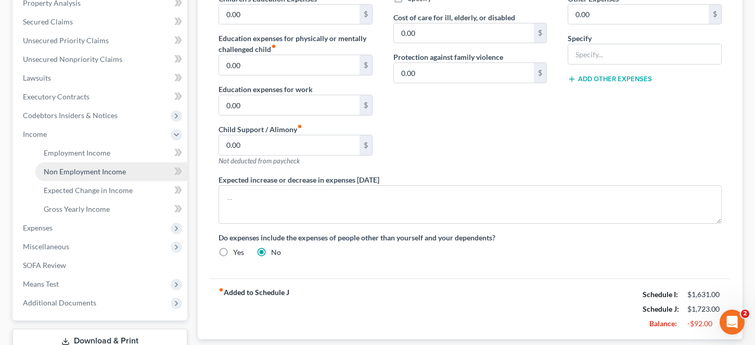
click at [89, 173] on span "Non Employment Income" at bounding box center [85, 171] width 82 height 9
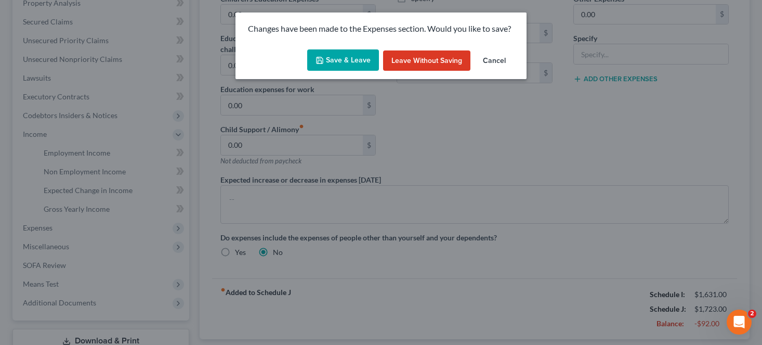
click at [340, 58] on button "Save & Leave" at bounding box center [343, 60] width 72 height 22
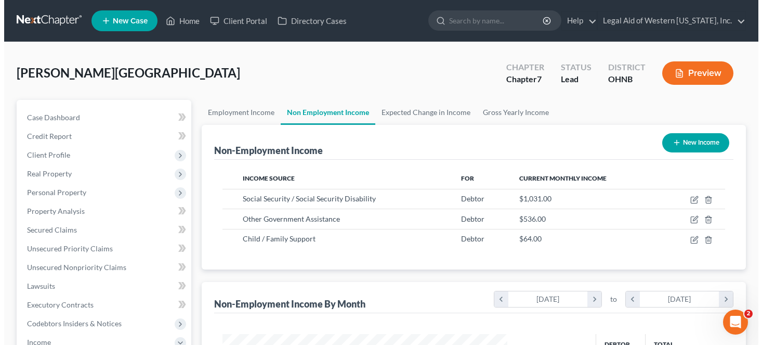
scroll to position [187, 305]
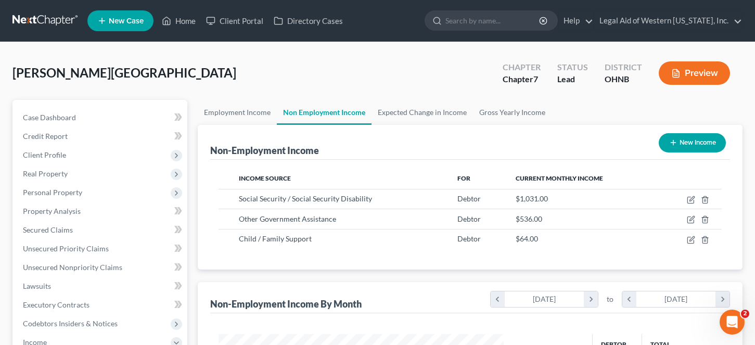
click at [635, 138] on button "New Income" at bounding box center [691, 142] width 67 height 19
select select "0"
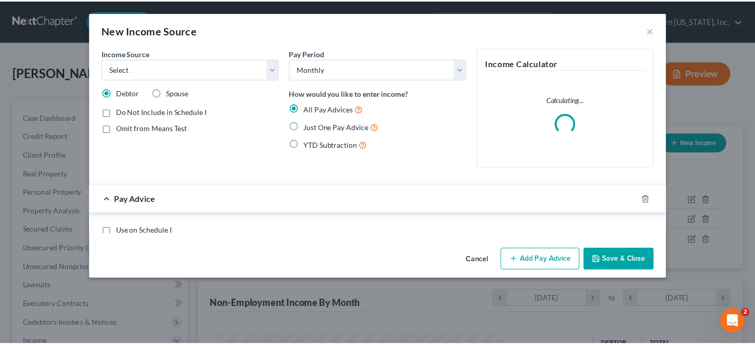
scroll to position [187, 309]
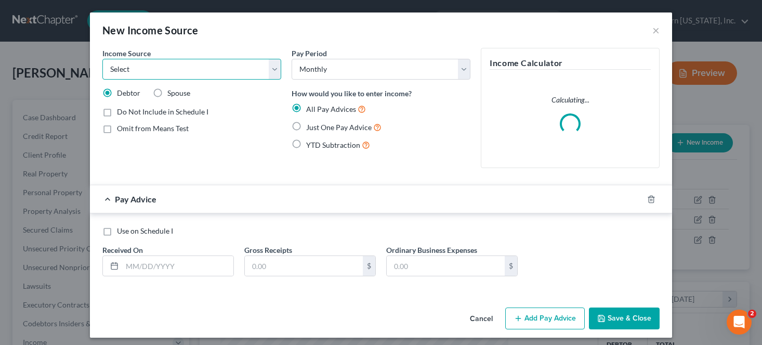
click at [207, 79] on select "Select Unemployment Disability (from employer) Pension Retirement Social Securi…" at bounding box center [191, 69] width 179 height 21
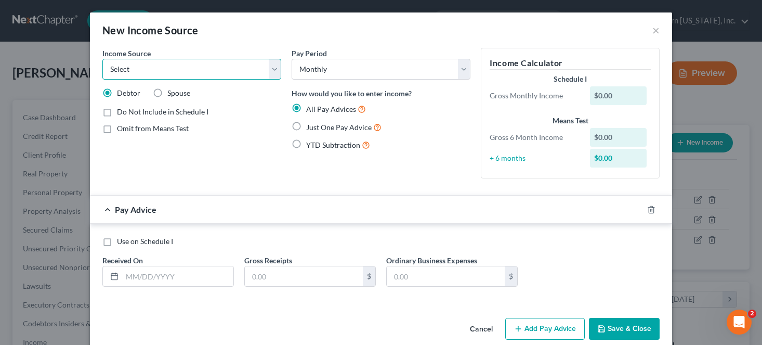
select select "8"
click at [102, 59] on select "Select Unemployment Disability (from employer) Pension Retirement Social Securi…" at bounding box center [191, 69] width 179 height 21
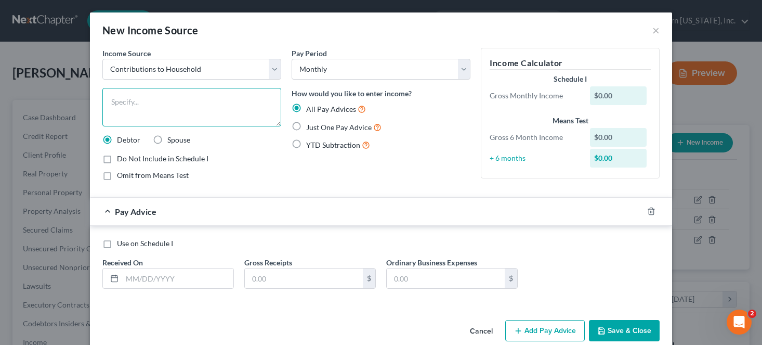
click at [139, 112] on textarea at bounding box center [191, 107] width 179 height 38
type textarea "C"
drag, startPoint x: 169, startPoint y: 101, endPoint x: 80, endPoint y: 101, distance: 88.9
click at [80, 101] on div "New Income Source × Income Source * Select Unemployment Disability (from employ…" at bounding box center [381, 172] width 762 height 345
type textarea "Daughter contribution from Doordash income"
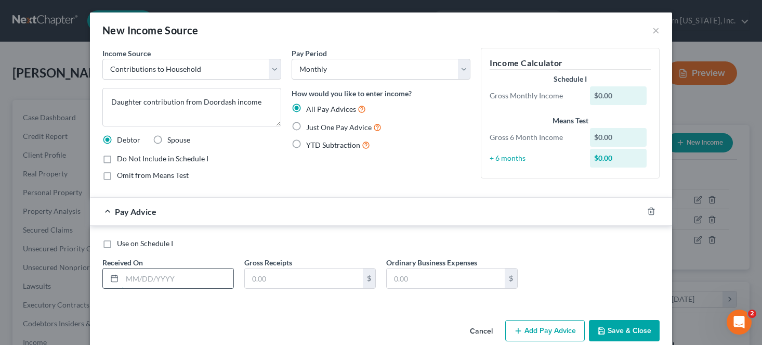
click at [179, 275] on input "text" at bounding box center [177, 278] width 111 height 20
click at [306, 126] on label "Just One Pay Advice" at bounding box center [343, 127] width 75 height 12
click at [310, 126] on input "Just One Pay Advice" at bounding box center [313, 124] width 7 height 7
radio input "true"
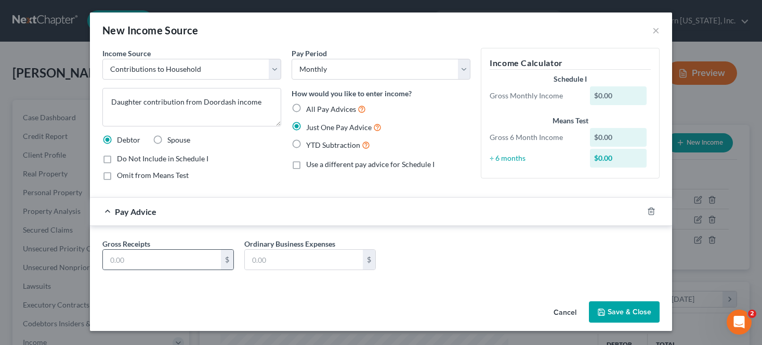
click at [173, 269] on div "$" at bounding box center [168, 259] width 132 height 21
click at [175, 255] on input "text" at bounding box center [162, 260] width 118 height 20
type input "200.00"
click at [635, 310] on button "Save & Close" at bounding box center [624, 312] width 71 height 22
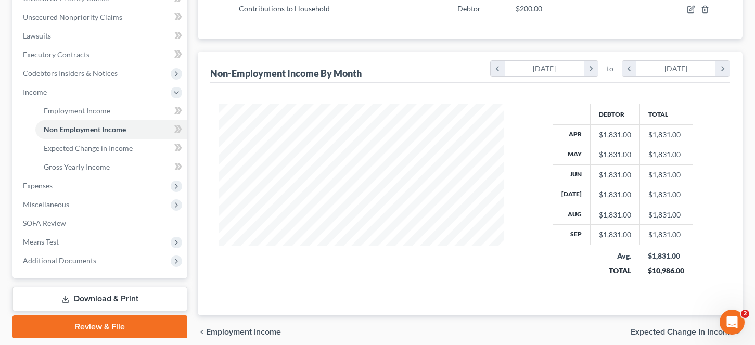
scroll to position [293, 0]
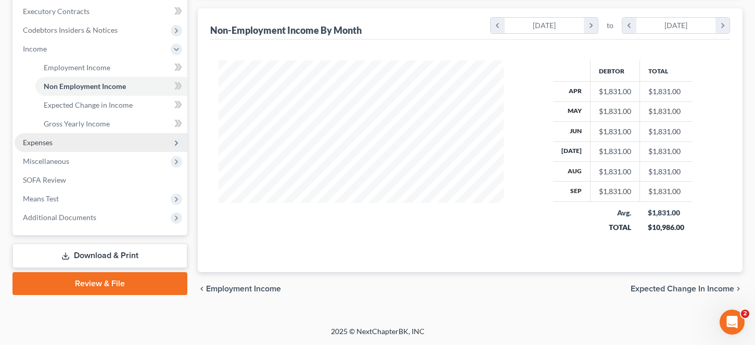
click at [45, 138] on span "Expenses" at bounding box center [38, 142] width 30 height 9
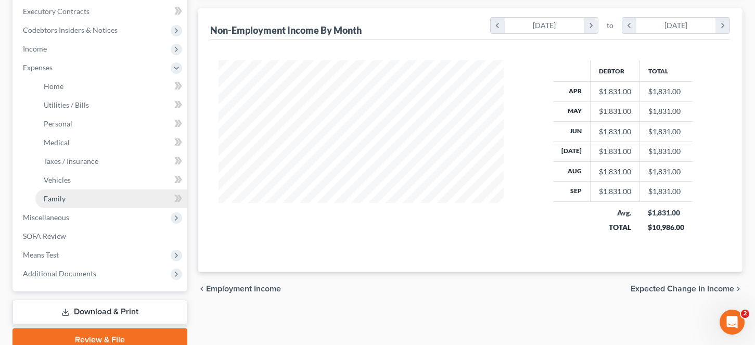
click at [55, 198] on span "Family" at bounding box center [55, 198] width 22 height 9
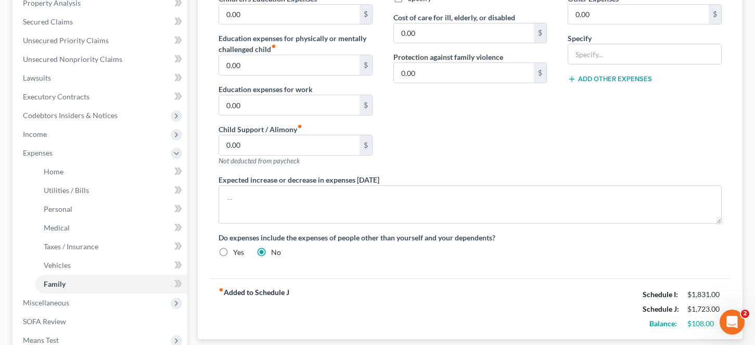
scroll to position [339, 0]
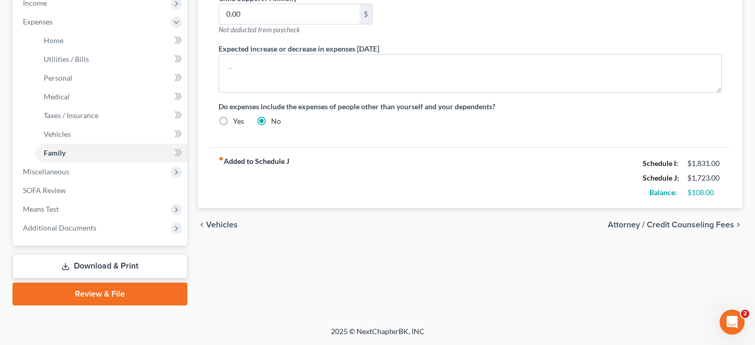
click at [635, 223] on span "Attorney / Credit Counseling Fees" at bounding box center [670, 224] width 126 height 8
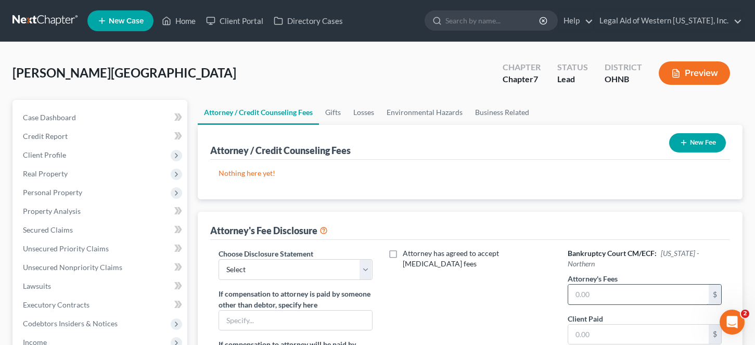
click at [606, 284] on input "text" at bounding box center [638, 294] width 140 height 20
type input "0.00"
click at [619, 325] on input "text" at bounding box center [638, 335] width 140 height 20
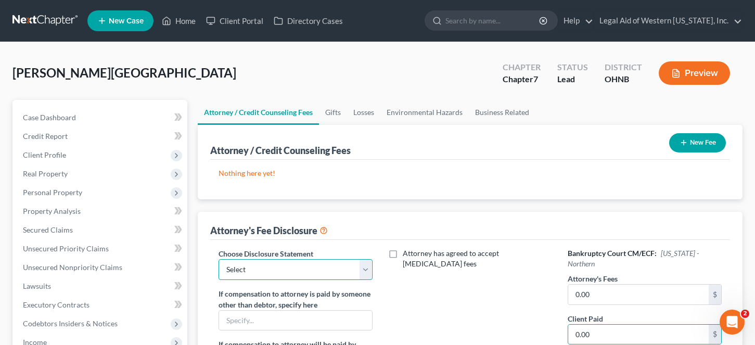
click at [345, 266] on select "Select Fee Disclosure" at bounding box center [295, 269] width 154 height 21
click at [218, 259] on select "Select Fee Disclosure" at bounding box center [295, 269] width 154 height 21
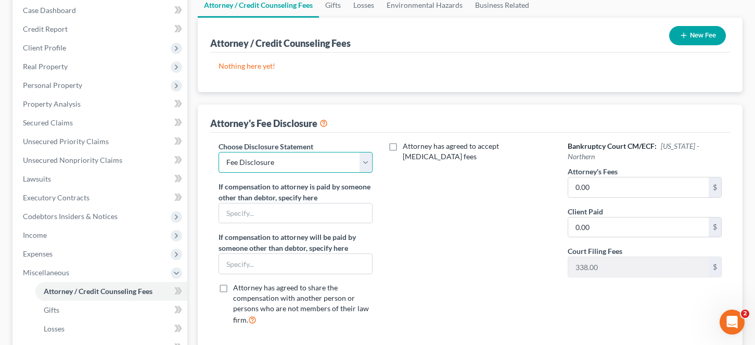
scroll to position [208, 0]
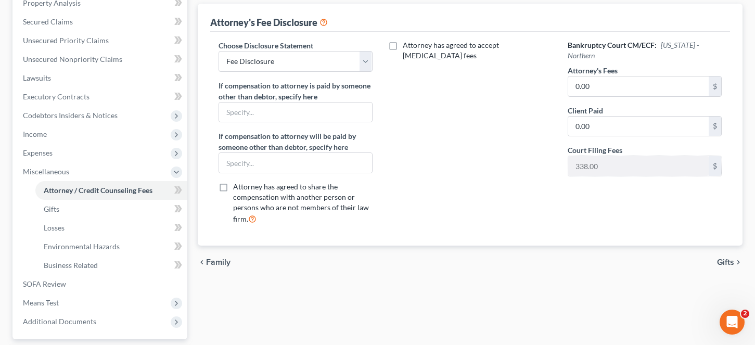
click at [635, 261] on span "Gifts" at bounding box center [725, 262] width 17 height 8
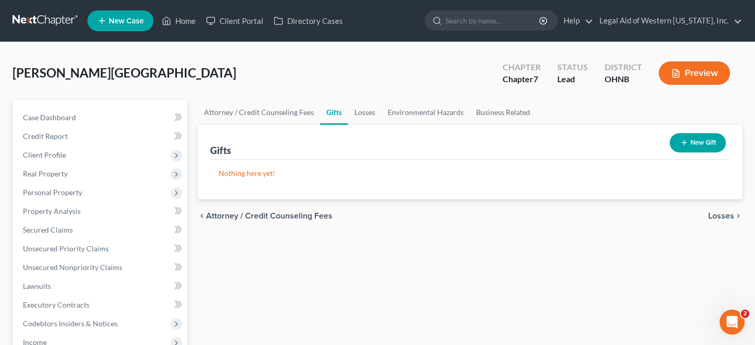
click at [635, 215] on span "Losses" at bounding box center [721, 216] width 26 height 8
click at [635, 212] on span "Environmental Hazards" at bounding box center [689, 216] width 87 height 8
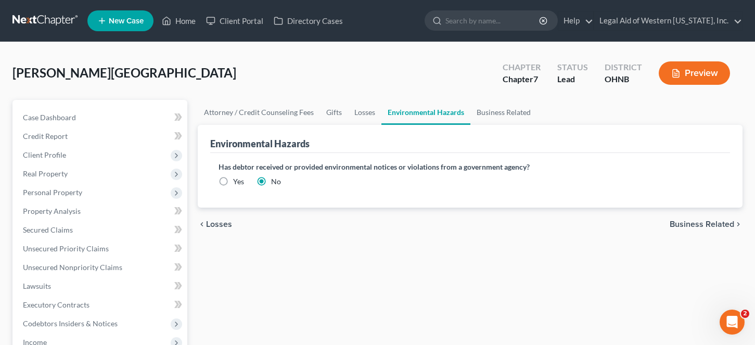
click at [635, 222] on span "Business Related" at bounding box center [701, 224] width 64 height 8
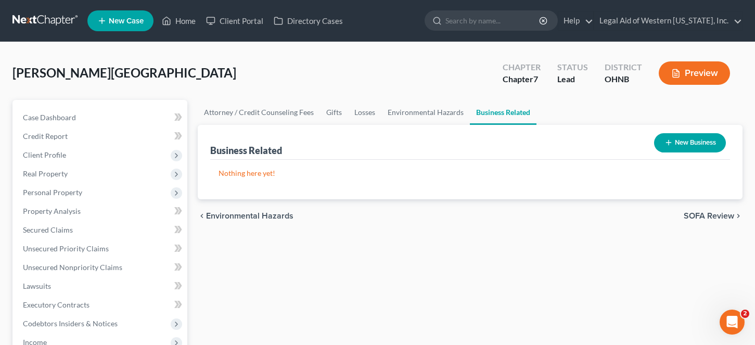
click at [635, 215] on span "SOFA Review" at bounding box center [708, 216] width 50 height 8
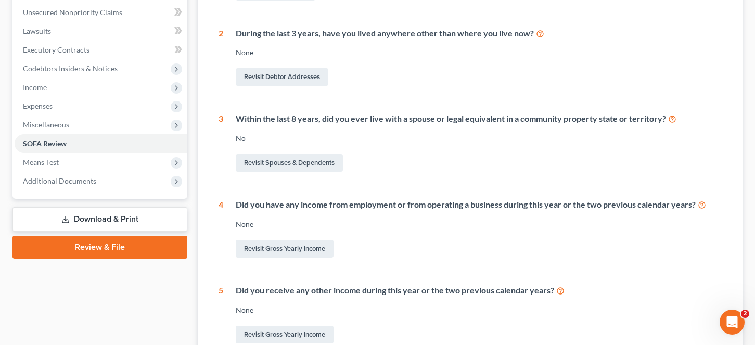
scroll to position [366, 0]
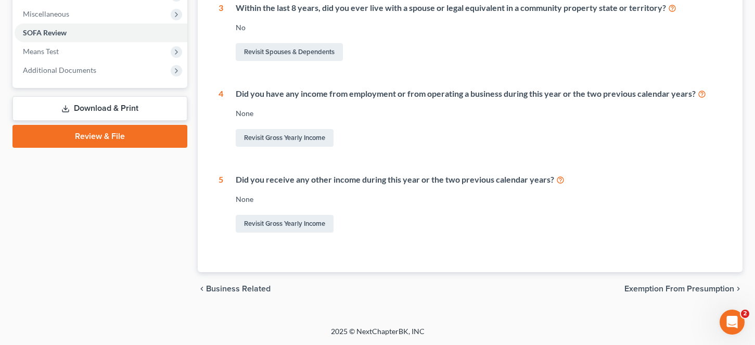
click at [635, 291] on span "Exemption from Presumption" at bounding box center [679, 288] width 110 height 8
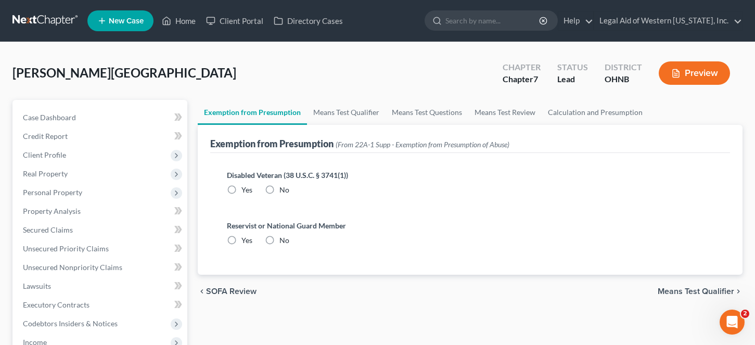
click at [279, 190] on label "No" at bounding box center [284, 190] width 10 height 10
click at [283, 190] on input "No" at bounding box center [286, 188] width 7 height 7
click at [279, 239] on label "No" at bounding box center [284, 240] width 10 height 10
click at [283, 239] on input "No" at bounding box center [286, 238] width 7 height 7
click at [635, 293] on span "Means Test Qualifier" at bounding box center [695, 291] width 76 height 8
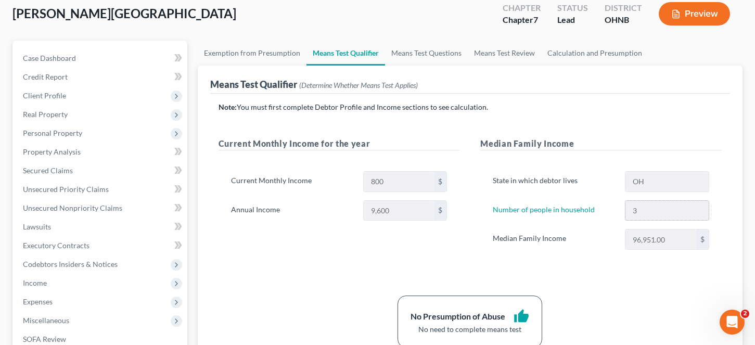
scroll to position [260, 0]
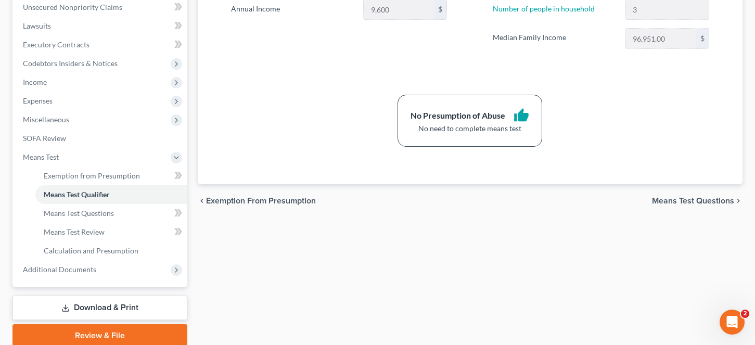
click at [635, 198] on span "Means Test Questions" at bounding box center [693, 201] width 82 height 8
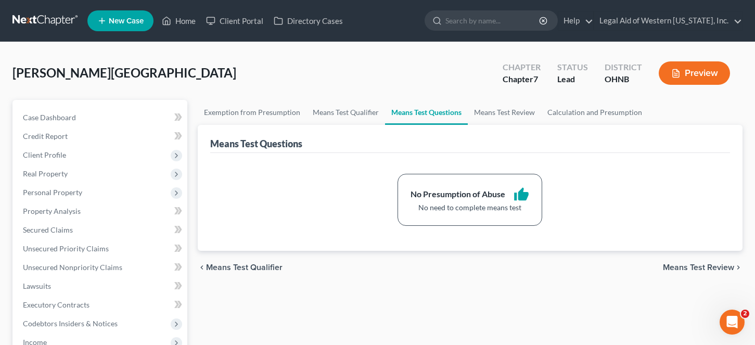
click at [635, 264] on span "Means Test Review" at bounding box center [698, 267] width 71 height 8
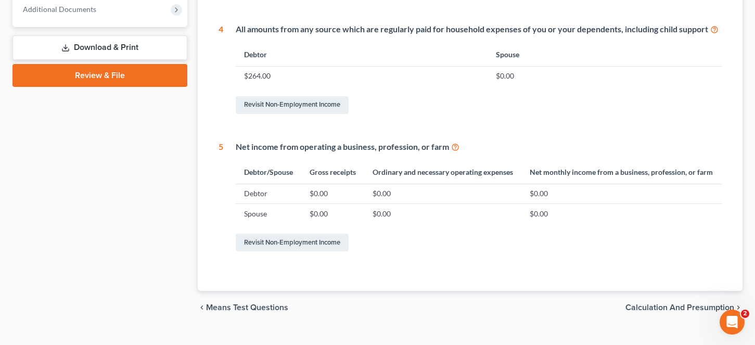
scroll to position [549, 0]
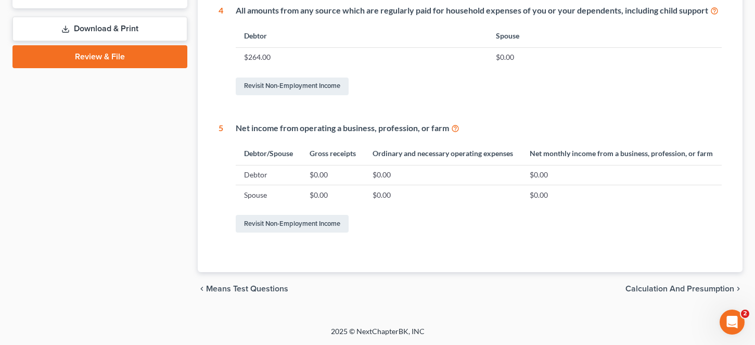
click at [635, 287] on span "Calculation and Presumption" at bounding box center [679, 288] width 109 height 8
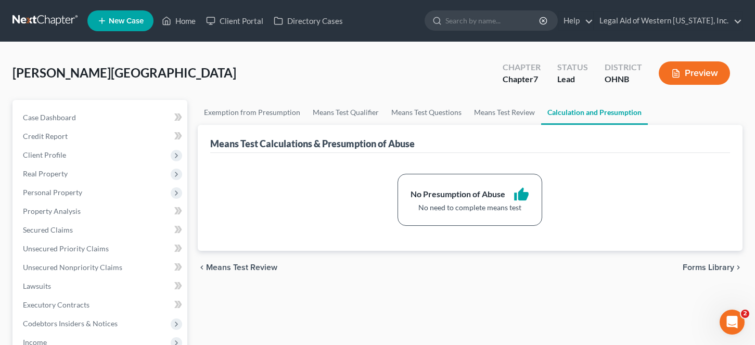
click at [635, 268] on span "Forms Library" at bounding box center [707, 267] width 51 height 8
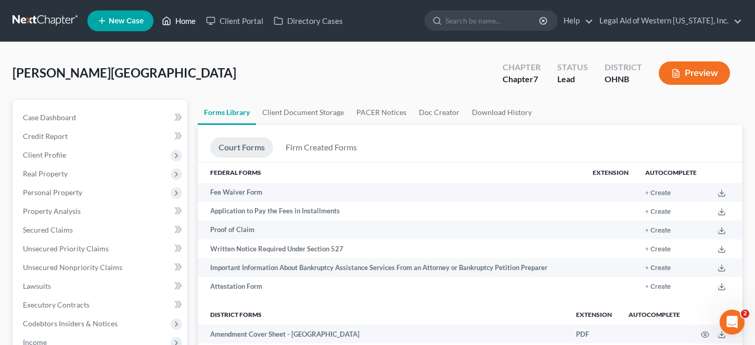
click at [186, 21] on link "Home" at bounding box center [179, 20] width 44 height 19
